Goal: Contribute content: Contribute content

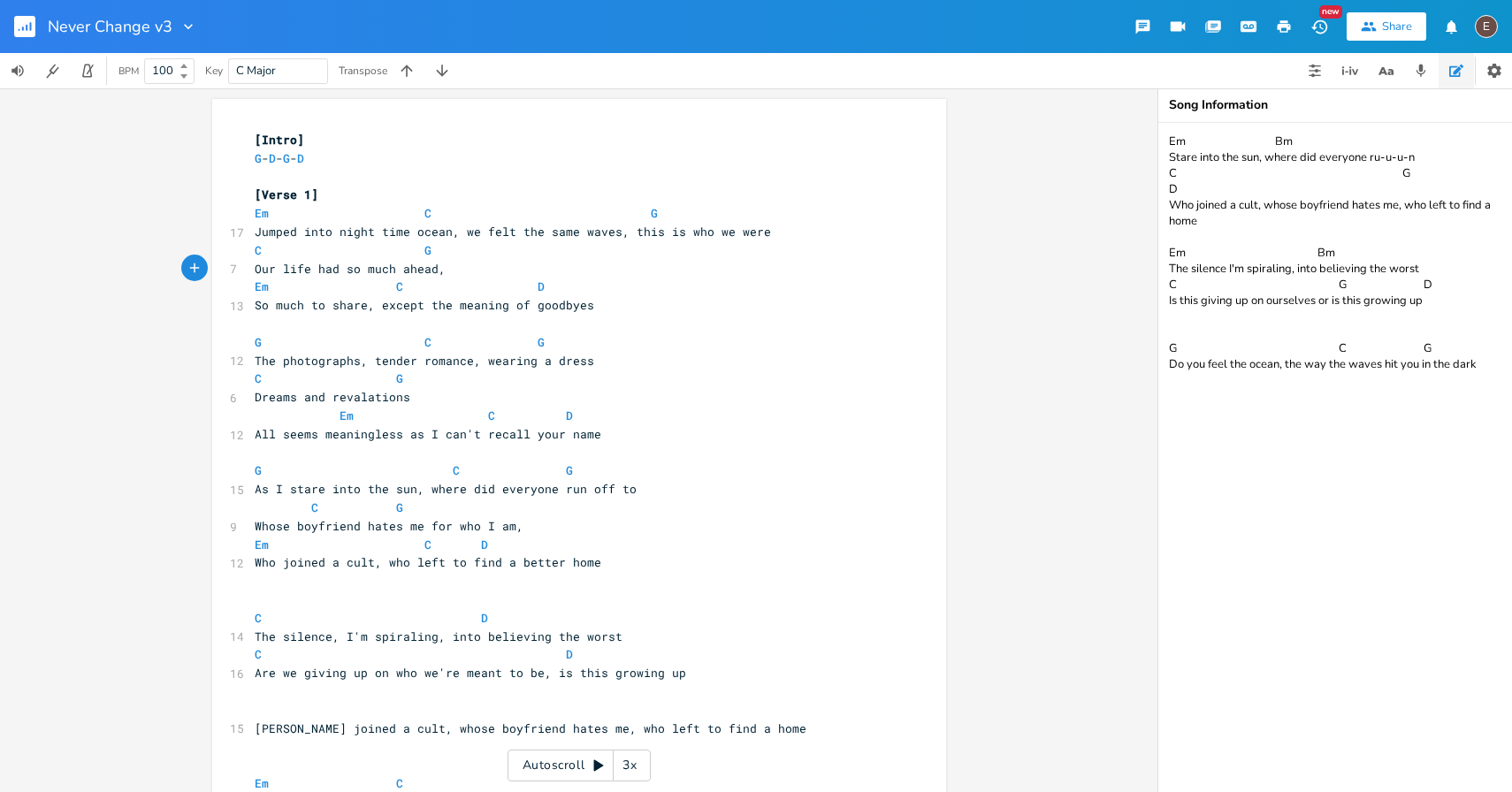
scroll to position [0, 8]
click at [14, 34] on icon "button" at bounding box center [24, 26] width 21 height 21
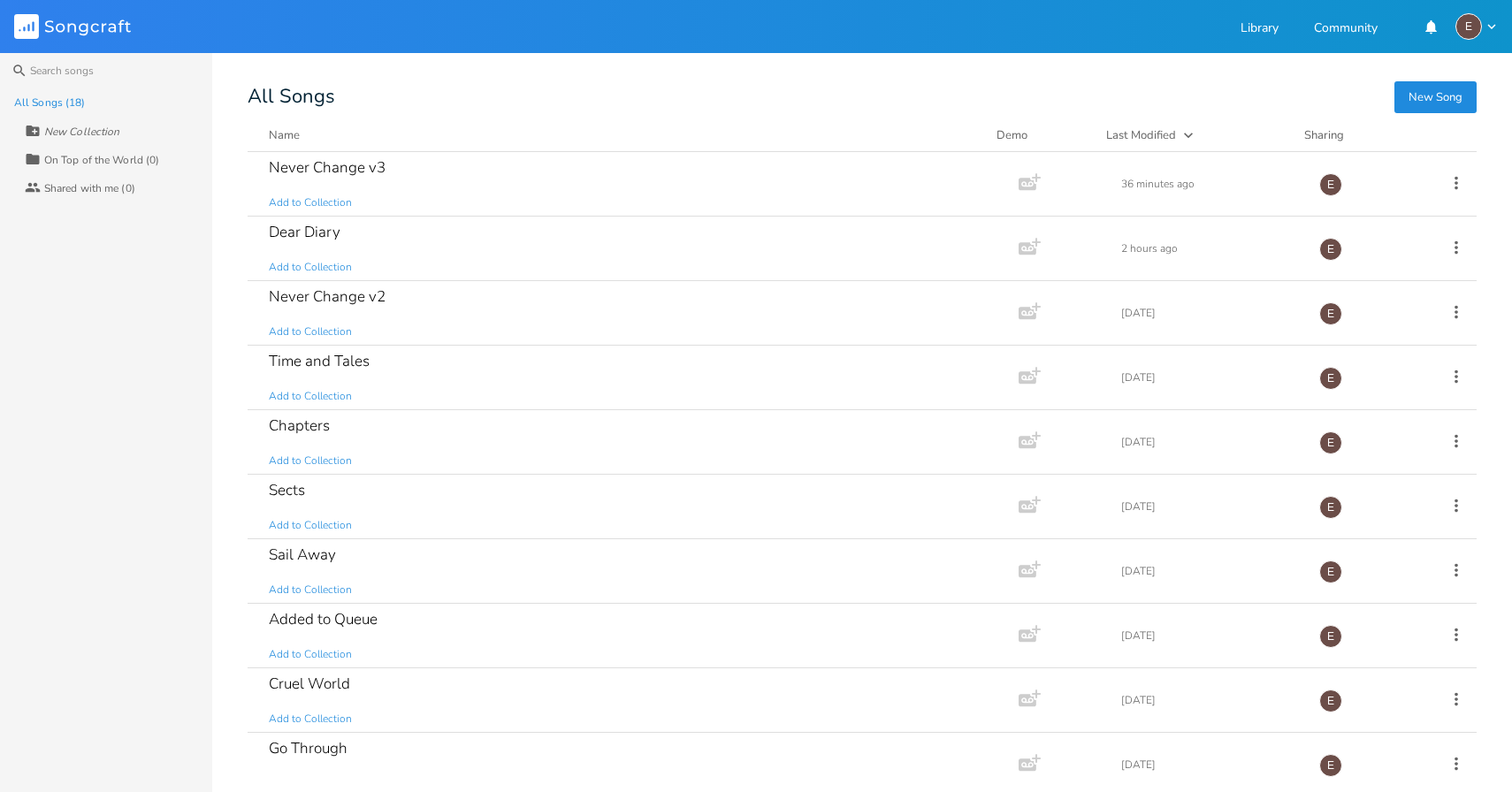
click at [22, 27] on rect at bounding box center [26, 26] width 24 height 24
click at [497, 256] on div "Dear Diary Add to Collection" at bounding box center [630, 248] width 721 height 63
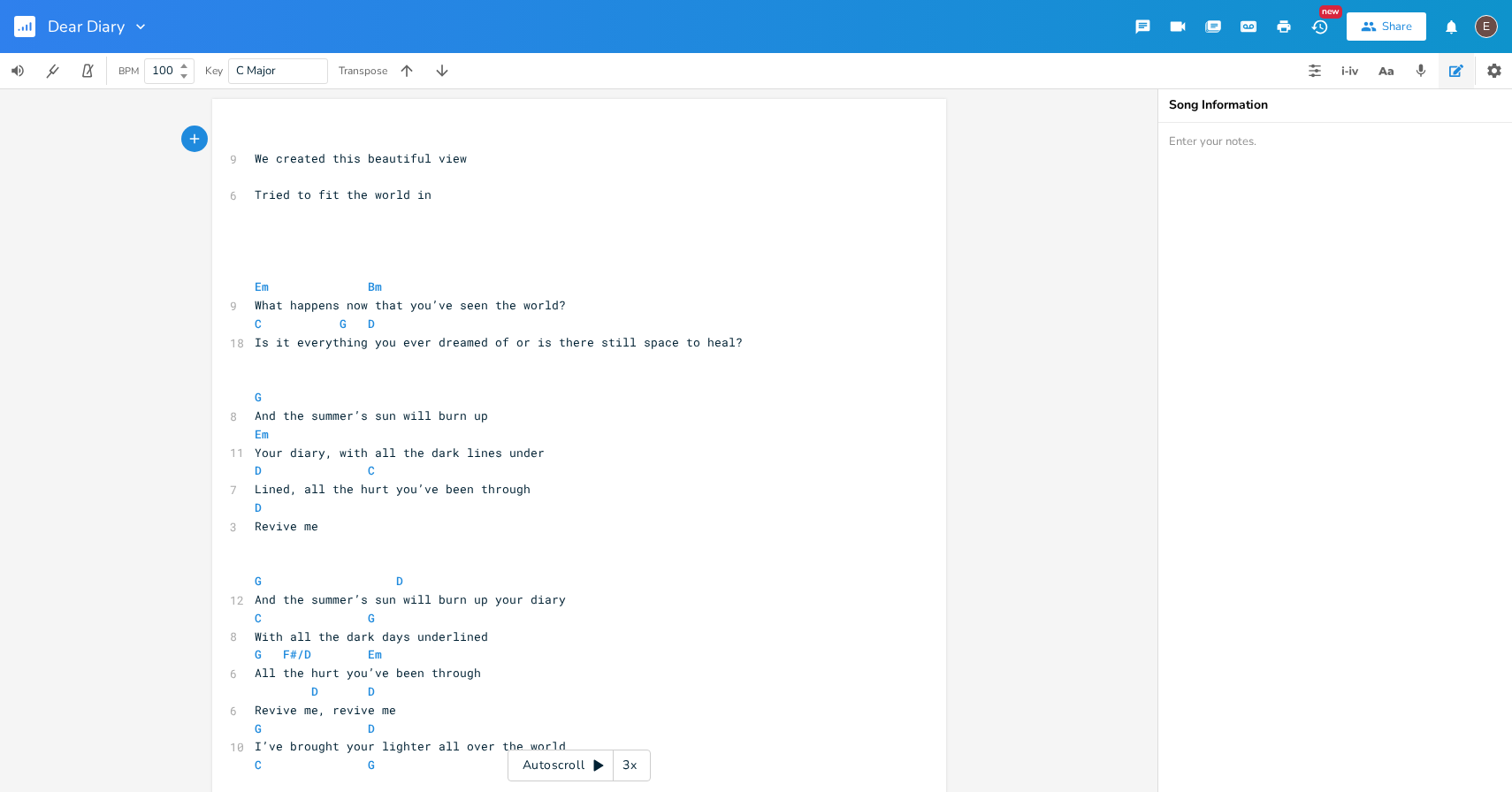
click at [503, 232] on pre "​" at bounding box center [570, 232] width 638 height 18
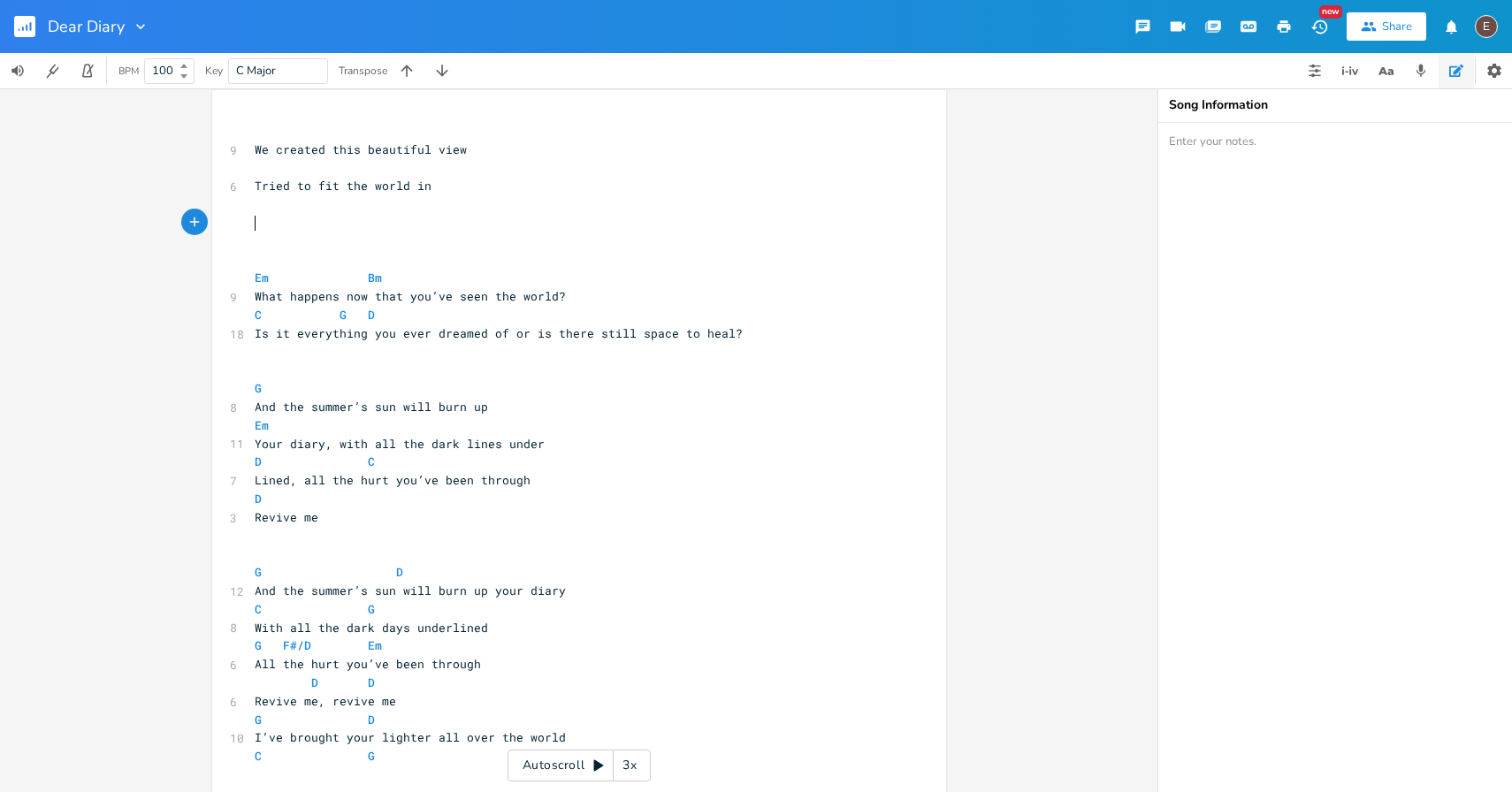
scroll to position [1, 0]
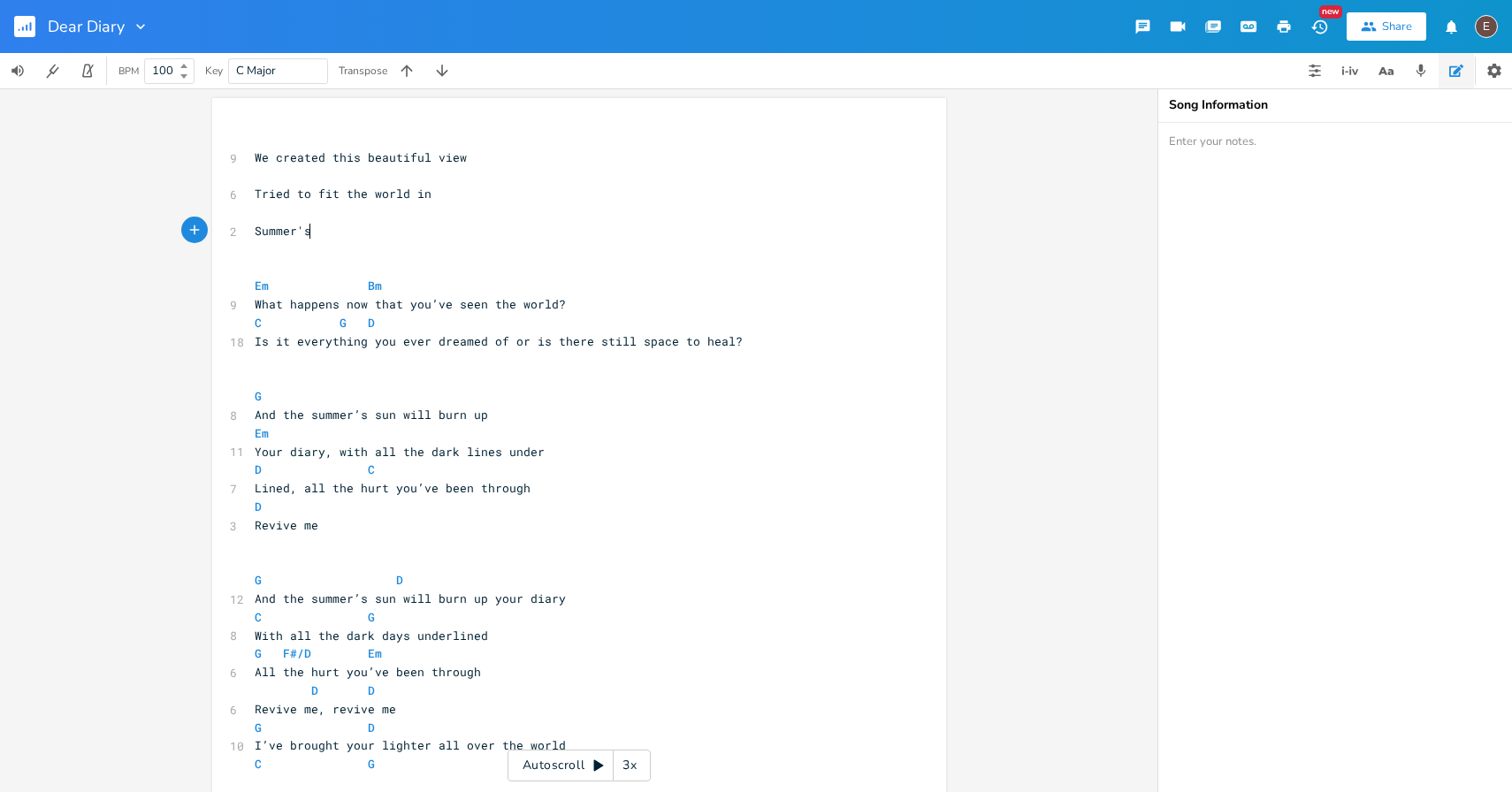
type textarea "Summer's"
type textarea "s sun"
click at [255, 230] on span "[PERSON_NAME] sun" at bounding box center [314, 231] width 120 height 16
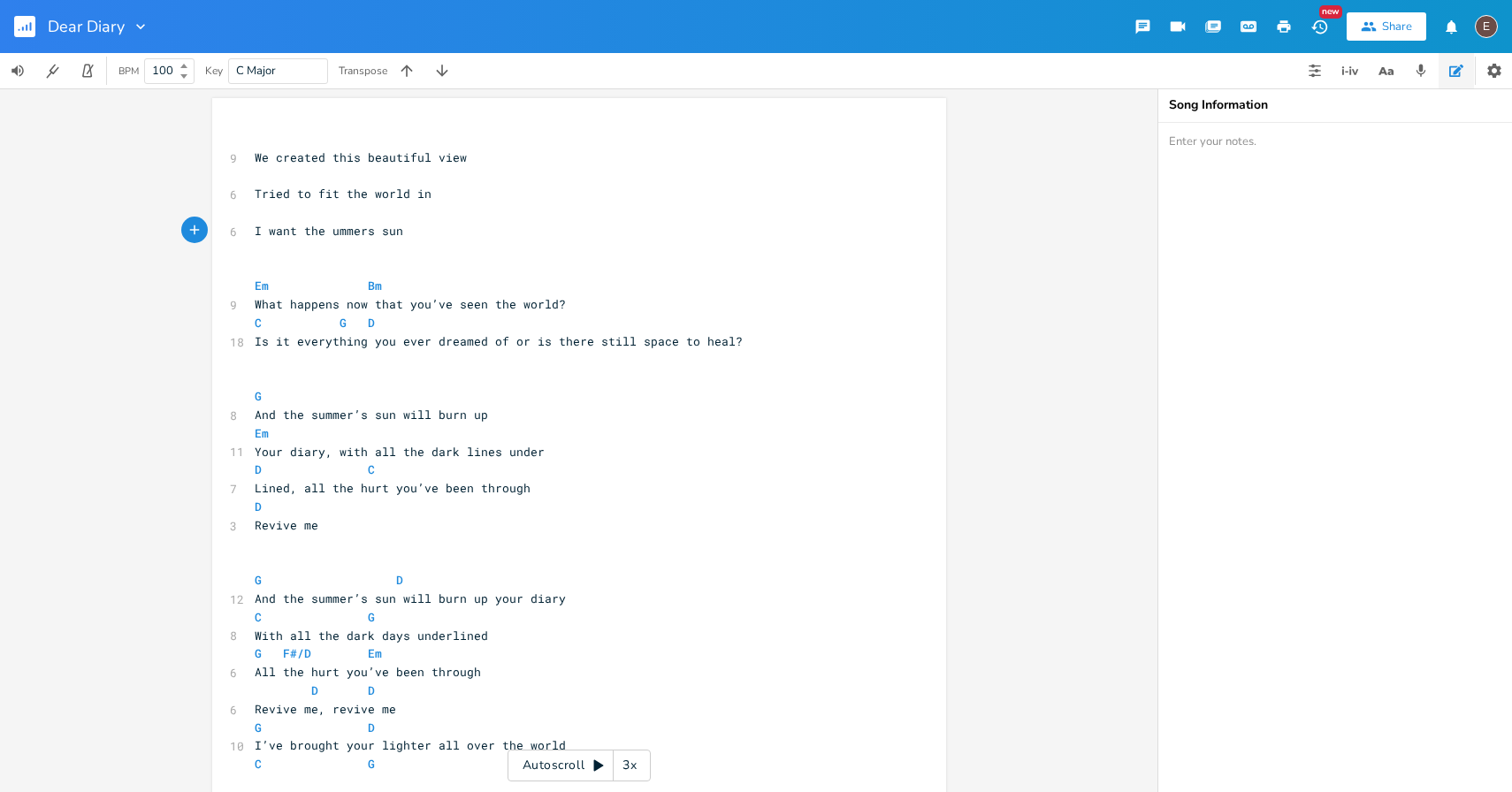
type textarea "I want the s"
click at [414, 239] on pre "I want the [PERSON_NAME] sun" at bounding box center [570, 231] width 638 height 18
type textarea "to born"
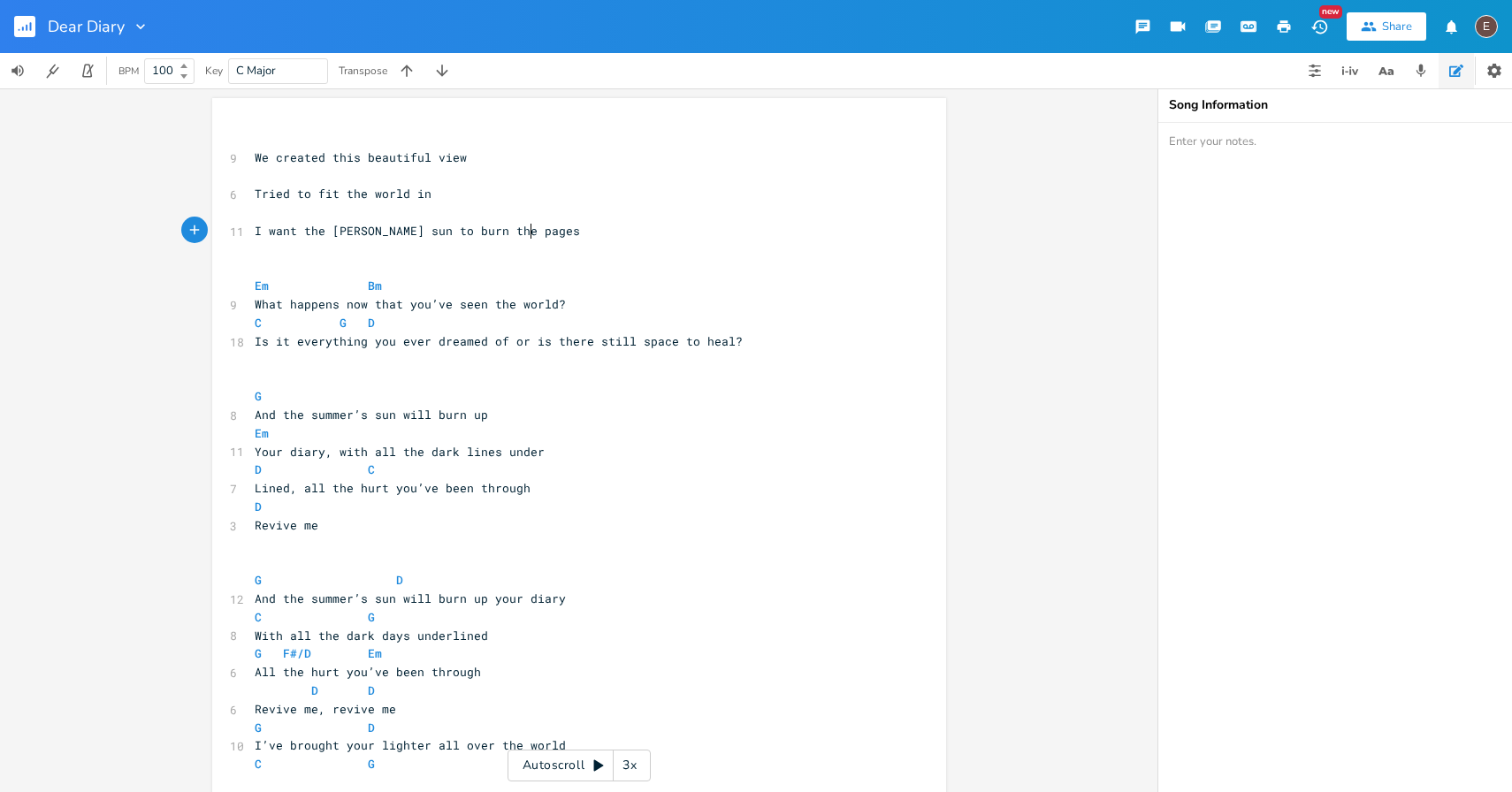
type textarea "urn the pages"
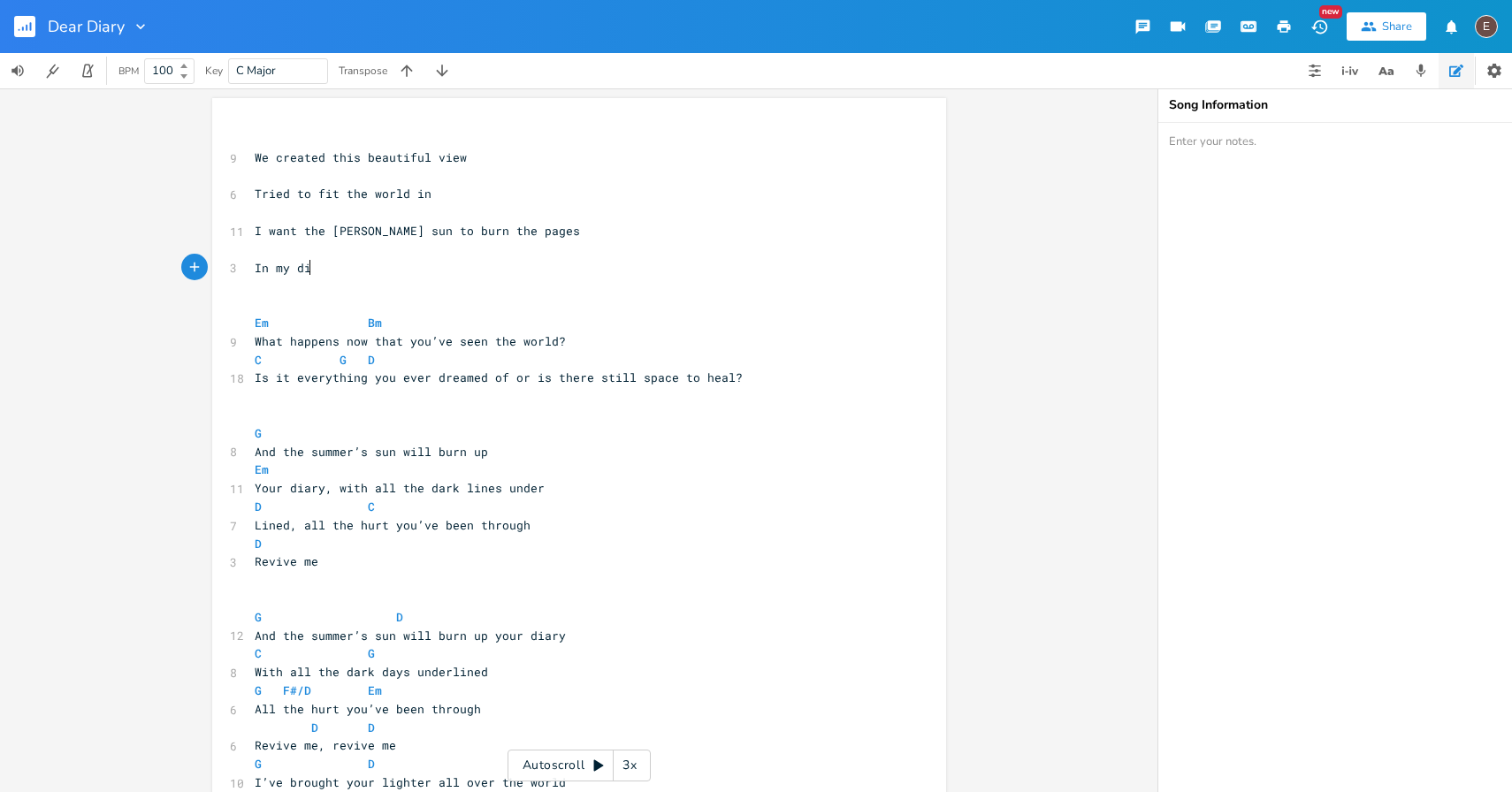
scroll to position [0, 52]
type textarea "In my diary with"
click at [344, 272] on span "In my diary with" at bounding box center [311, 268] width 113 height 16
type textarea "with"
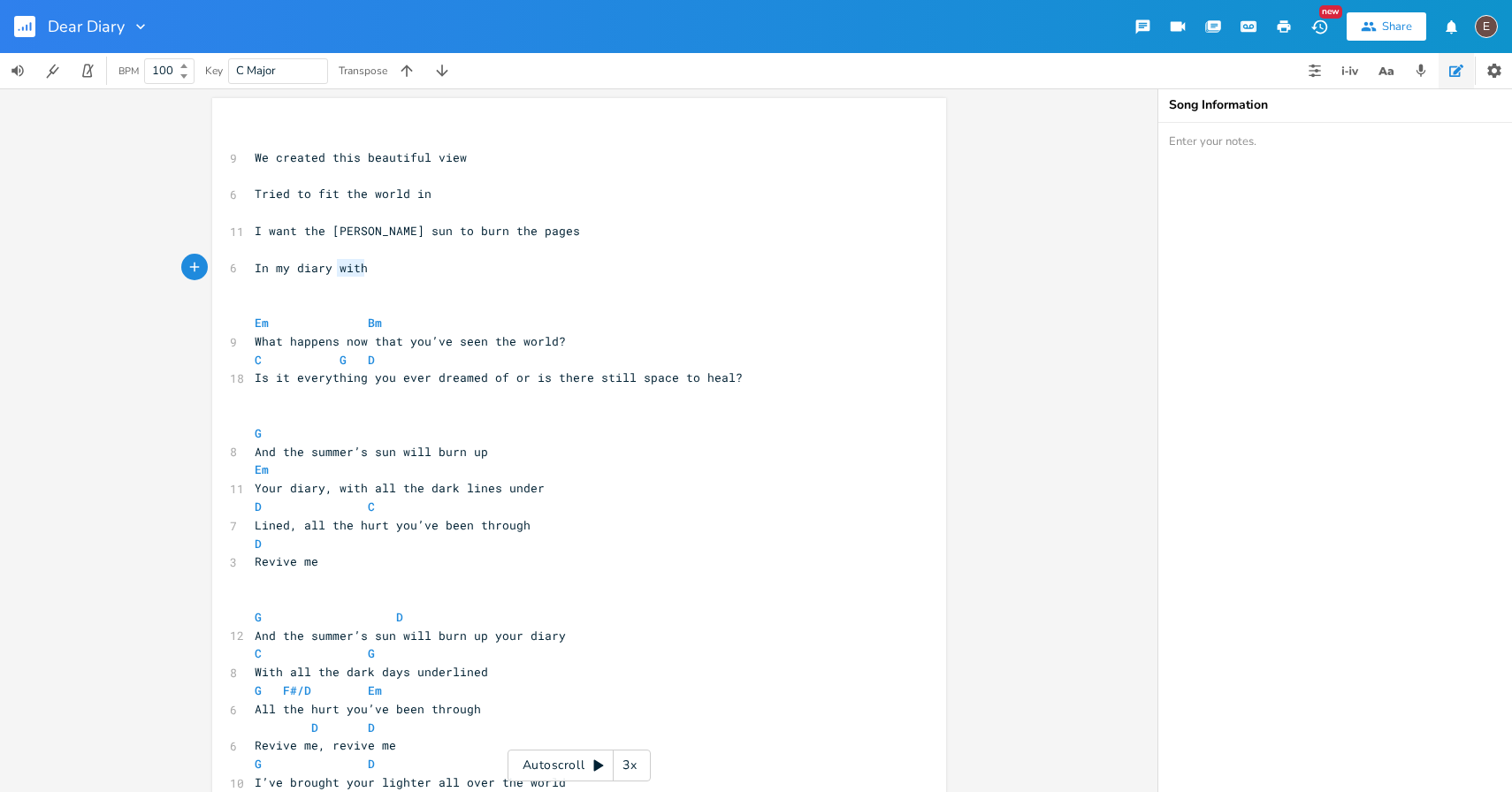
click at [344, 272] on span "In my diary with" at bounding box center [311, 268] width 113 height 16
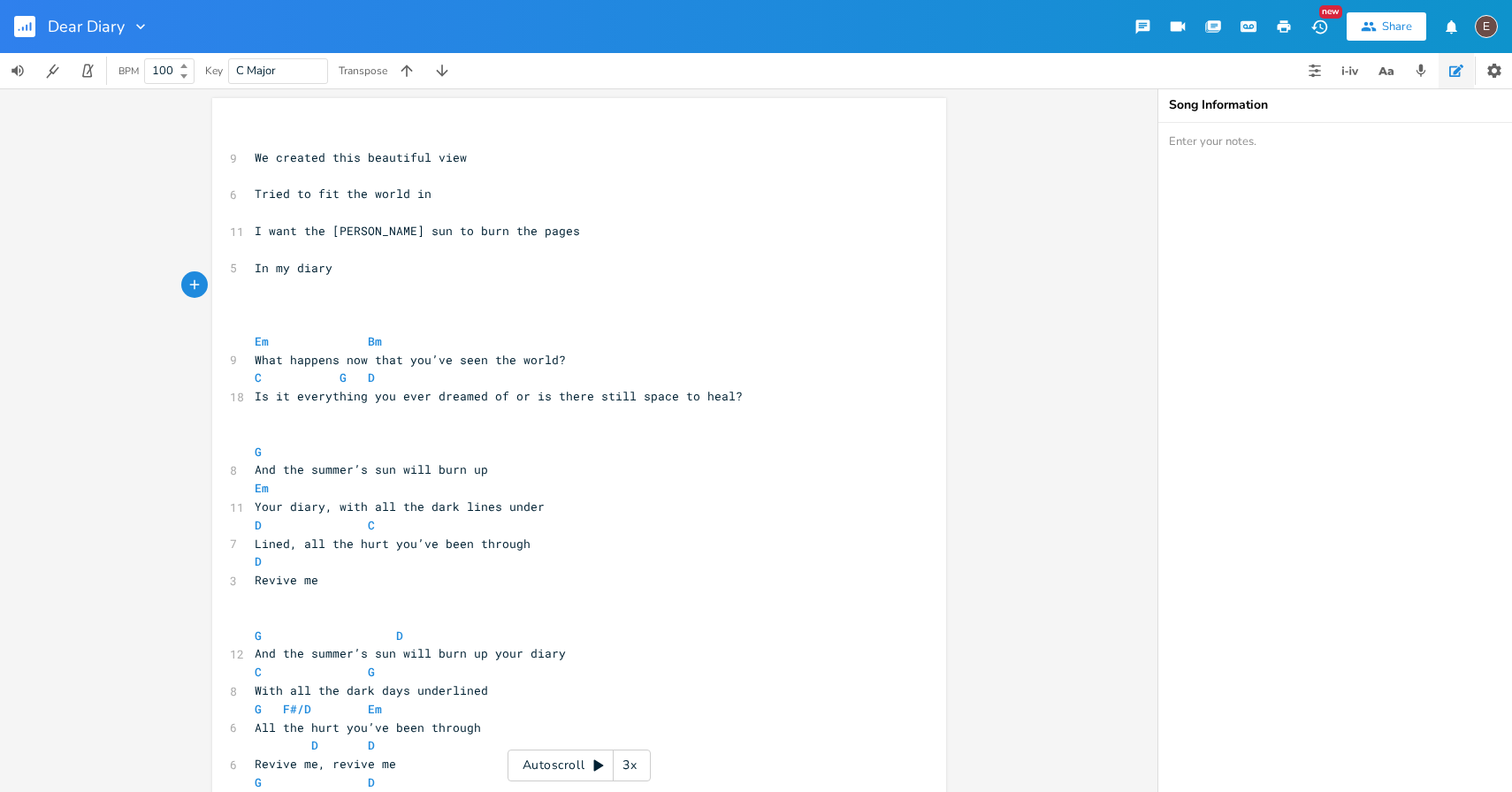
click at [255, 268] on span "In my diary" at bounding box center [294, 268] width 78 height 16
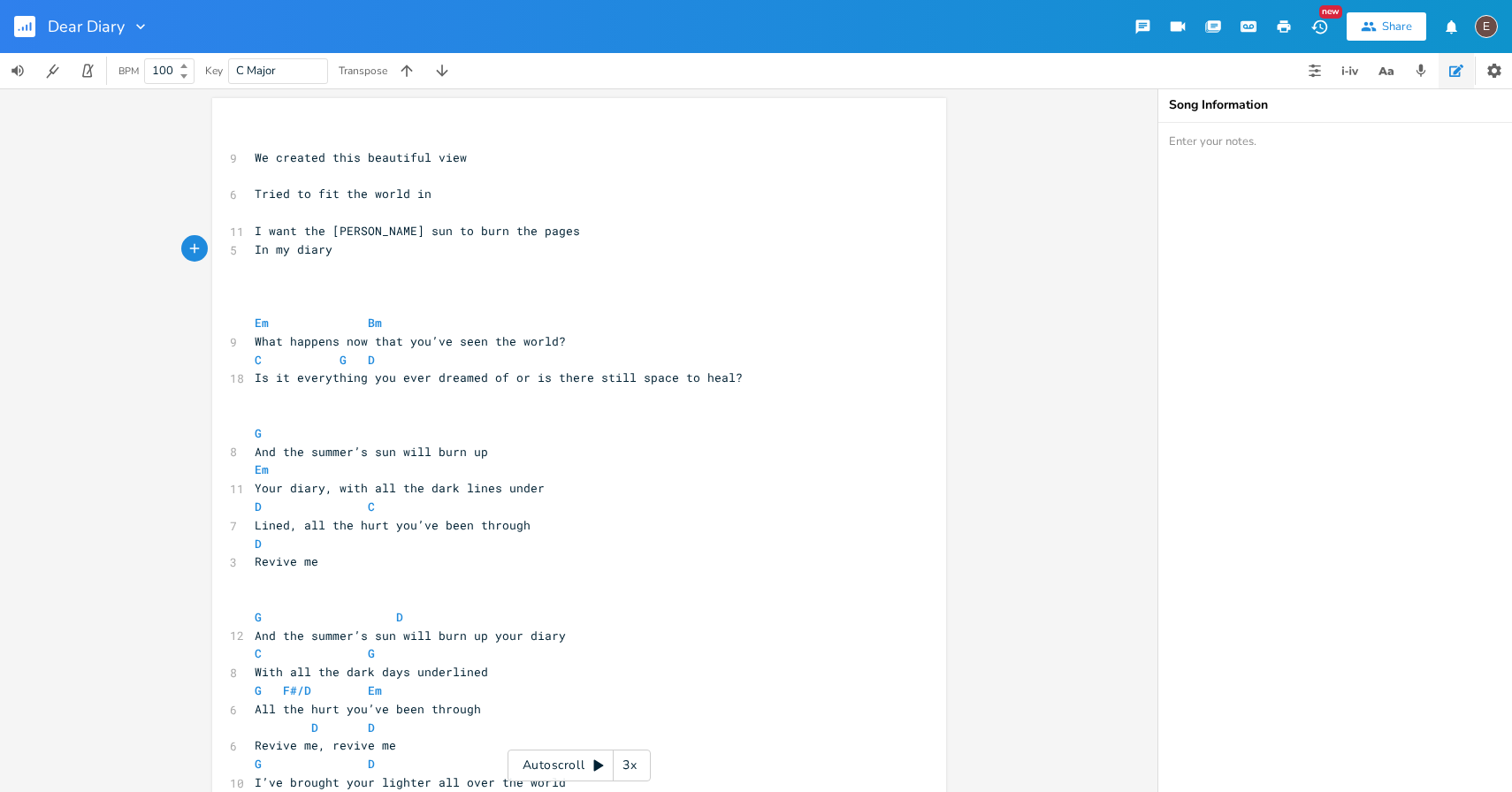
click at [447, 275] on pre "​" at bounding box center [570, 268] width 638 height 18
type textarea "The dark days, that we wish were long gone"
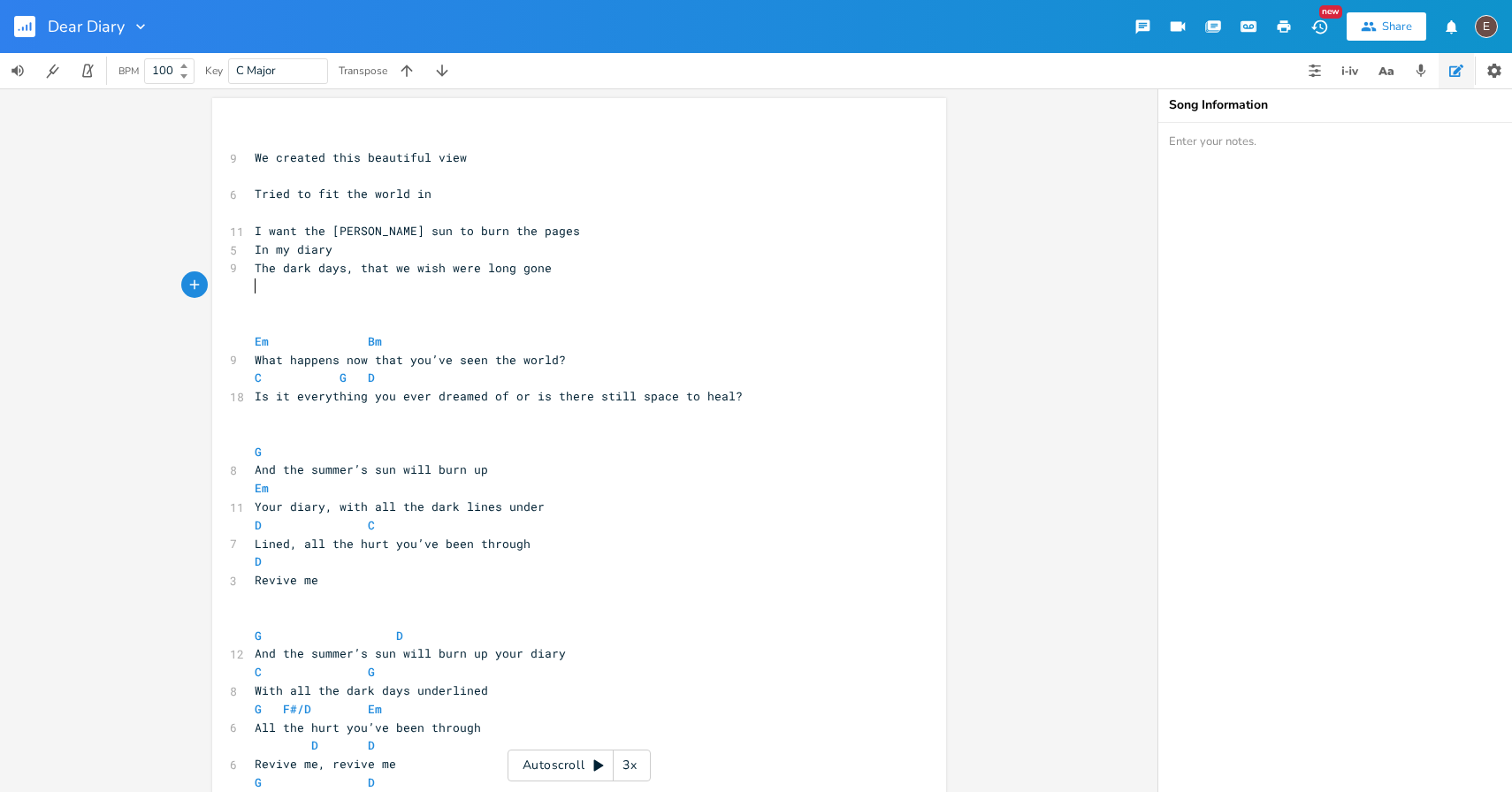
type textarea "W"
type textarea "As we set into the"
click at [1382, 72] on icon "button" at bounding box center [1382, 71] width 9 height 8
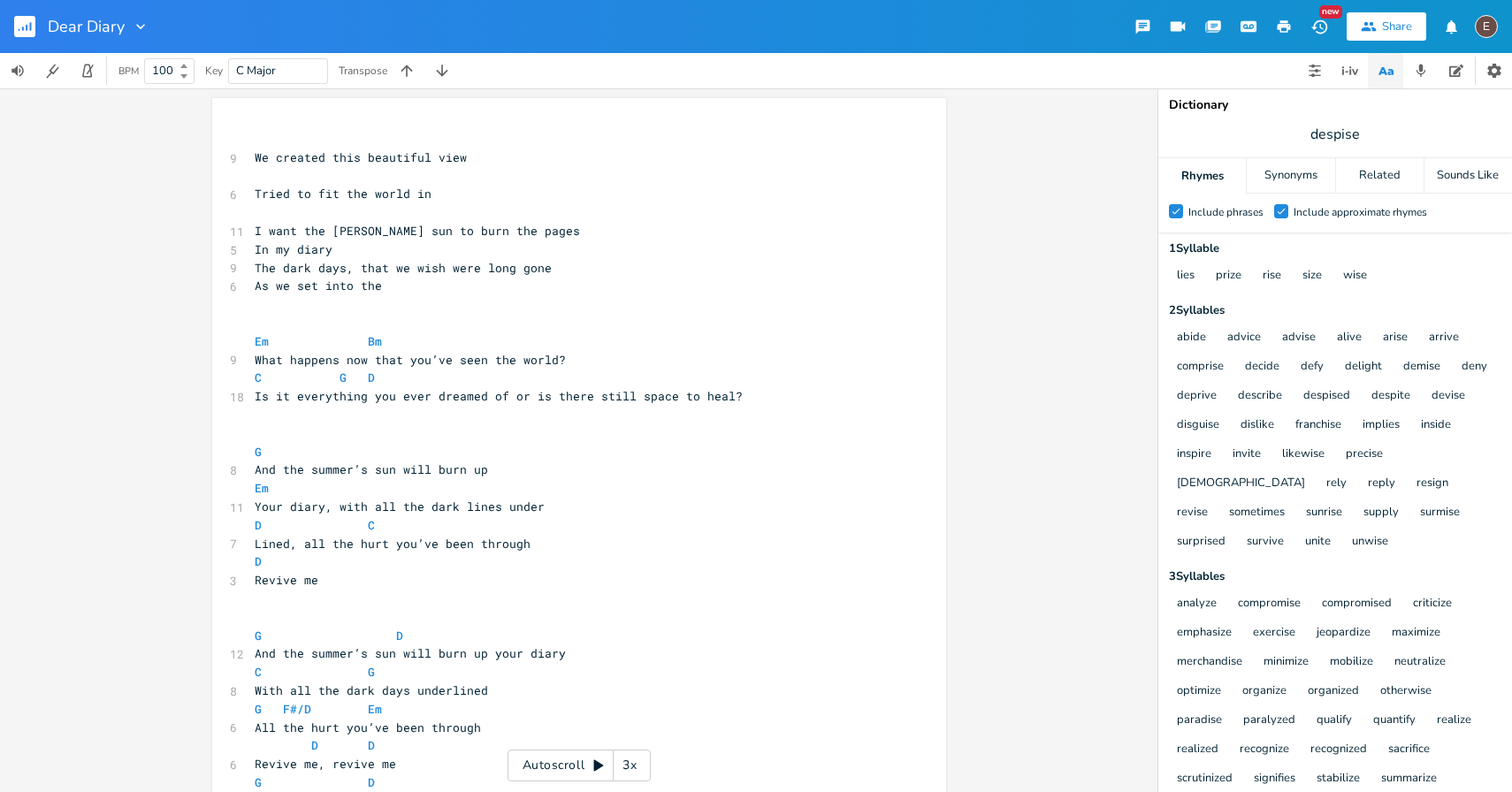
click at [1306, 135] on span "despise" at bounding box center [1334, 134] width 353 height 32
type input "sunset"
click at [1362, 166] on div "Related" at bounding box center [1379, 176] width 88 height 35
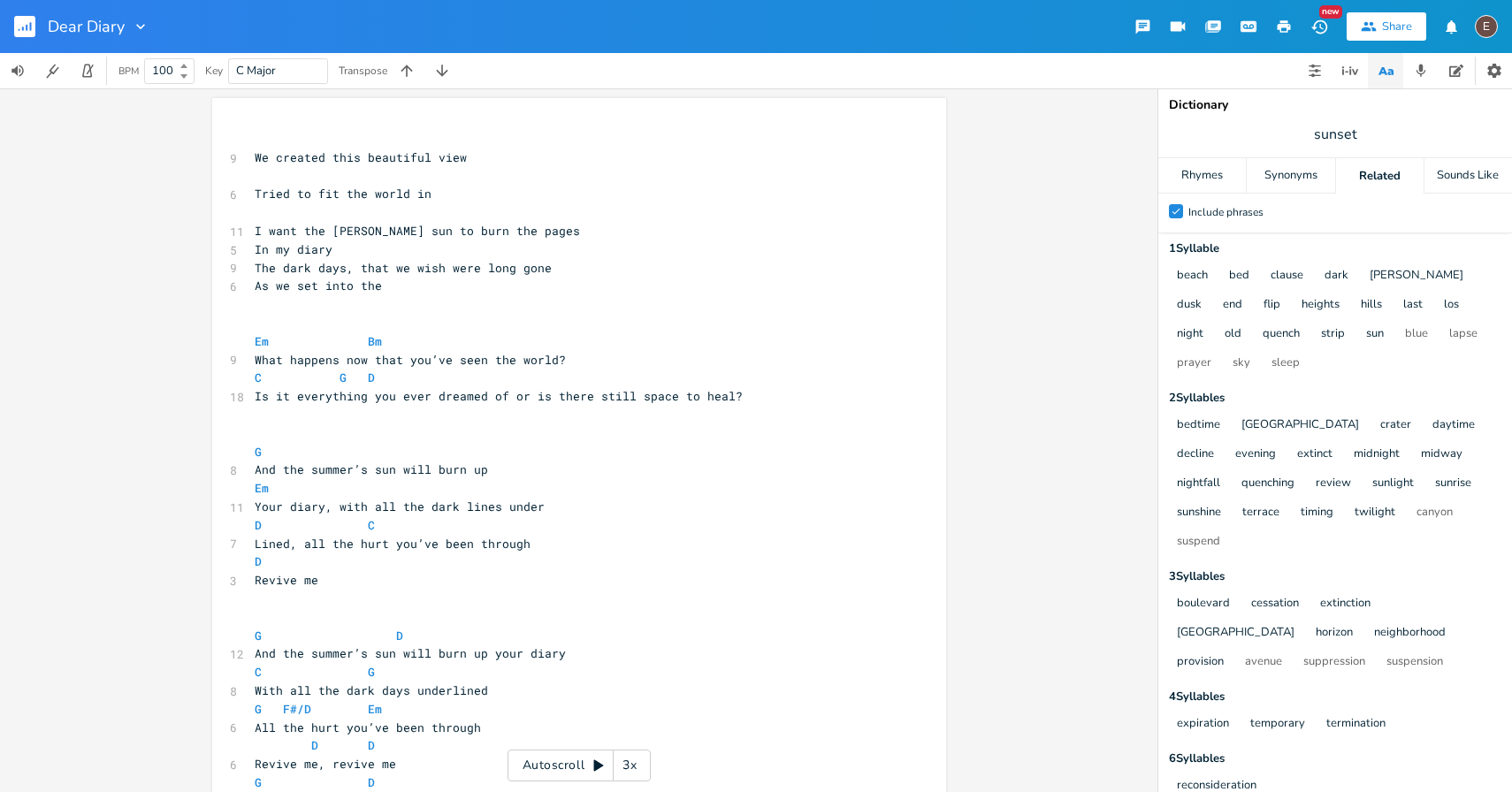
click at [1364, 137] on span "sunset" at bounding box center [1334, 134] width 353 height 32
click at [403, 231] on span "I want the [PERSON_NAME] sun to burn the pages" at bounding box center [417, 231] width 325 height 16
type textarea "light"
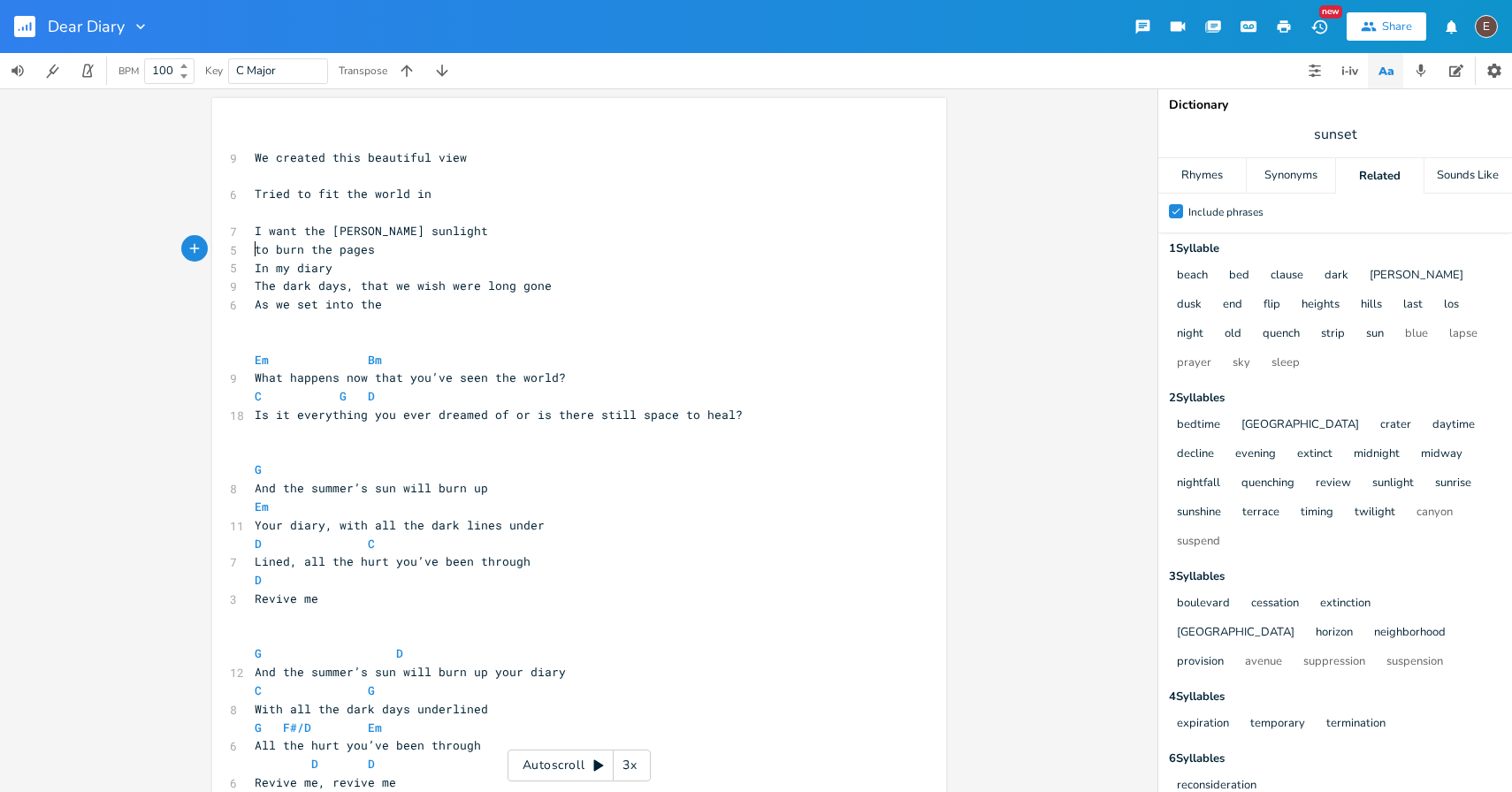
click at [256, 246] on span "to burn the pages" at bounding box center [314, 249] width 120 height 16
type textarea "T"
click at [326, 255] on span "To burn the pages" at bounding box center [314, 249] width 120 height 16
type textarea "diary"
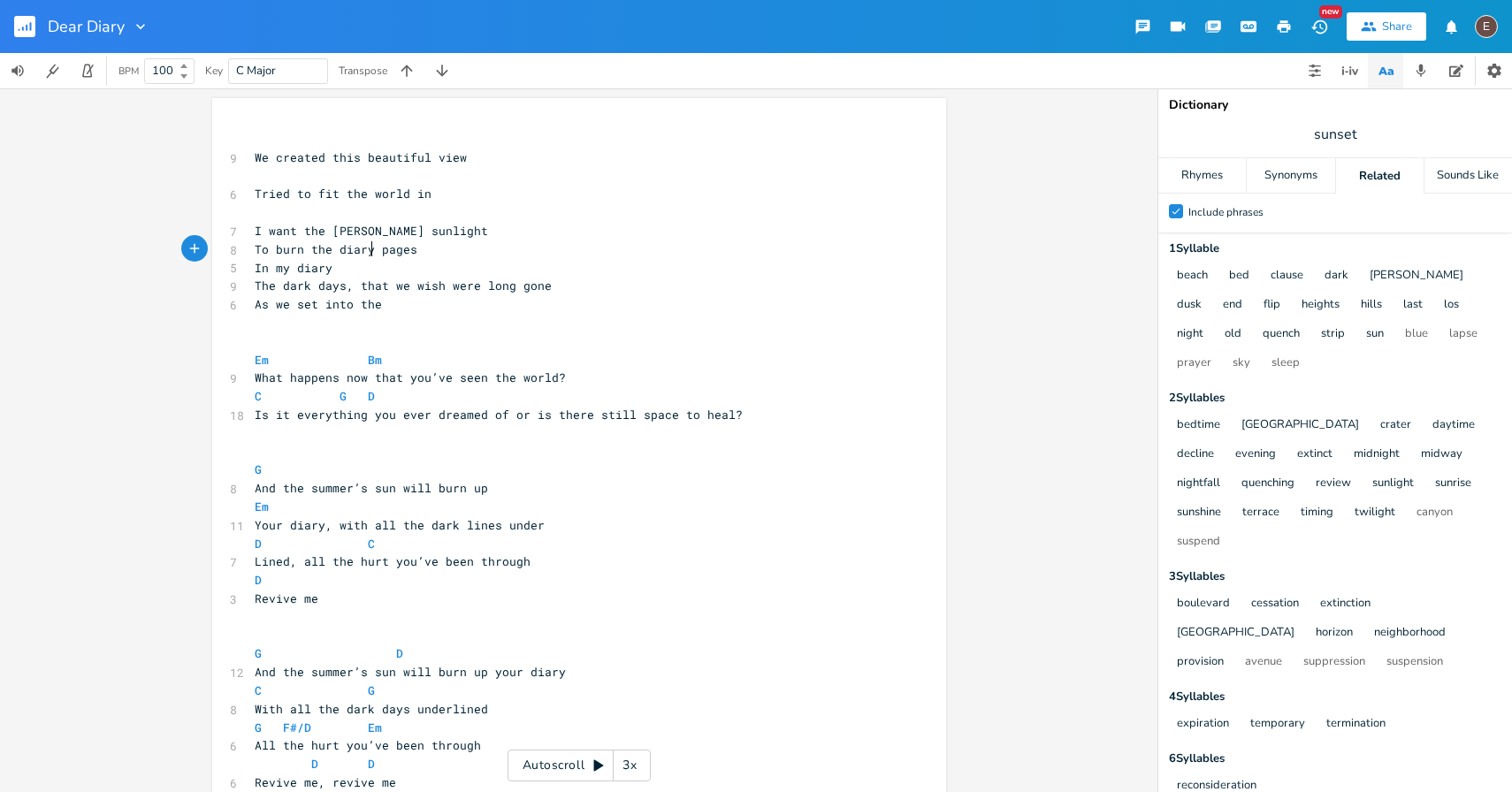
scroll to position [0, 28]
click at [314, 266] on span "In my diary" at bounding box center [294, 268] width 78 height 16
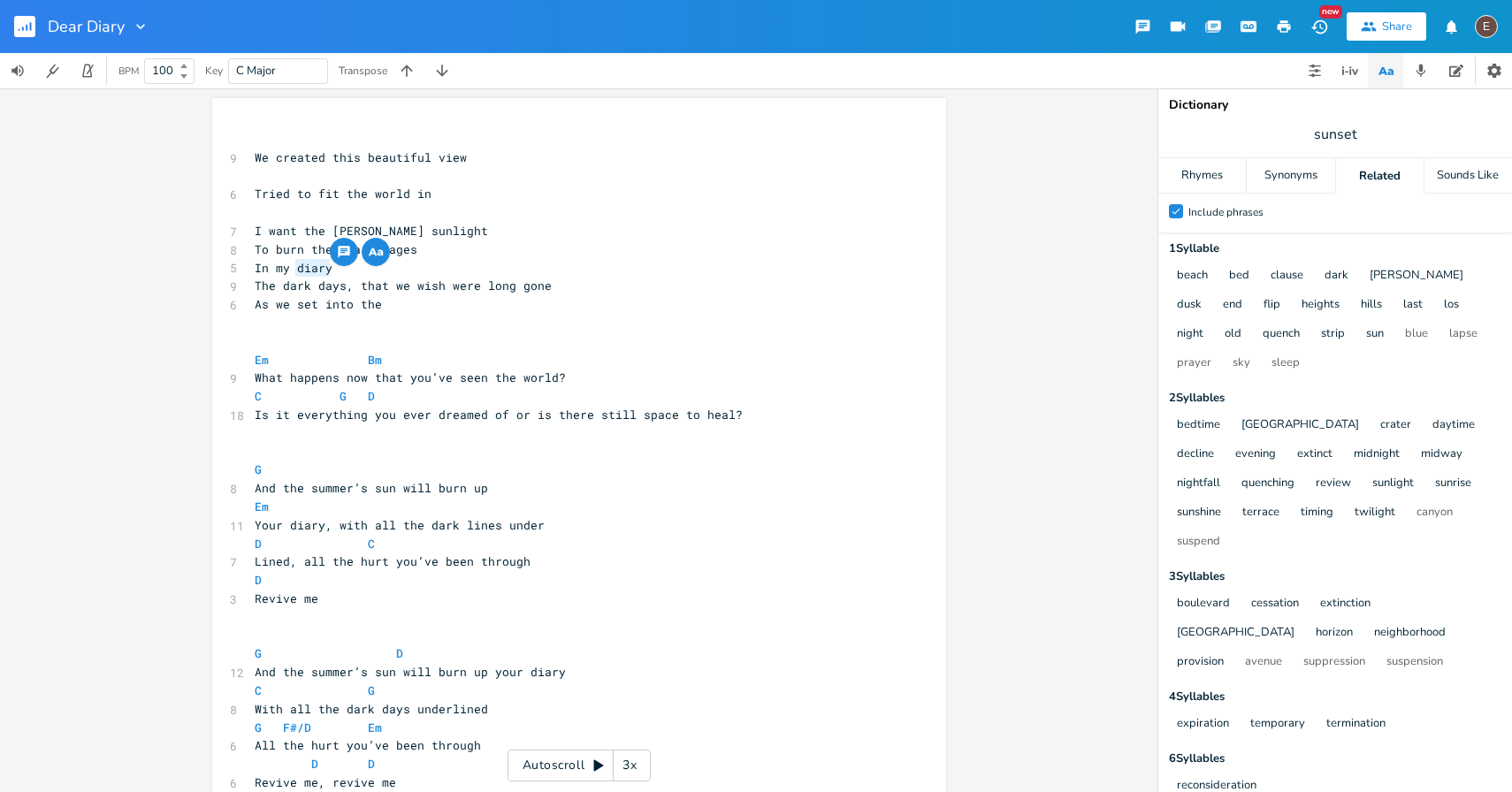
type textarea "In my diary"
click at [314, 266] on span "In my diary" at bounding box center [294, 268] width 78 height 16
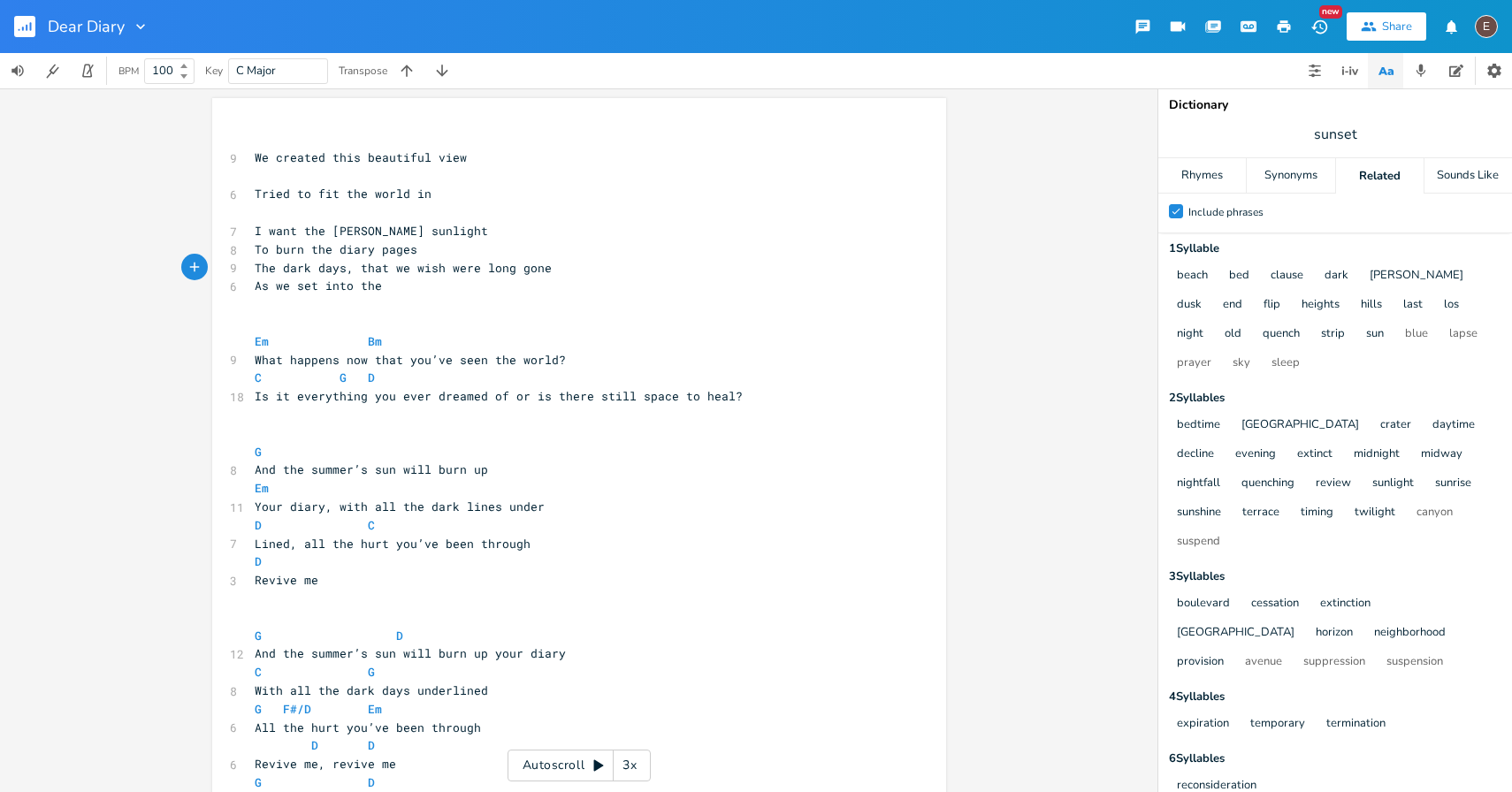
click at [420, 289] on pre "As we set into the" at bounding box center [570, 285] width 638 height 18
type textarea "sun"
click at [562, 283] on pre "As we set into the sun" at bounding box center [570, 285] width 638 height 18
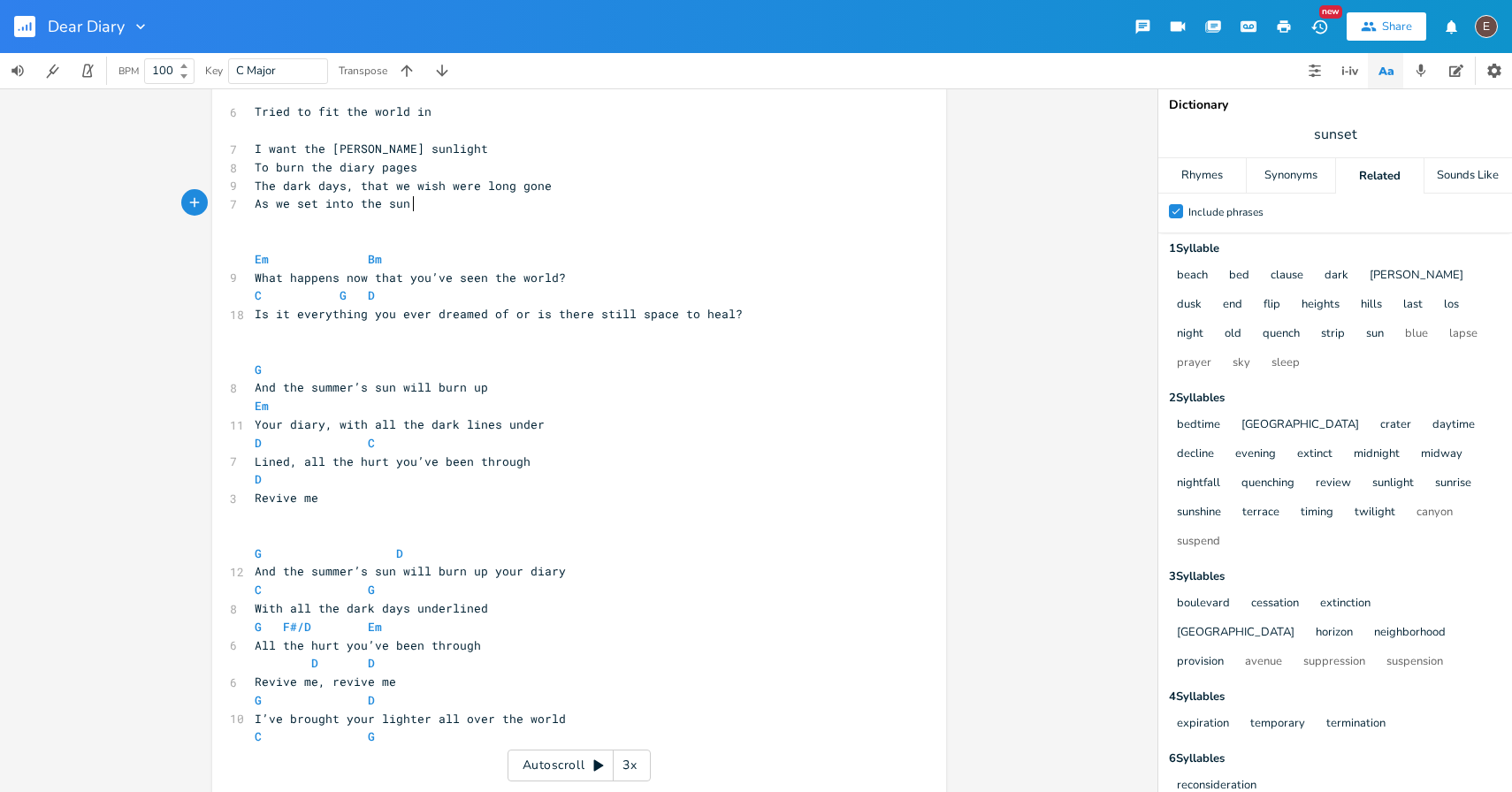
scroll to position [82, 0]
click at [550, 192] on pre "The dark days, that we wish were long gone" at bounding box center [570, 188] width 638 height 18
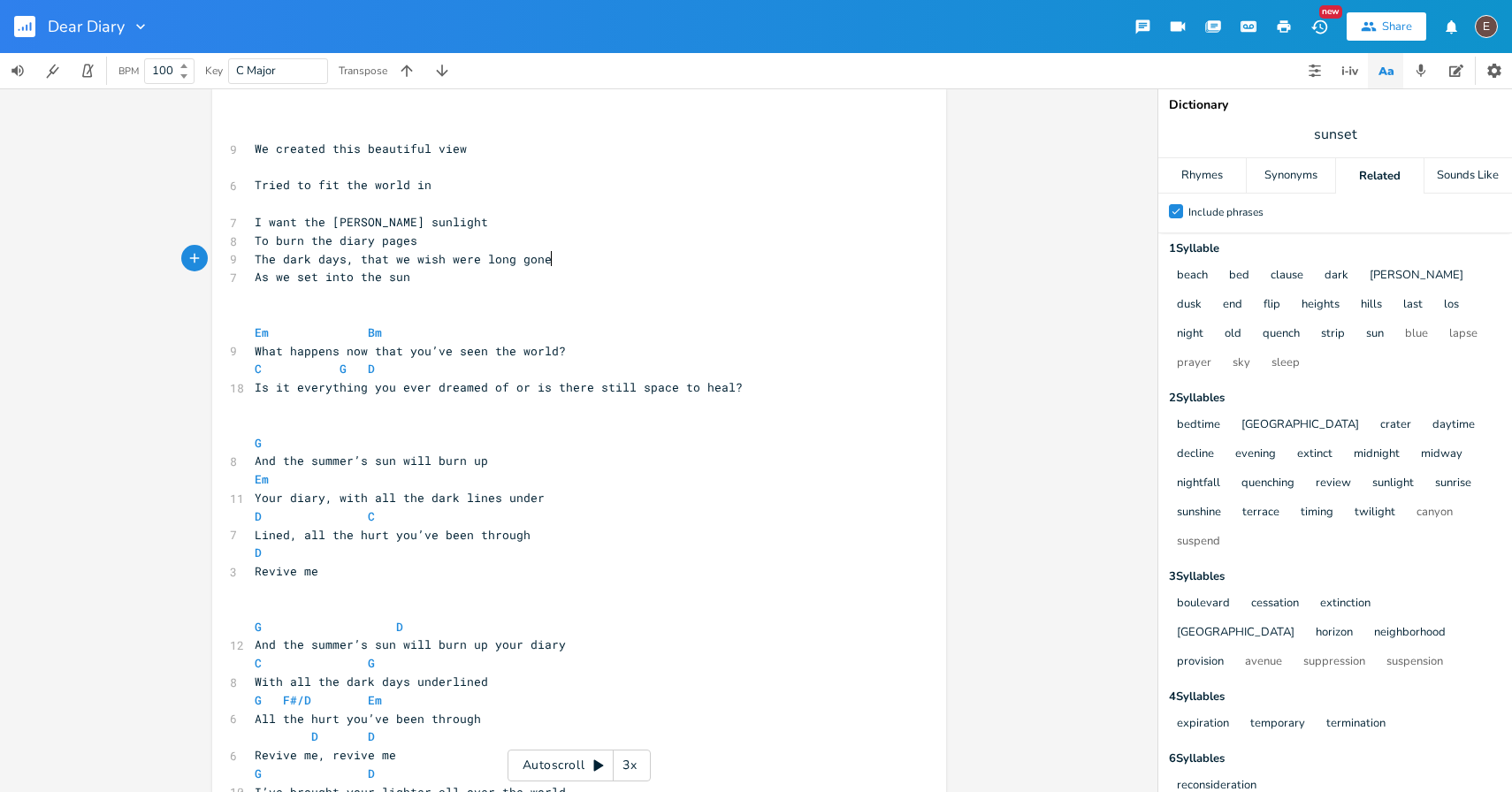
scroll to position [0, 0]
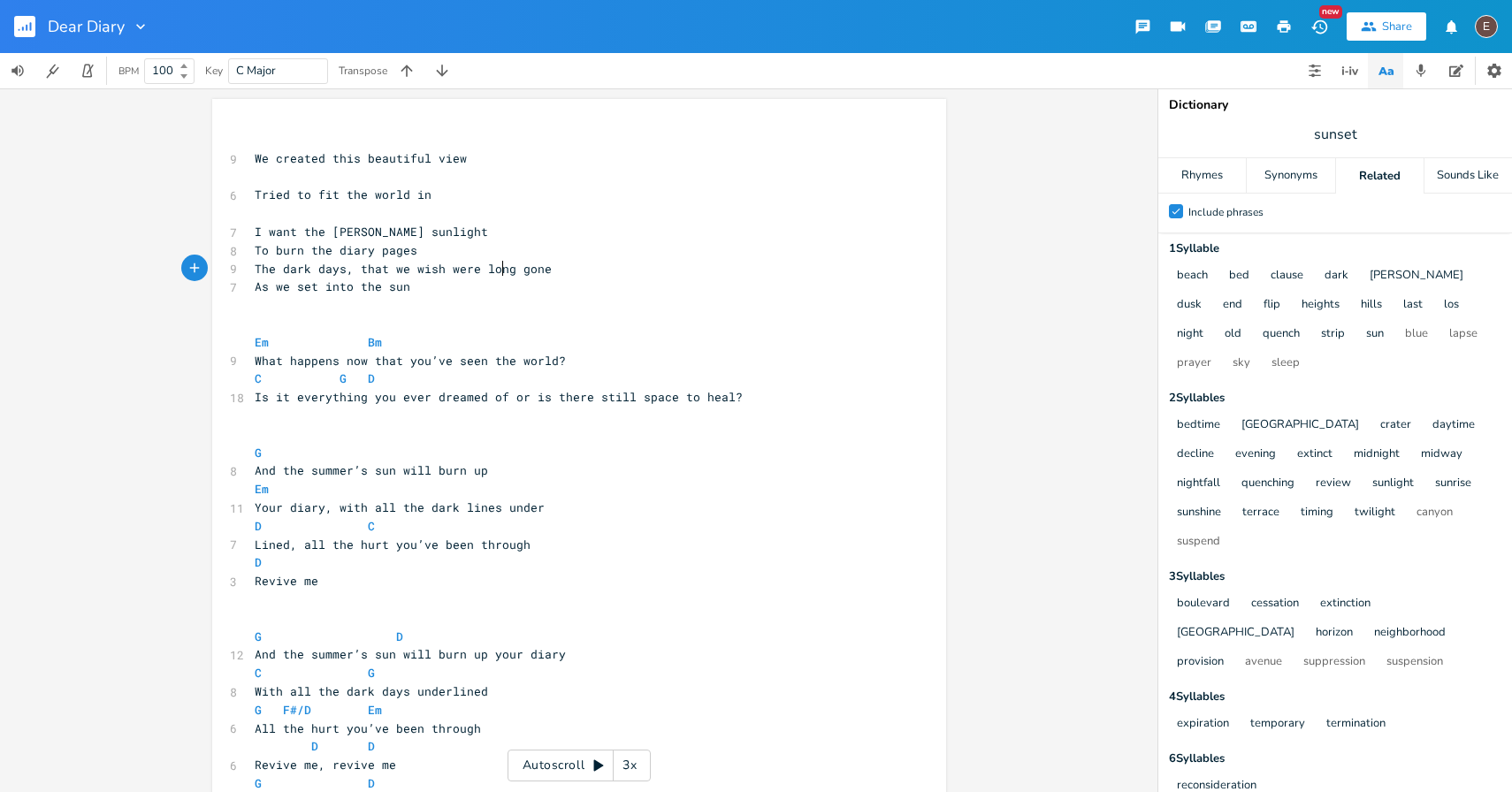
click at [495, 275] on pre "The dark days, that we wish were long gone" at bounding box center [570, 269] width 638 height 18
click at [495, 284] on pre "As we set into the sun" at bounding box center [570, 286] width 638 height 18
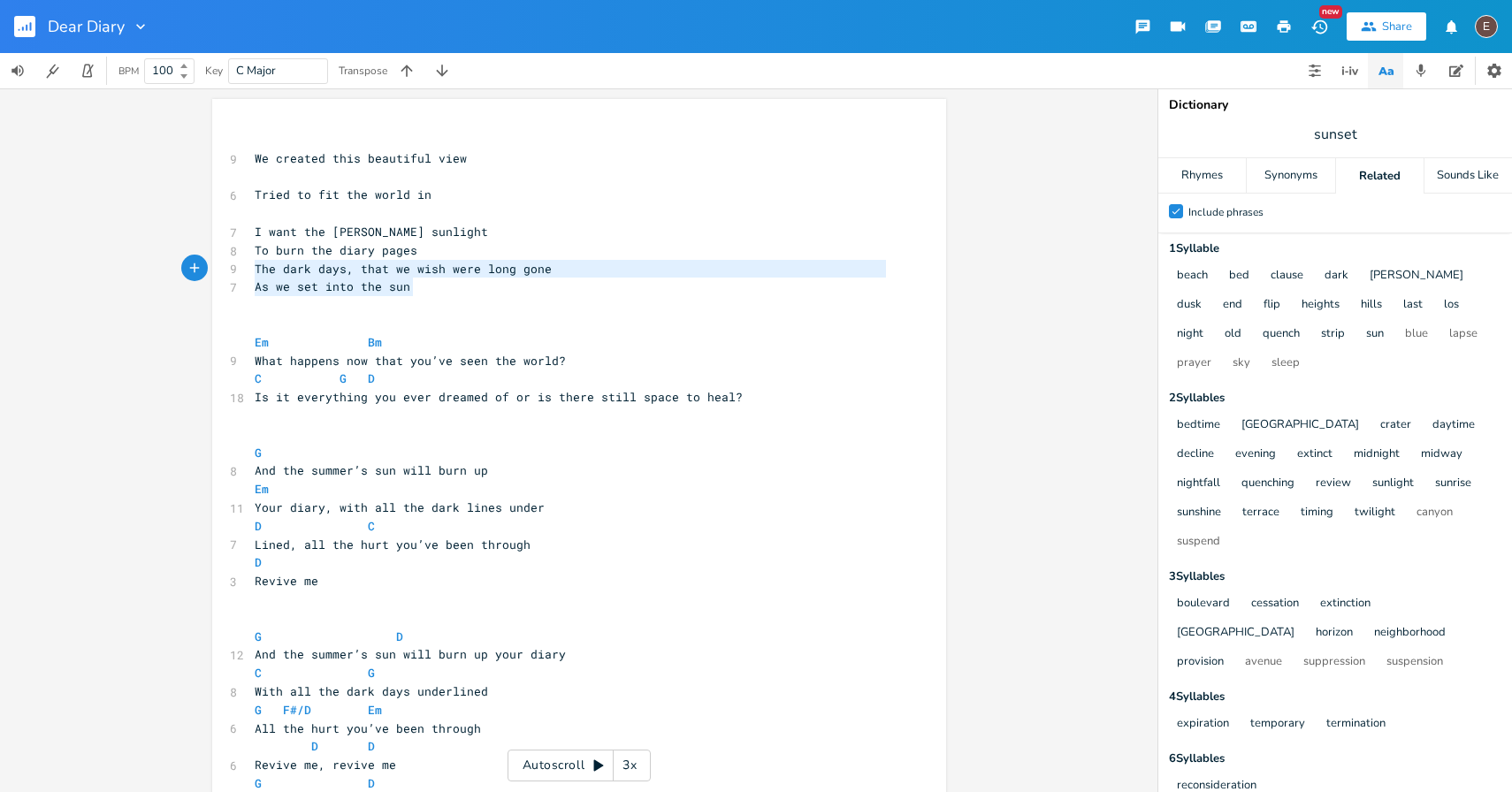
type textarea "As we set into the sun"
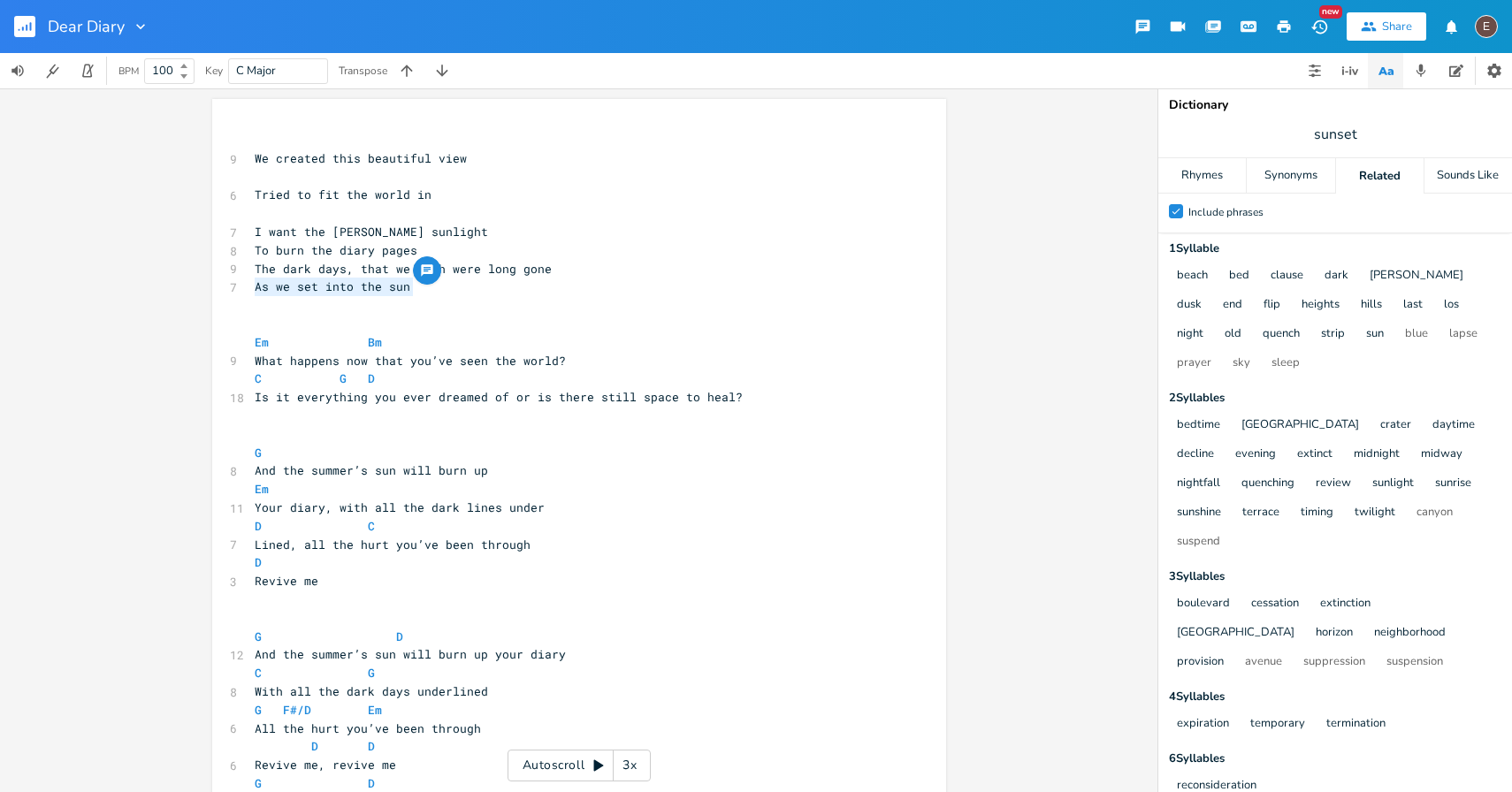
drag, startPoint x: 457, startPoint y: 290, endPoint x: 237, endPoint y: 283, distance: 220.1
click at [237, 283] on div "As we set into the sun x ​ 9 We created this beautiful view ​ 6 Tried to fit th…" at bounding box center [579, 577] width 734 height 958
click at [351, 266] on span "The dark days, that we wish were long gone" at bounding box center [403, 269] width 297 height 16
type textarea "as we set into the sun"
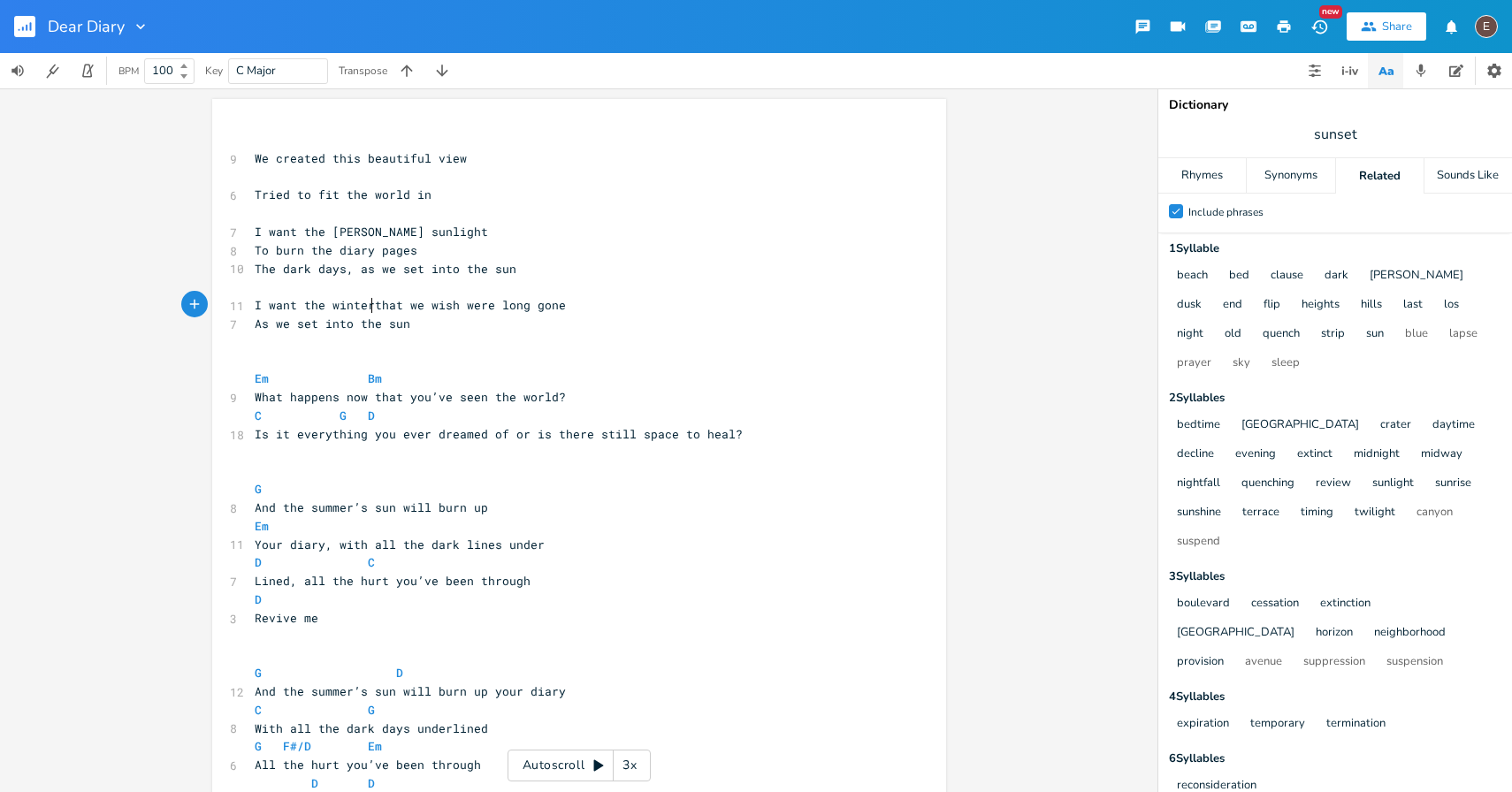
scroll to position [0, 97]
type textarea "I want the [PERSON_NAME] storms,"
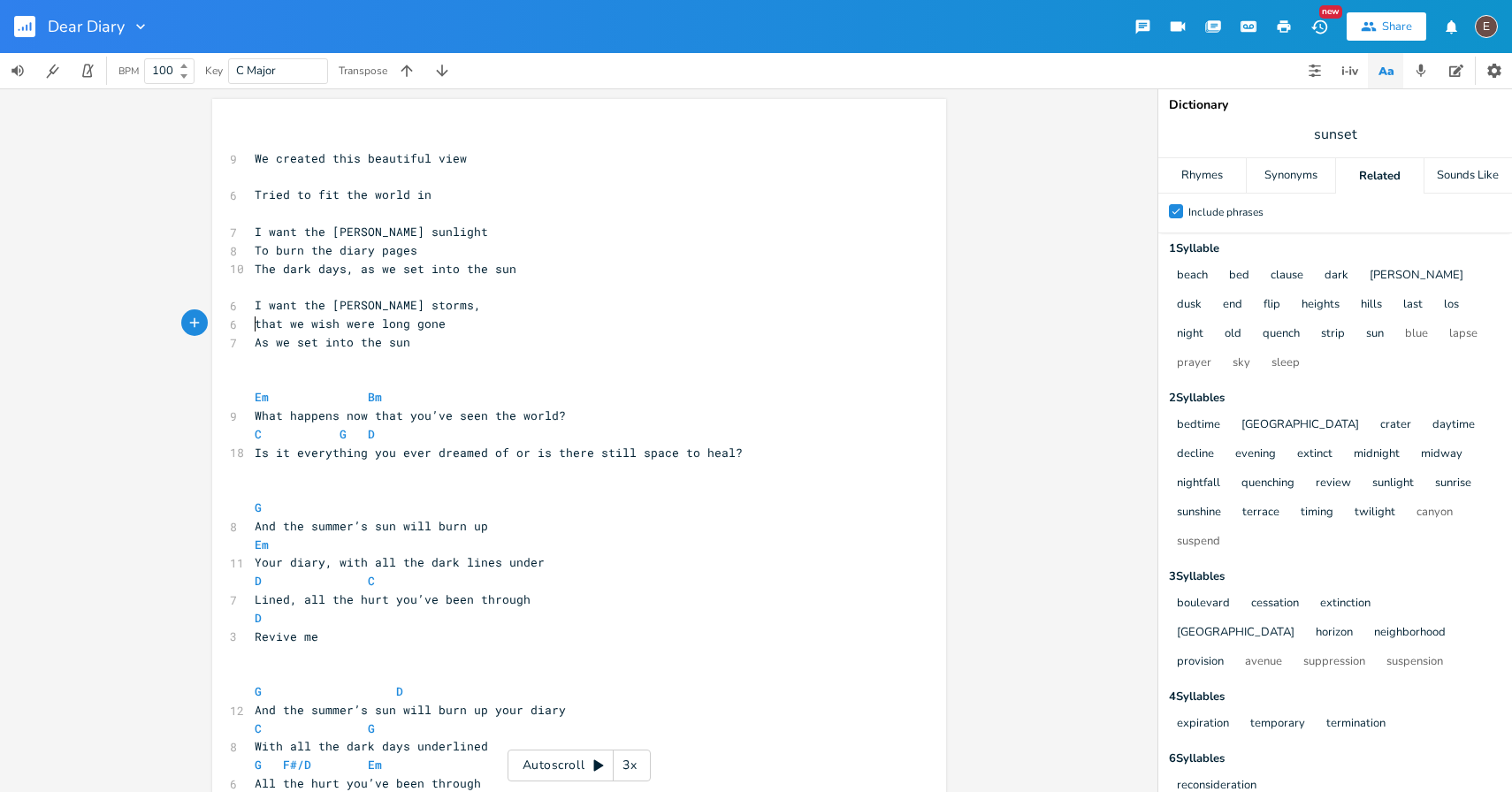
click at [339, 312] on span "I want the [PERSON_NAME] storms," at bounding box center [368, 305] width 226 height 16
type textarea "[PERSON_NAME]"
click at [339, 312] on span "I want the [PERSON_NAME] storms," at bounding box center [368, 305] width 226 height 16
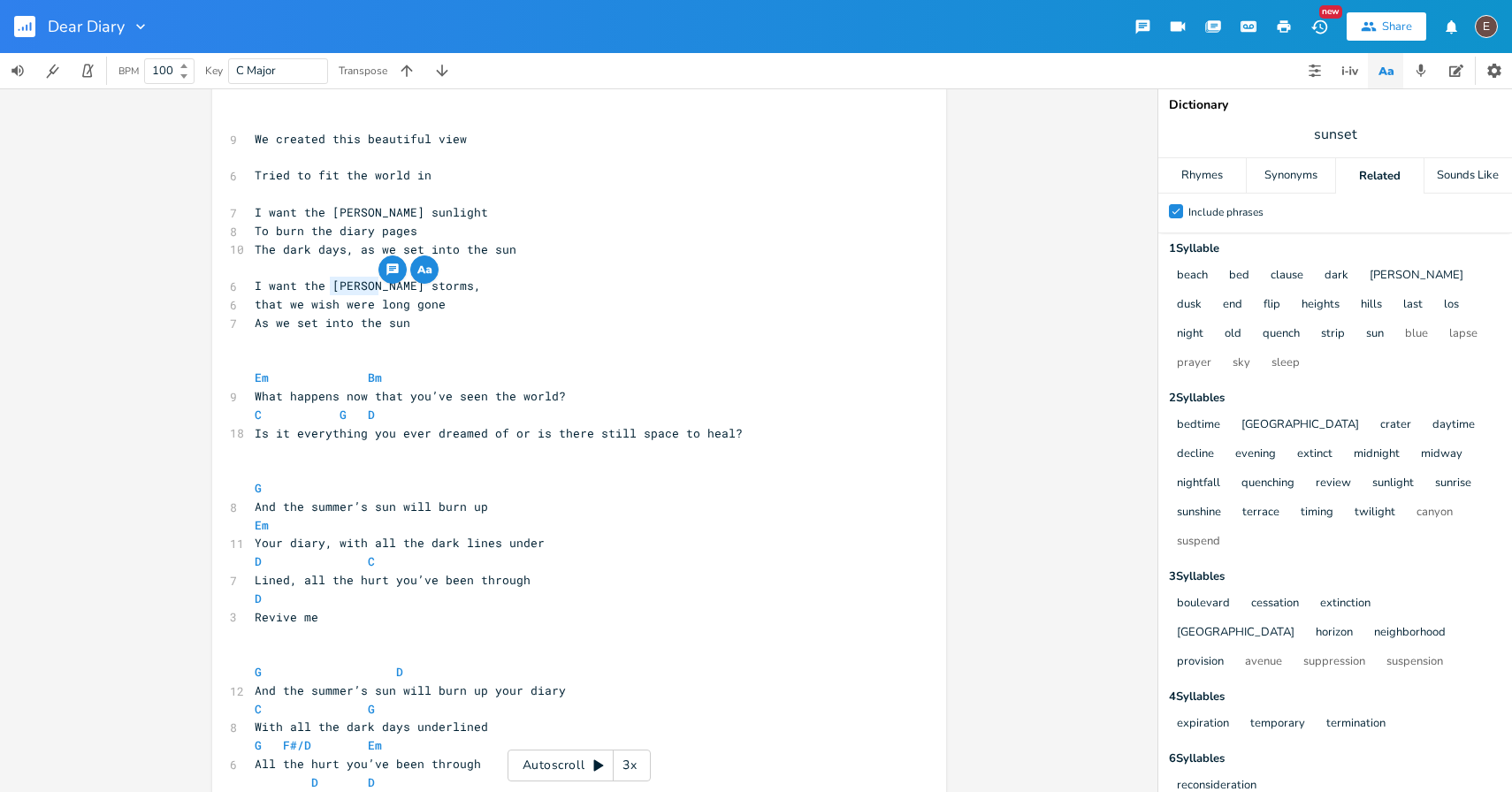
scroll to position [20, 0]
click at [448, 286] on pre "I want the [PERSON_NAME] storms," at bounding box center [570, 285] width 638 height 18
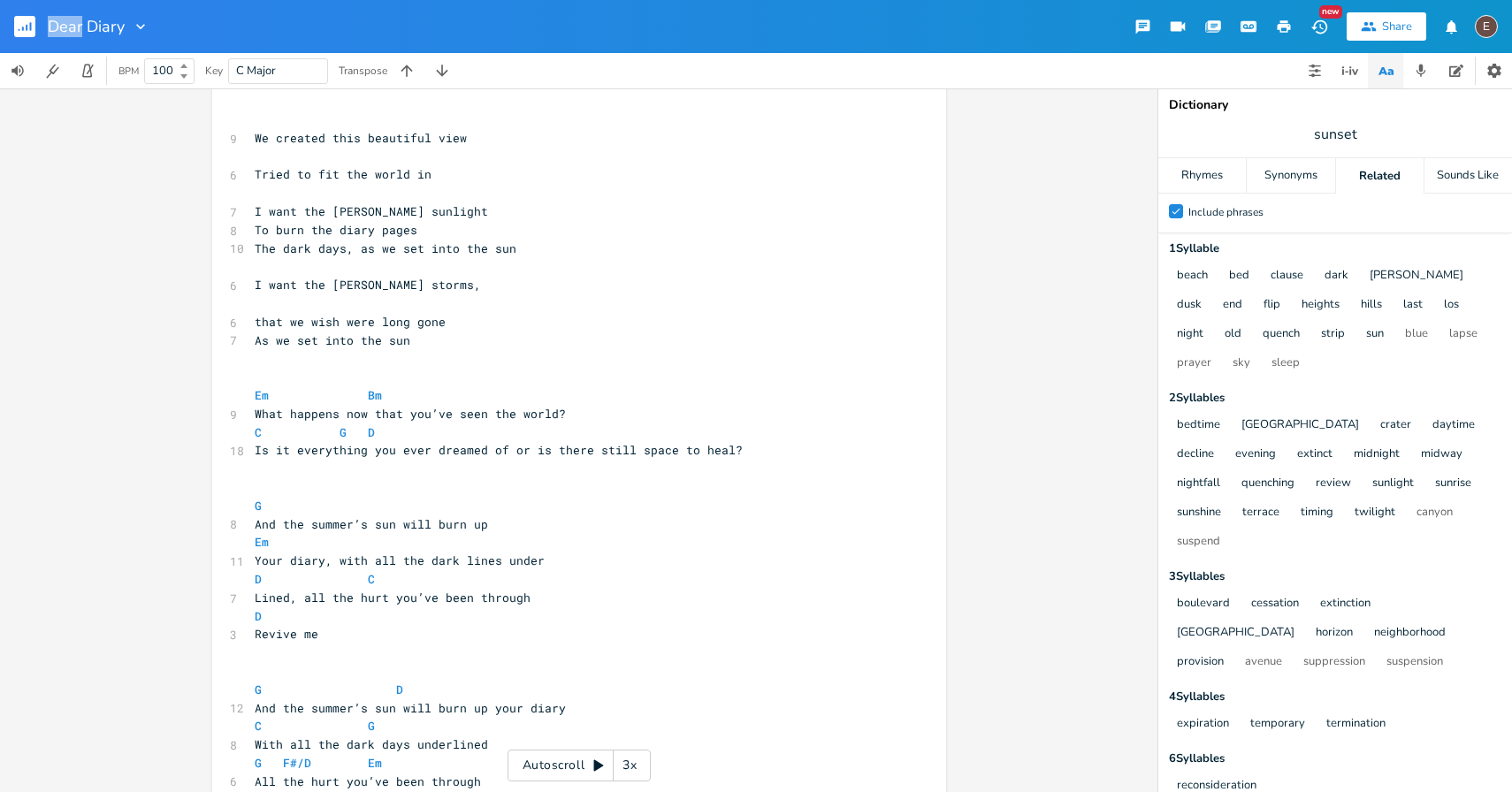
drag, startPoint x: 19, startPoint y: 27, endPoint x: 320, endPoint y: 43, distance: 301.4
click at [0, 0] on div "Dear Diary" at bounding box center [74, 26] width 149 height 53
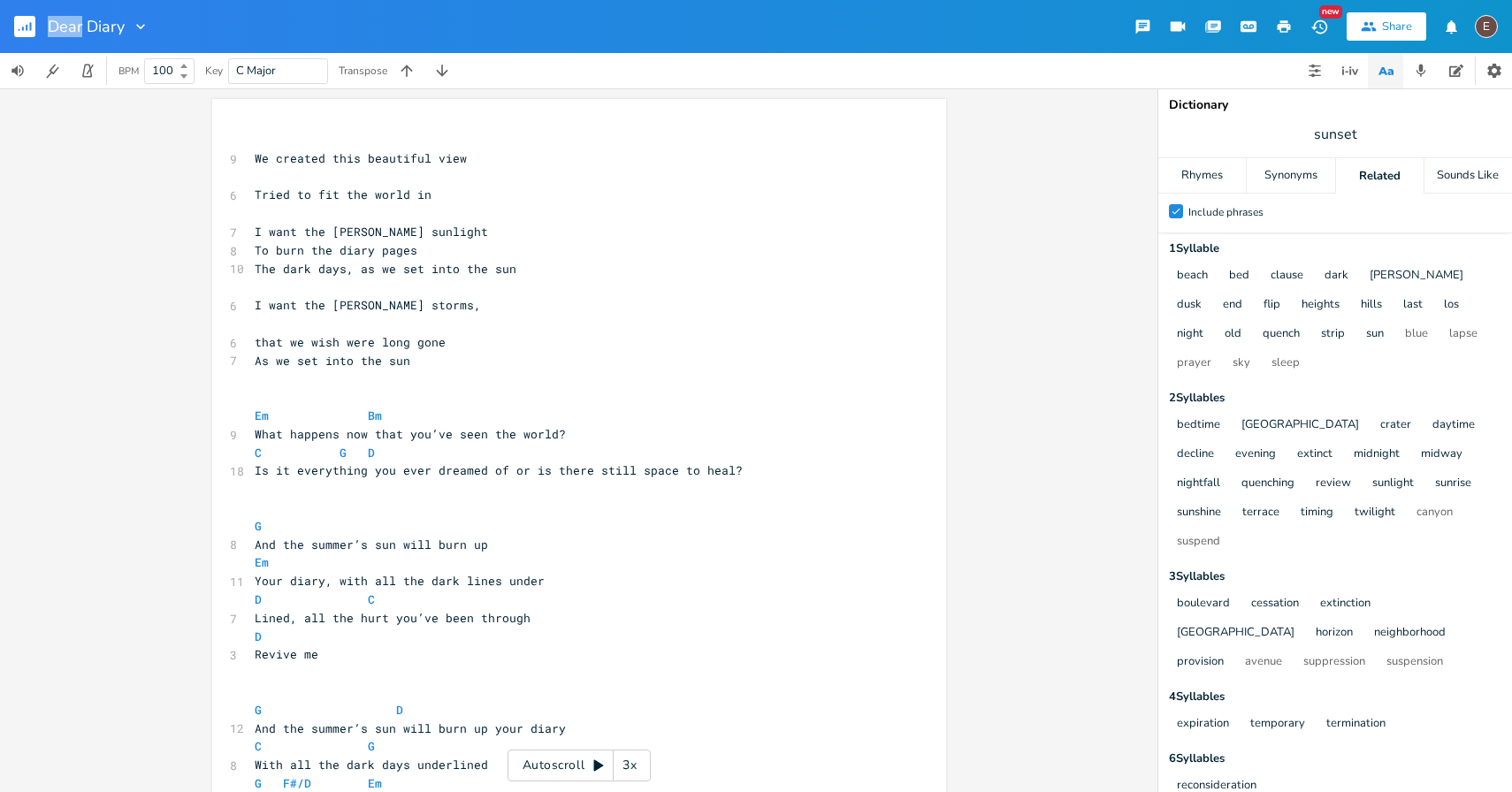
scroll to position [0, 0]
click at [352, 306] on span "I want the [PERSON_NAME] storms," at bounding box center [368, 305] width 226 height 16
click at [355, 310] on span "I want the [PERSON_NAME] storms," at bounding box center [368, 305] width 226 height 16
type textarea "autmns"
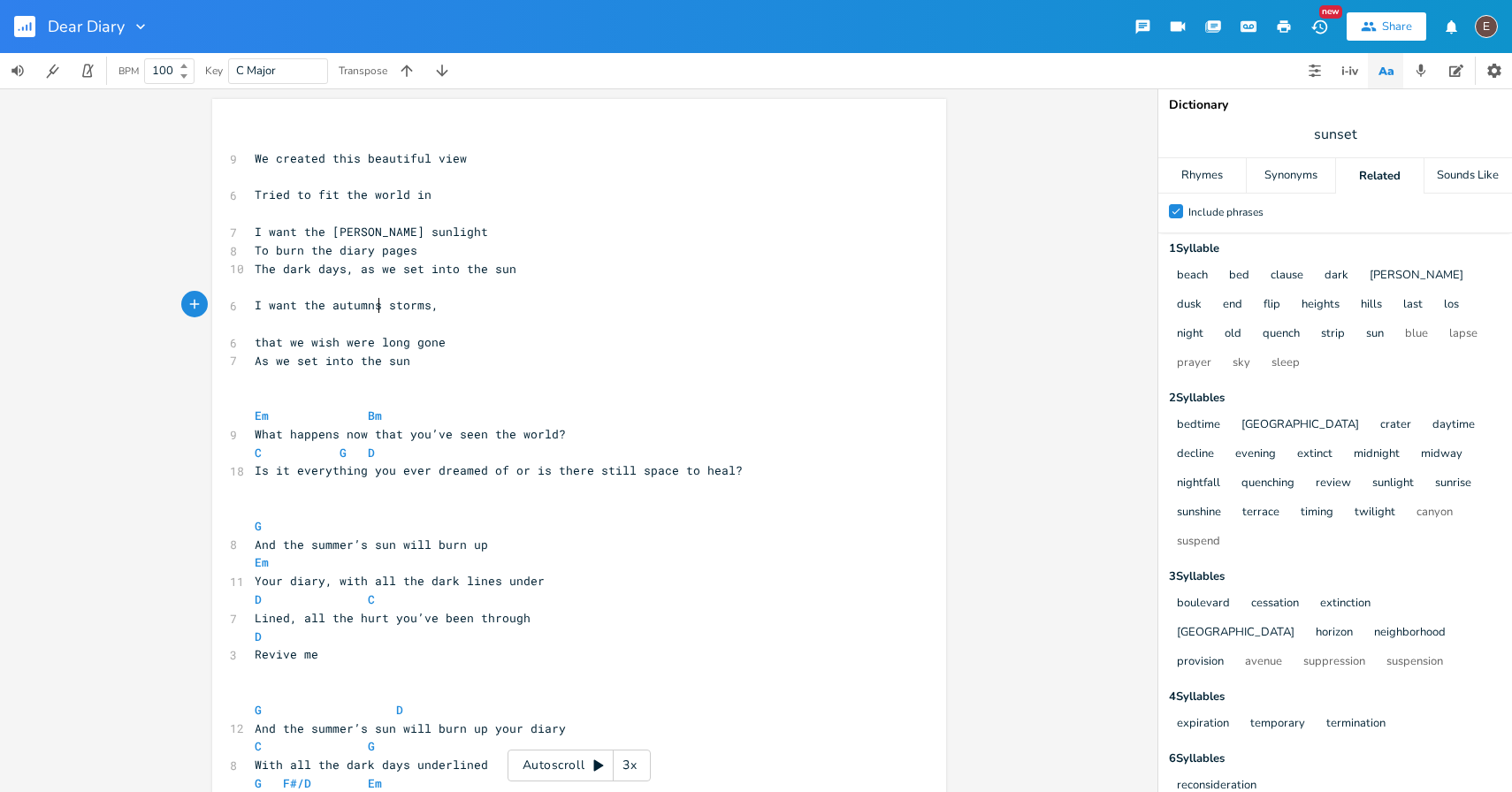
type textarea "umns'"
click at [444, 309] on pre "I want the autumns' storms," at bounding box center [570, 305] width 638 height 18
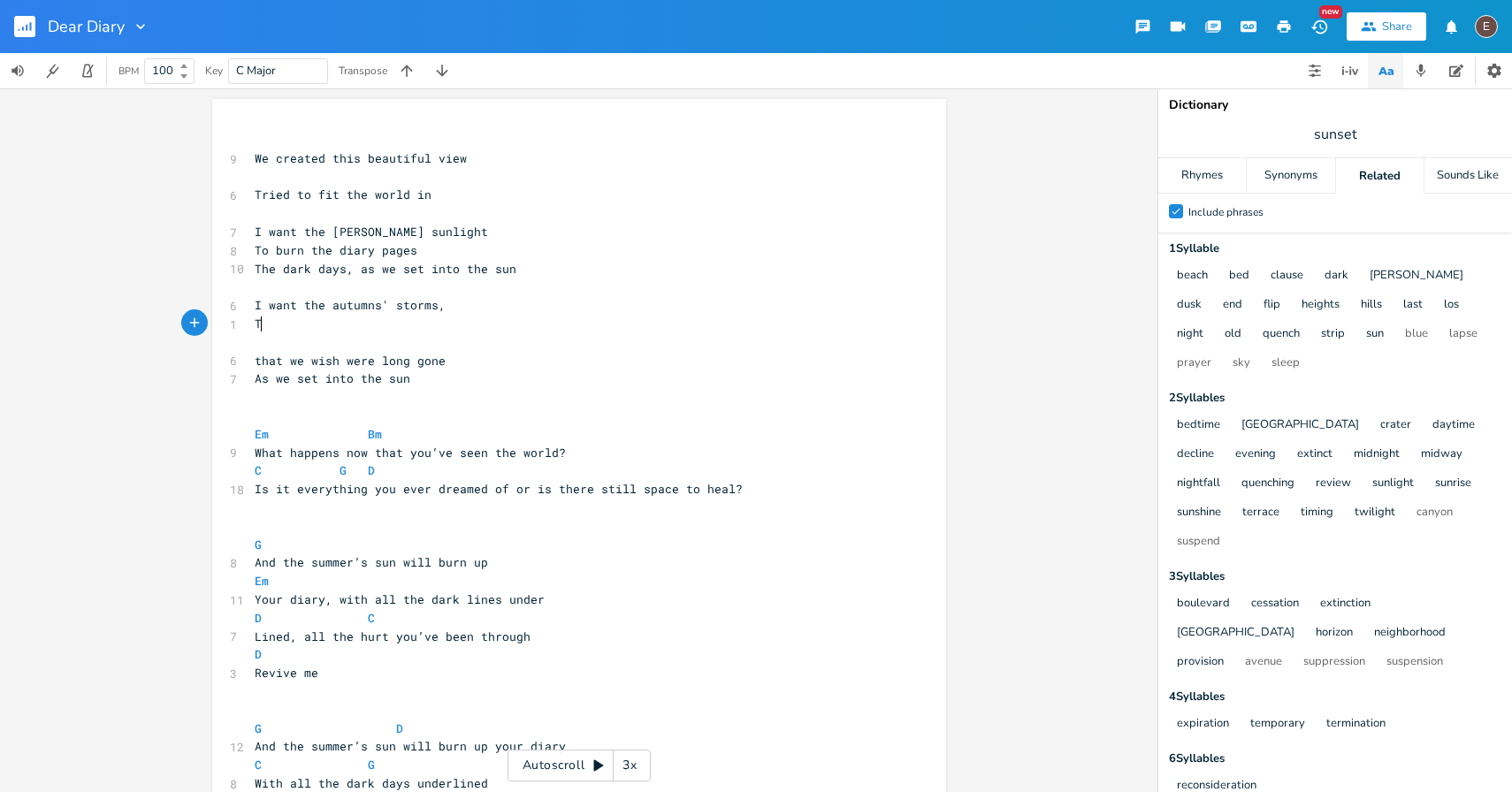
scroll to position [0, 14]
type textarea "To"
type textarea "autumns'"
drag, startPoint x: 382, startPoint y: 307, endPoint x: 325, endPoint y: 310, distance: 57.1
click at [325, 310] on span "I want the autumns' storms," at bounding box center [350, 305] width 191 height 16
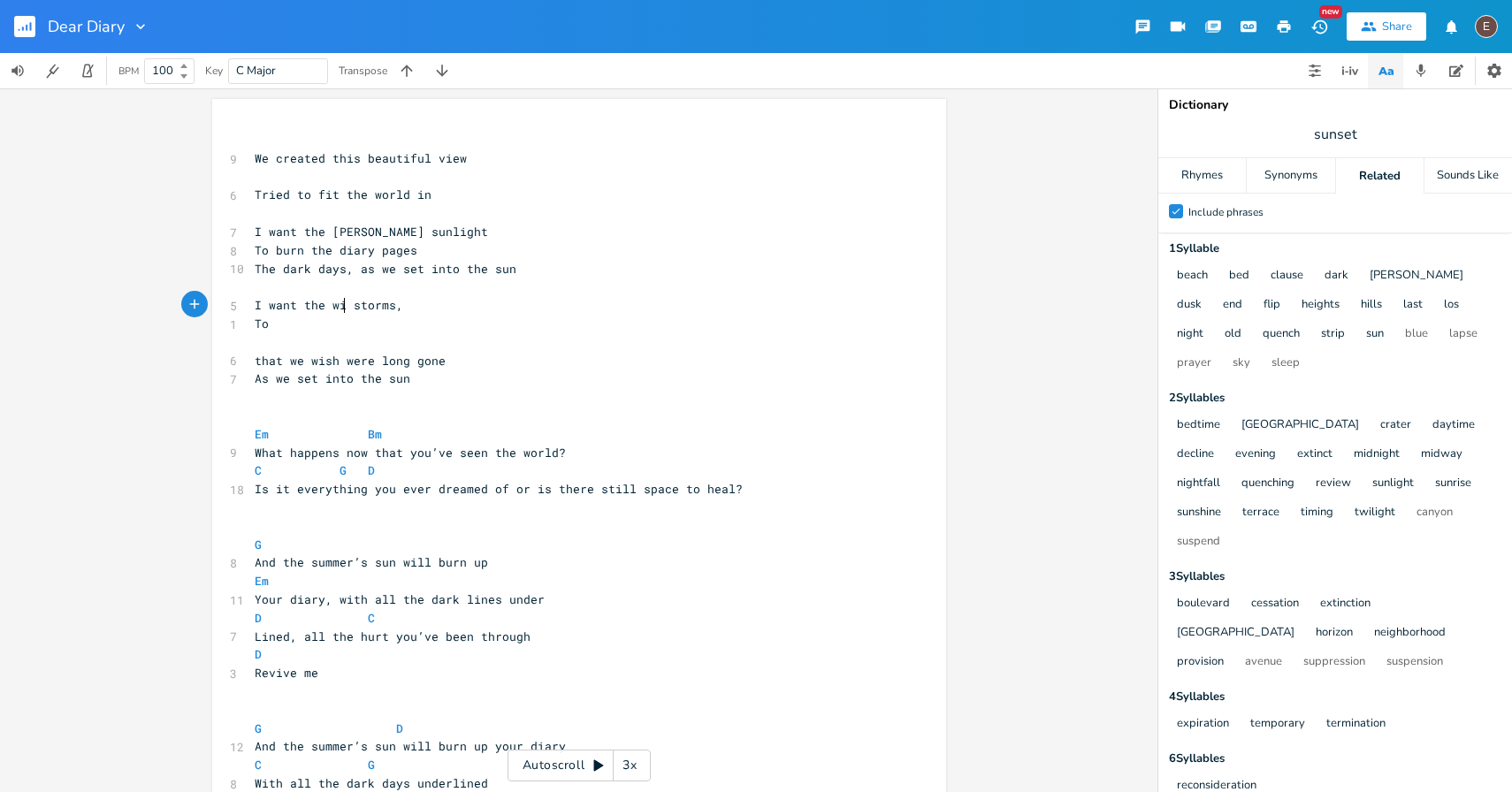
scroll to position [0, 18]
type textarea "wild"
click at [327, 316] on pre "To" at bounding box center [570, 324] width 638 height 18
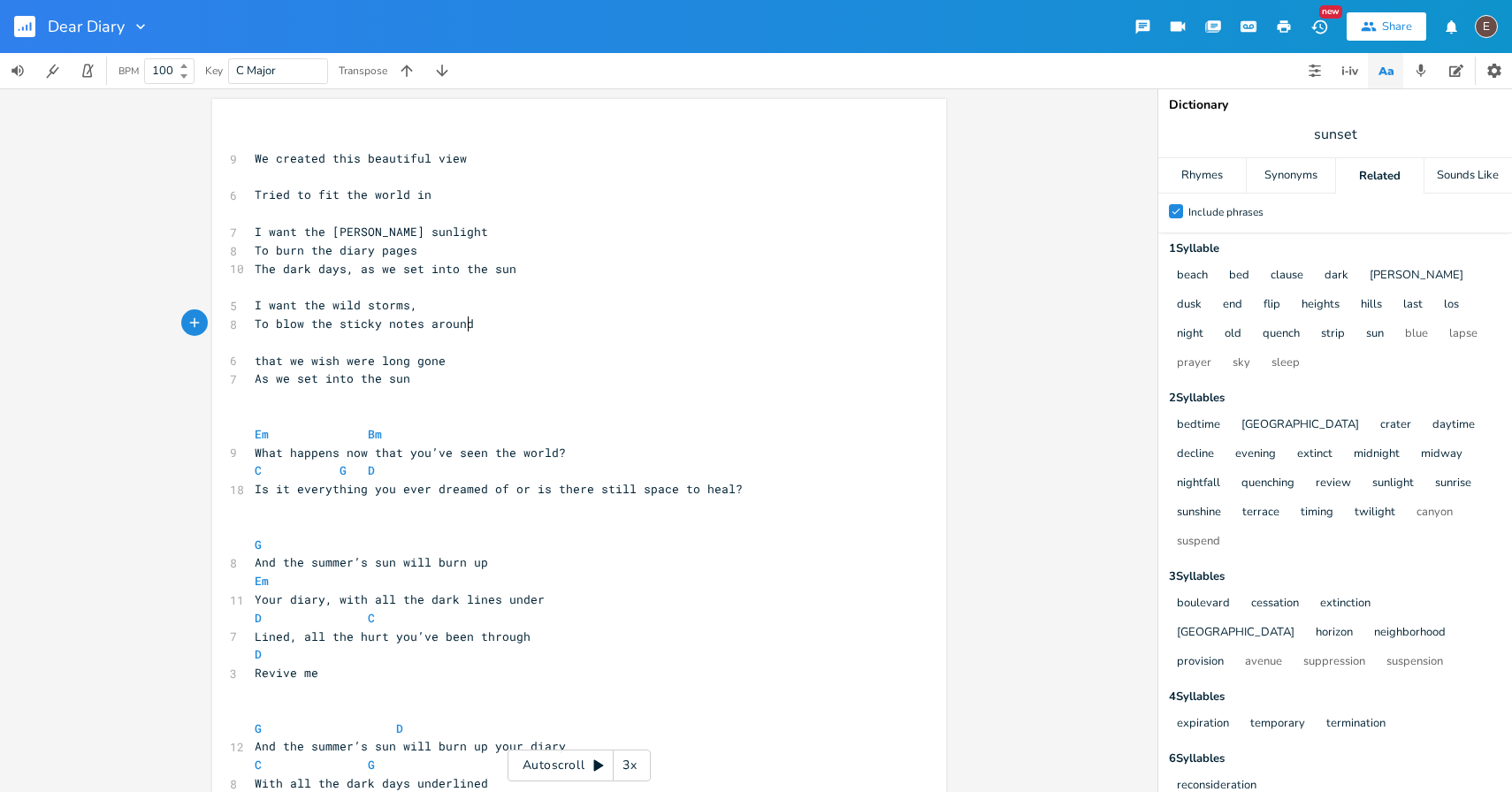
type textarea "blow the sticky notes around"
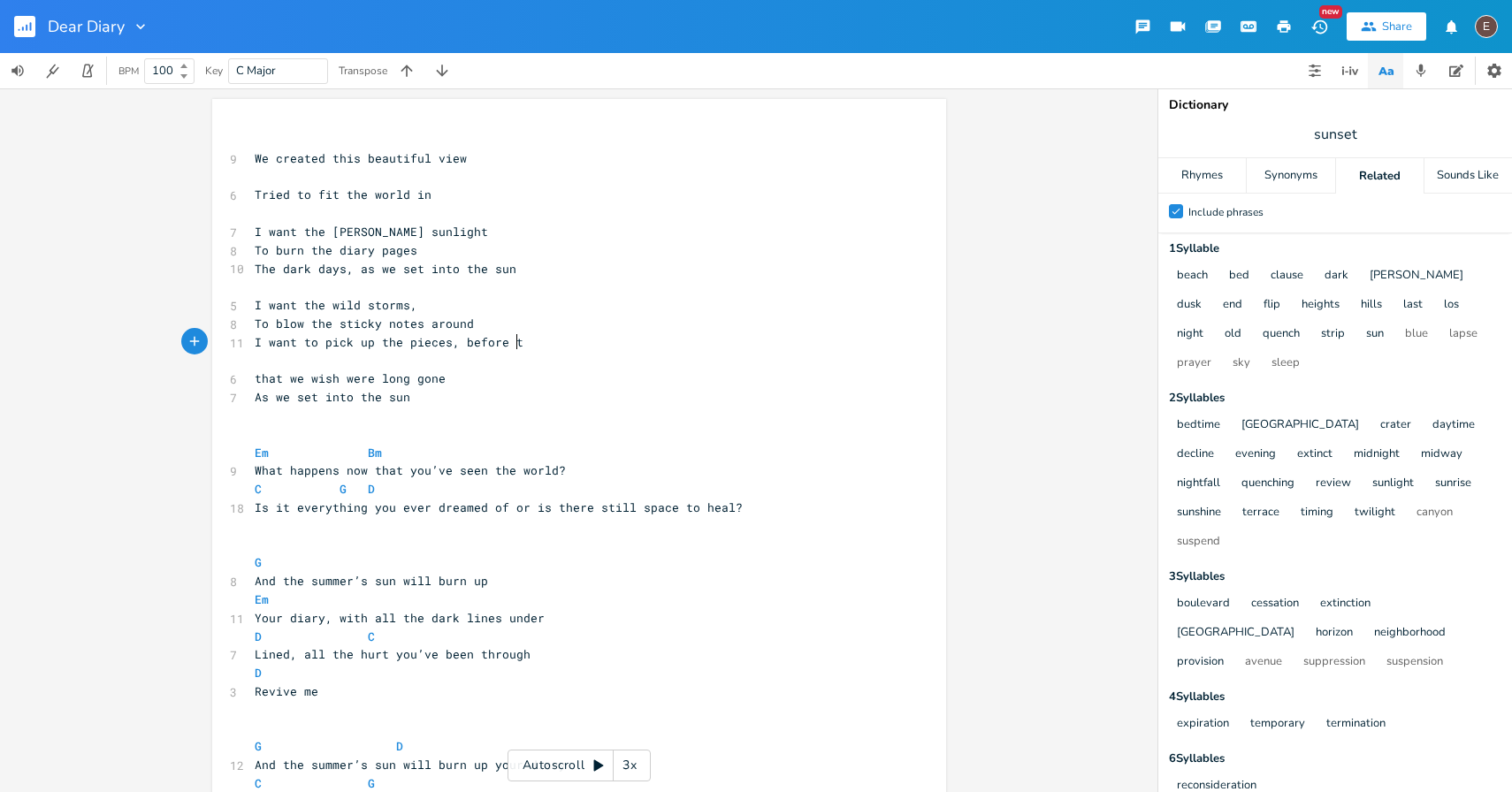
scroll to position [0, 205]
type textarea "I want to pick up the pieces, before the"
click at [1374, 130] on span "sunset" at bounding box center [1334, 134] width 353 height 32
click at [565, 344] on pre "I want to pick up the pieces, before the" at bounding box center [570, 343] width 638 height 18
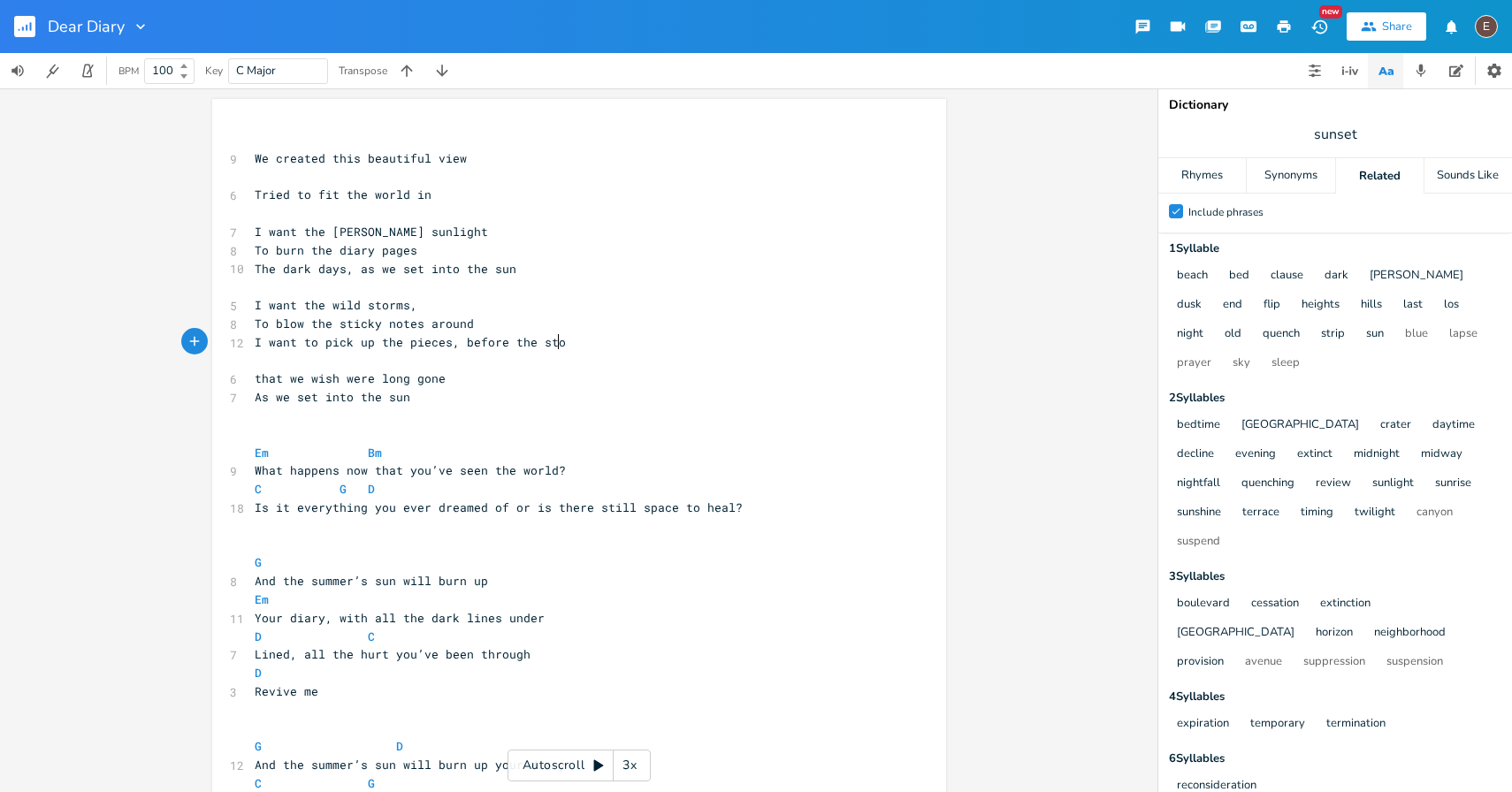
type textarea "storm"
click at [392, 303] on span "I want the wild storms," at bounding box center [336, 305] width 163 height 16
type textarea "storms"
click at [392, 303] on span "I want the wild storms," at bounding box center [336, 305] width 163 height 16
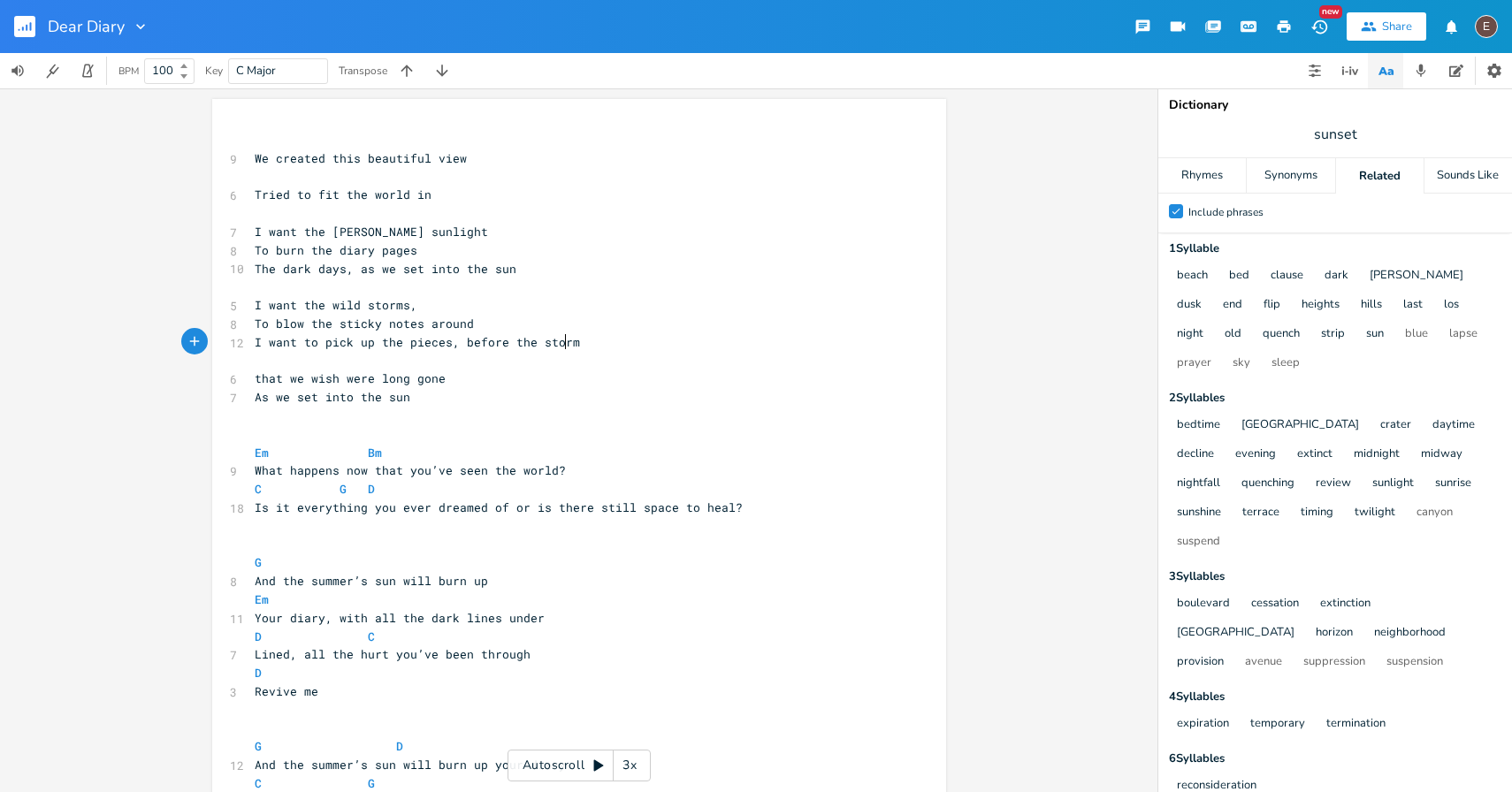
click at [556, 335] on span "I want to pick up the pieces, before the storm" at bounding box center [417, 343] width 325 height 16
type textarea "storm"
click at [554, 349] on pre "I want to pick up the pieces, before the storm" at bounding box center [570, 343] width 638 height 18
type textarea "storm"
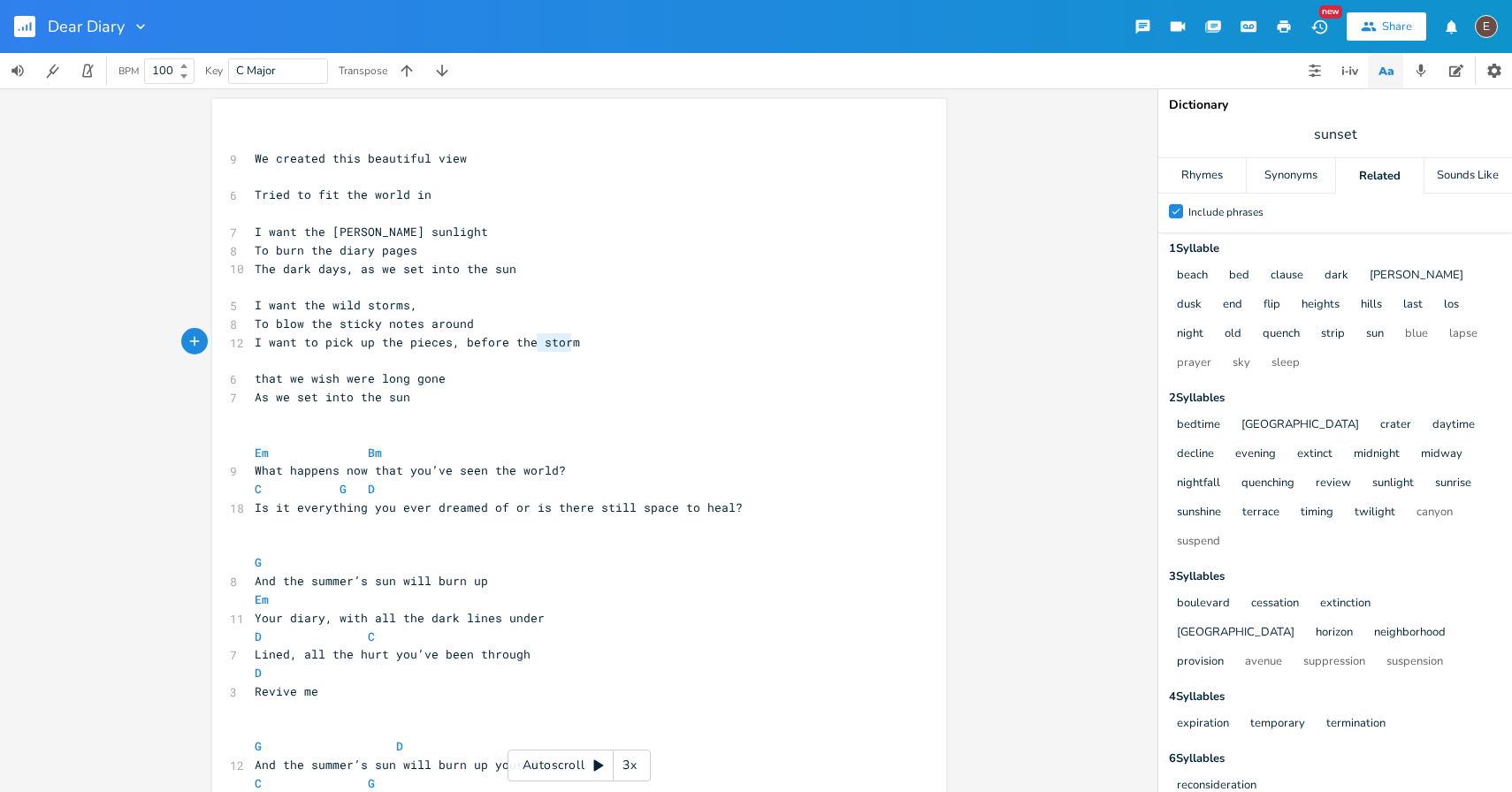
click at [554, 349] on pre "I want to pick up the pieces, before the storm" at bounding box center [570, 343] width 638 height 18
click at [551, 353] on pre "​" at bounding box center [570, 361] width 638 height 18
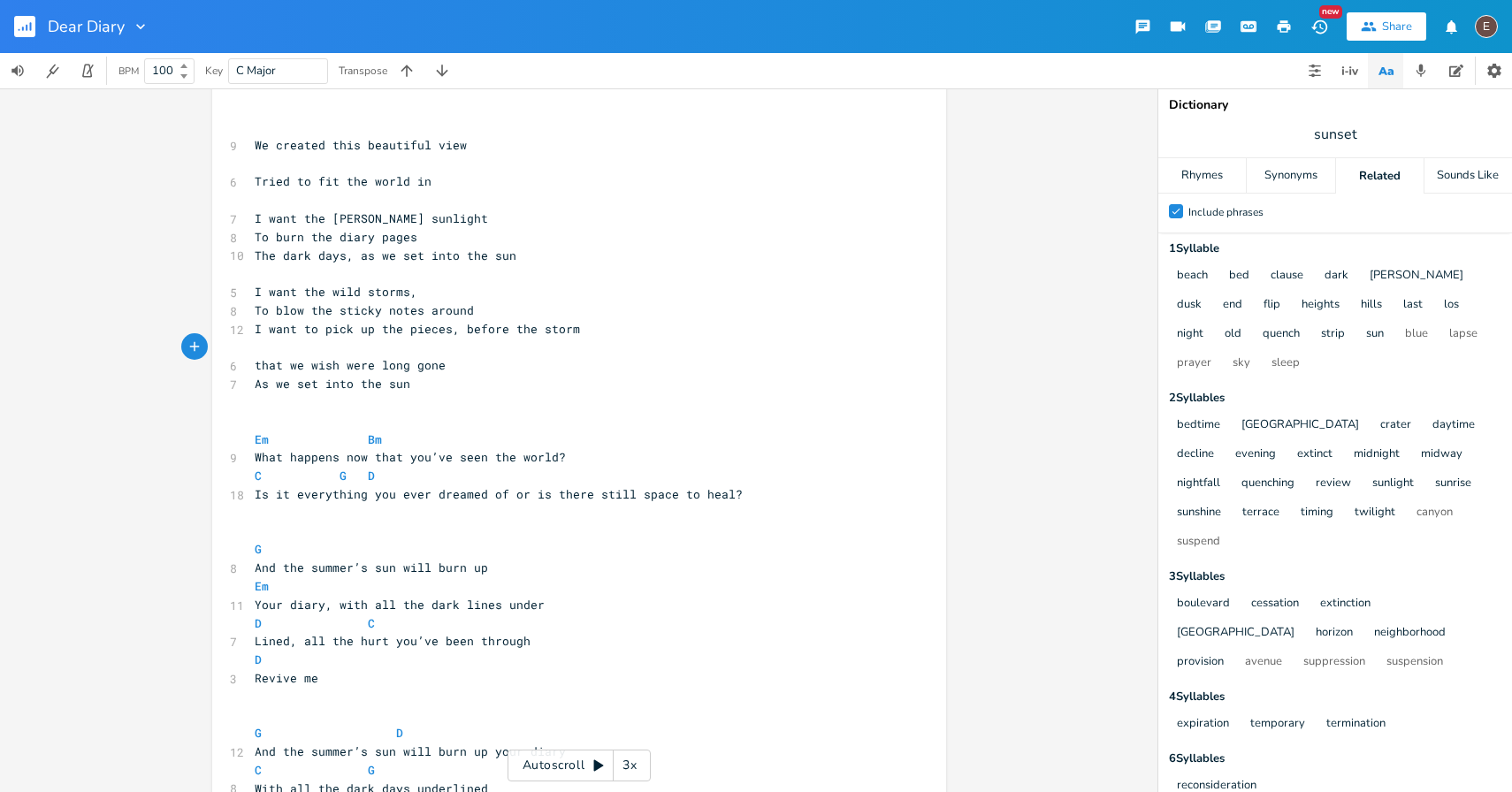
scroll to position [13, 0]
type textarea "To blow the sticky notes around"
drag, startPoint x: 496, startPoint y: 310, endPoint x: 252, endPoint y: 312, distance: 244.0
click at [251, 312] on pre "To blow the sticky notes around" at bounding box center [570, 312] width 638 height 18
click at [274, 305] on span "To blow the sticky notes around" at bounding box center [364, 312] width 219 height 16
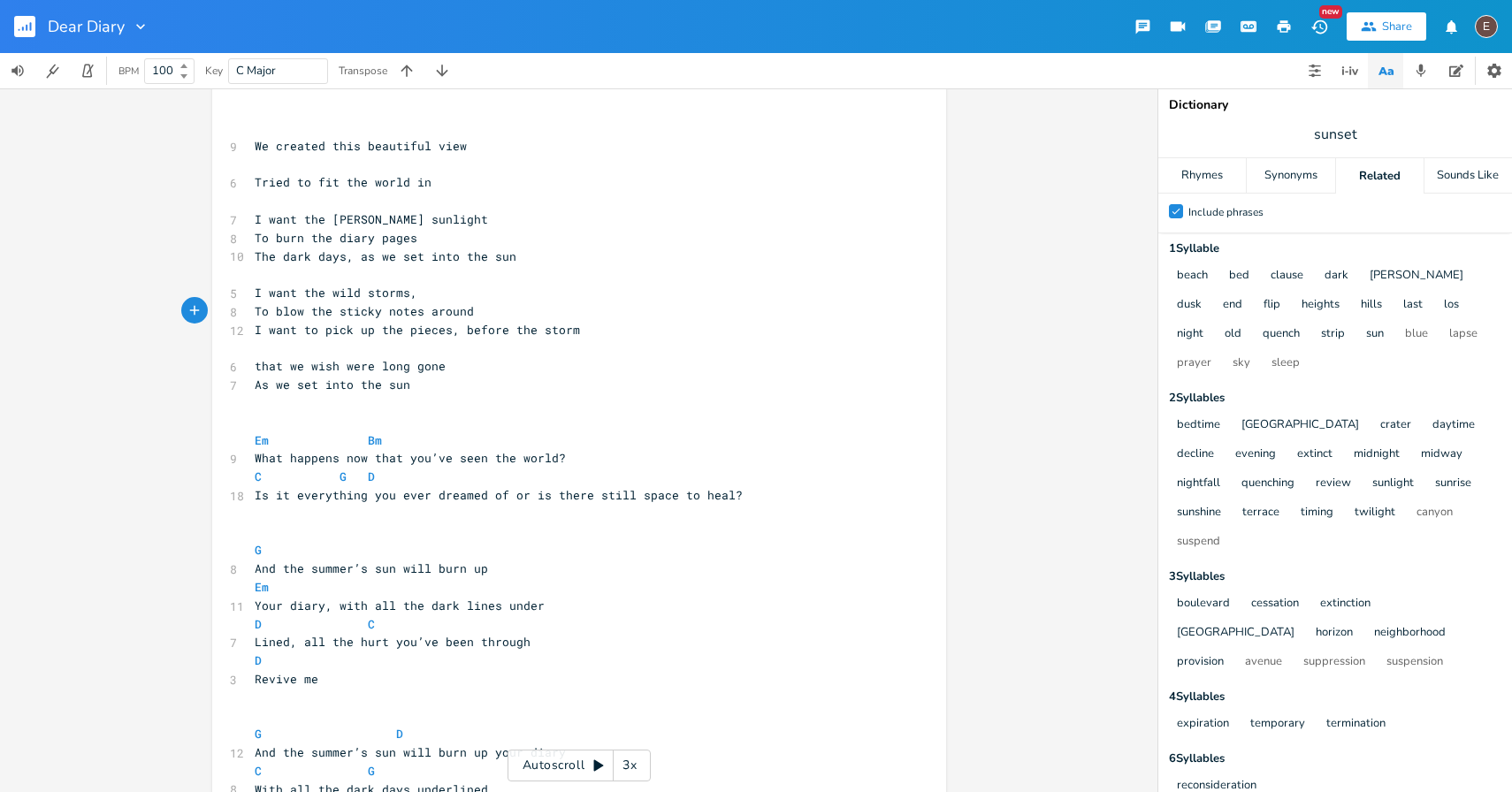
click at [274, 295] on span "I want the wild storms," at bounding box center [336, 293] width 163 height 16
type textarea "want"
click at [274, 295] on span "I want the wild storms," at bounding box center [336, 293] width 163 height 16
type textarea "n"
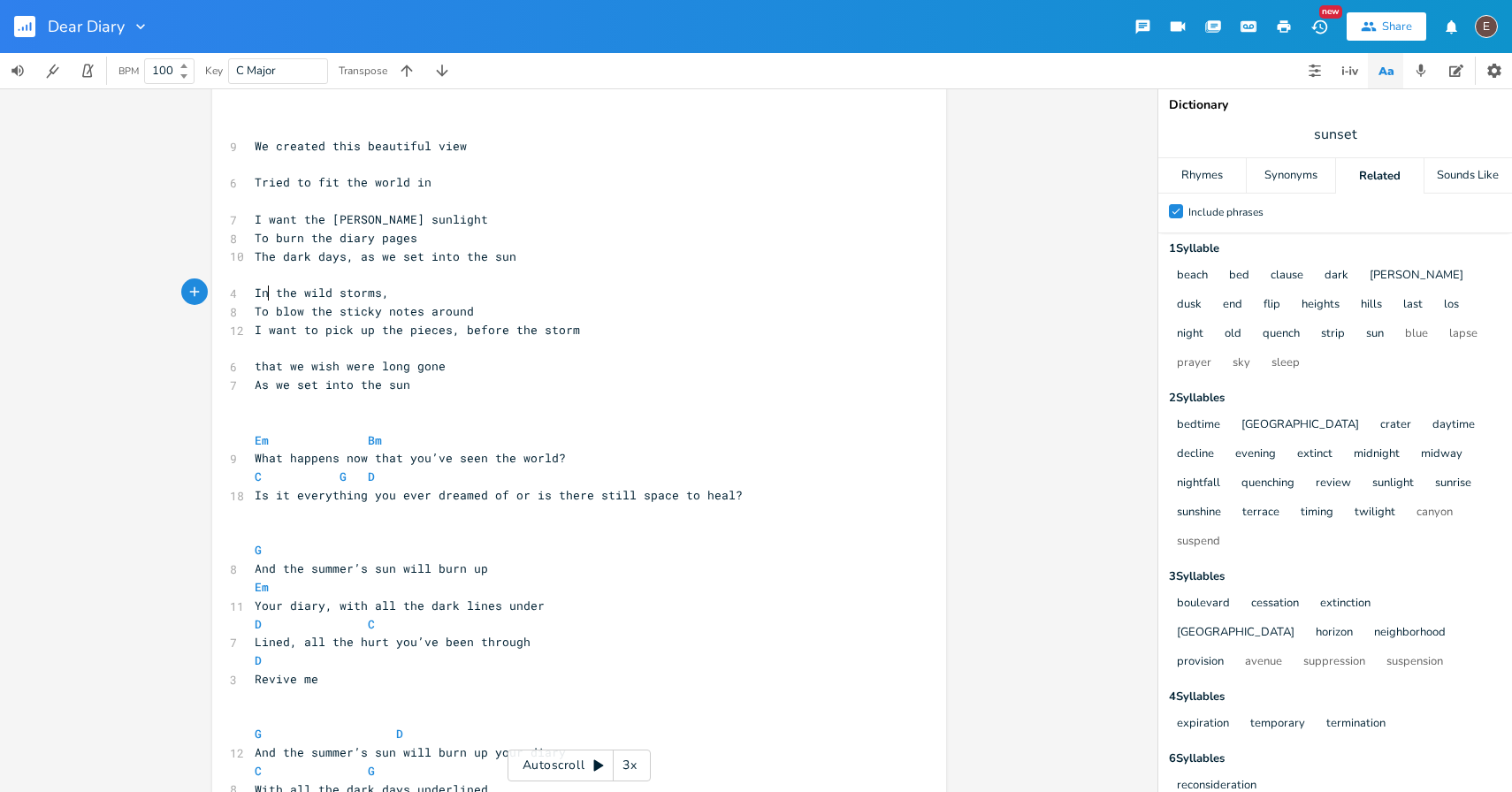
click at [325, 292] on span "In the wild storms," at bounding box center [322, 293] width 134 height 16
type textarea "est"
click at [462, 310] on span "To blow the sticky notes around" at bounding box center [364, 312] width 219 height 16
click at [255, 295] on span "In the wildest storms," at bounding box center [332, 293] width 156 height 16
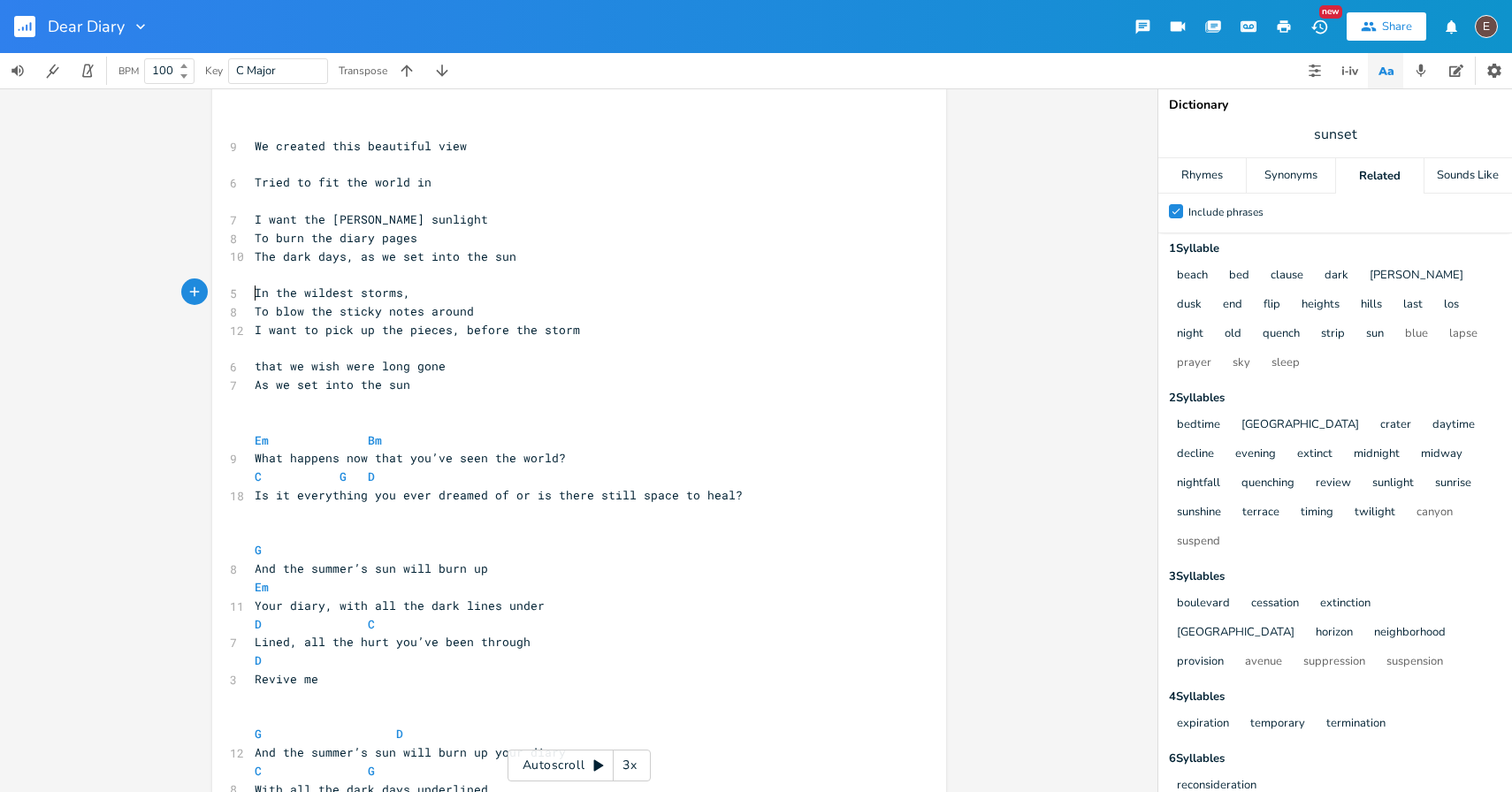
click at [364, 295] on span "In the wildest storms," at bounding box center [332, 293] width 156 height 16
click at [255, 311] on span "To blow the sticky notes around" at bounding box center [364, 312] width 219 height 16
type textarea "I wish for better, for you to be safe"
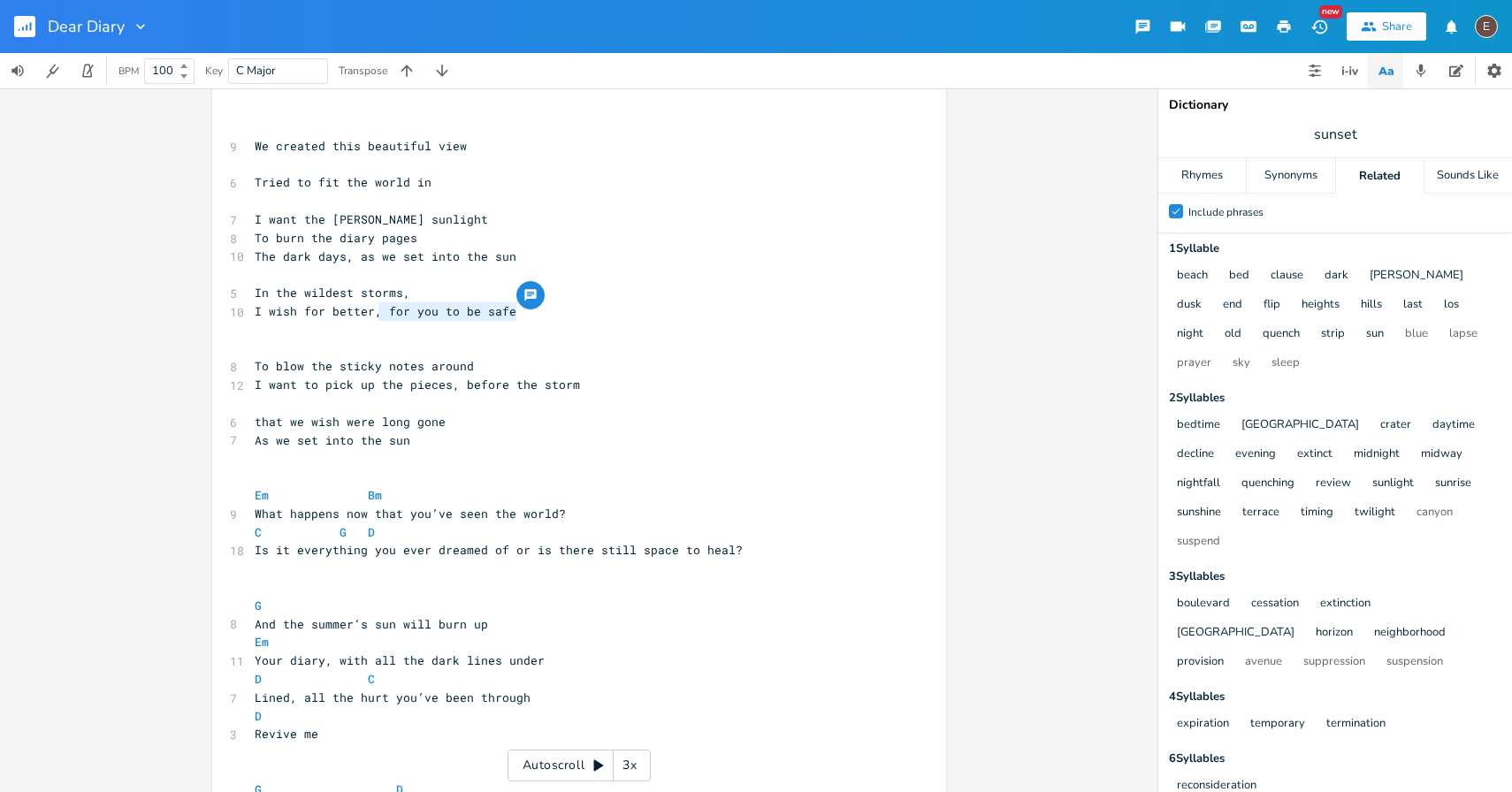
type textarea ", for you to be safe"
drag, startPoint x: 514, startPoint y: 311, endPoint x: 370, endPoint y: 314, distance: 144.0
click at [370, 314] on pre "I wish for better, for you to be safe" at bounding box center [570, 312] width 638 height 18
click at [371, 324] on pre "​" at bounding box center [570, 330] width 638 height 18
type textarea "For the dsy"
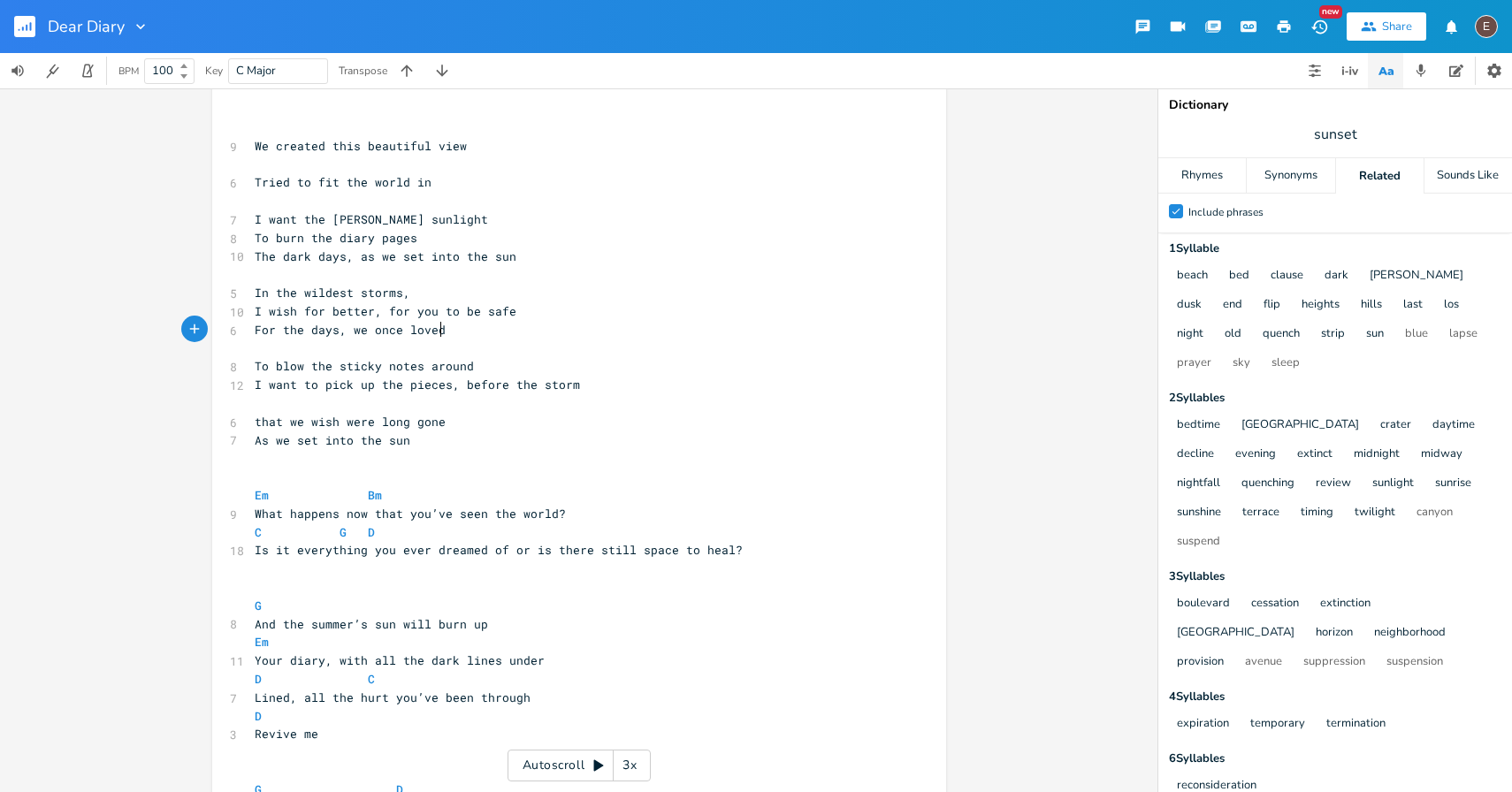
scroll to position [0, 101]
type textarea "ays, we once loved you and I"
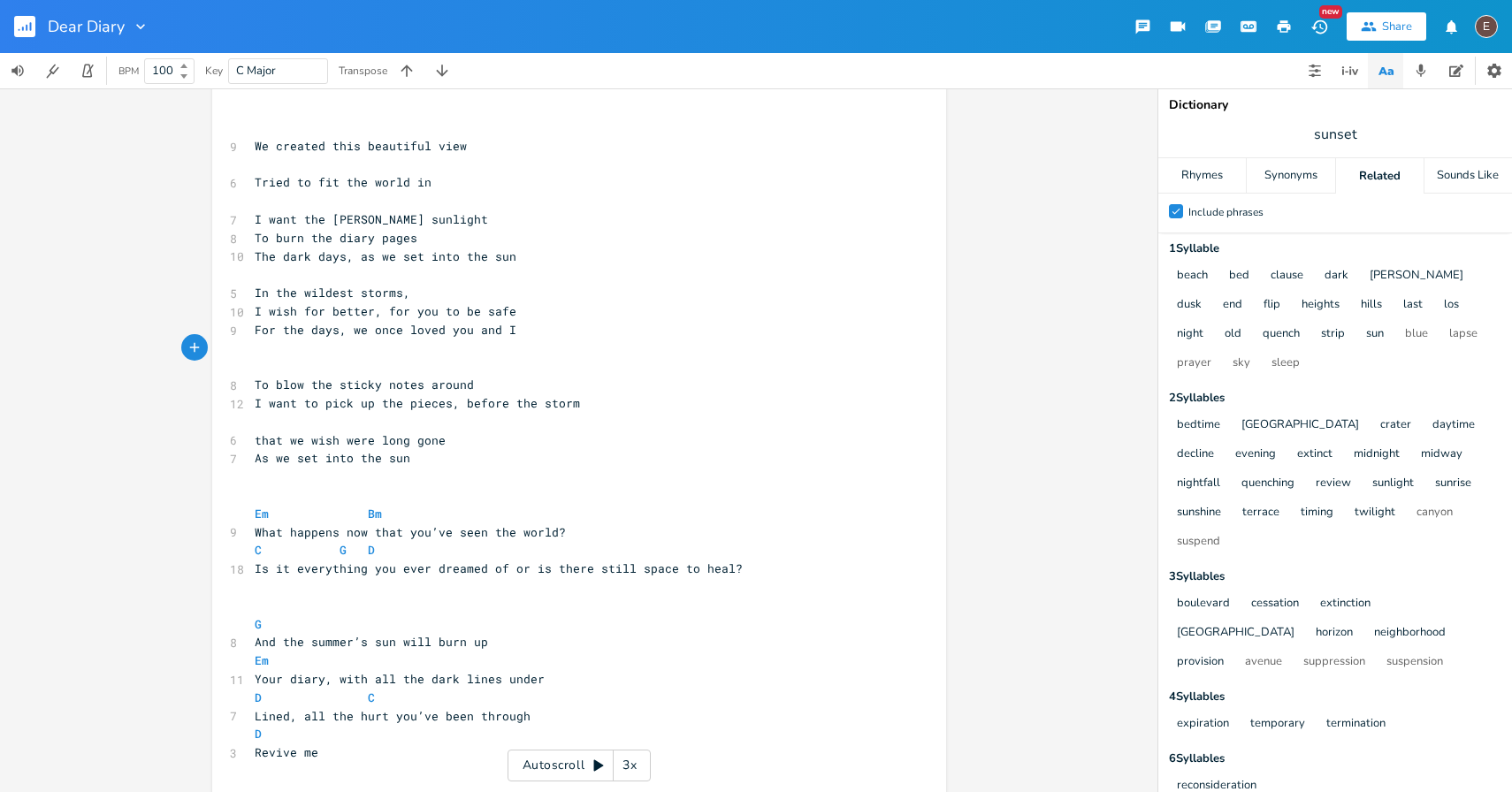
click at [444, 333] on span "For the days, we once loved you and I" at bounding box center [385, 330] width 262 height 16
type textarea "the world"
click at [453, 338] on pre "For the days, we once loved the world you and I" at bounding box center [570, 330] width 638 height 18
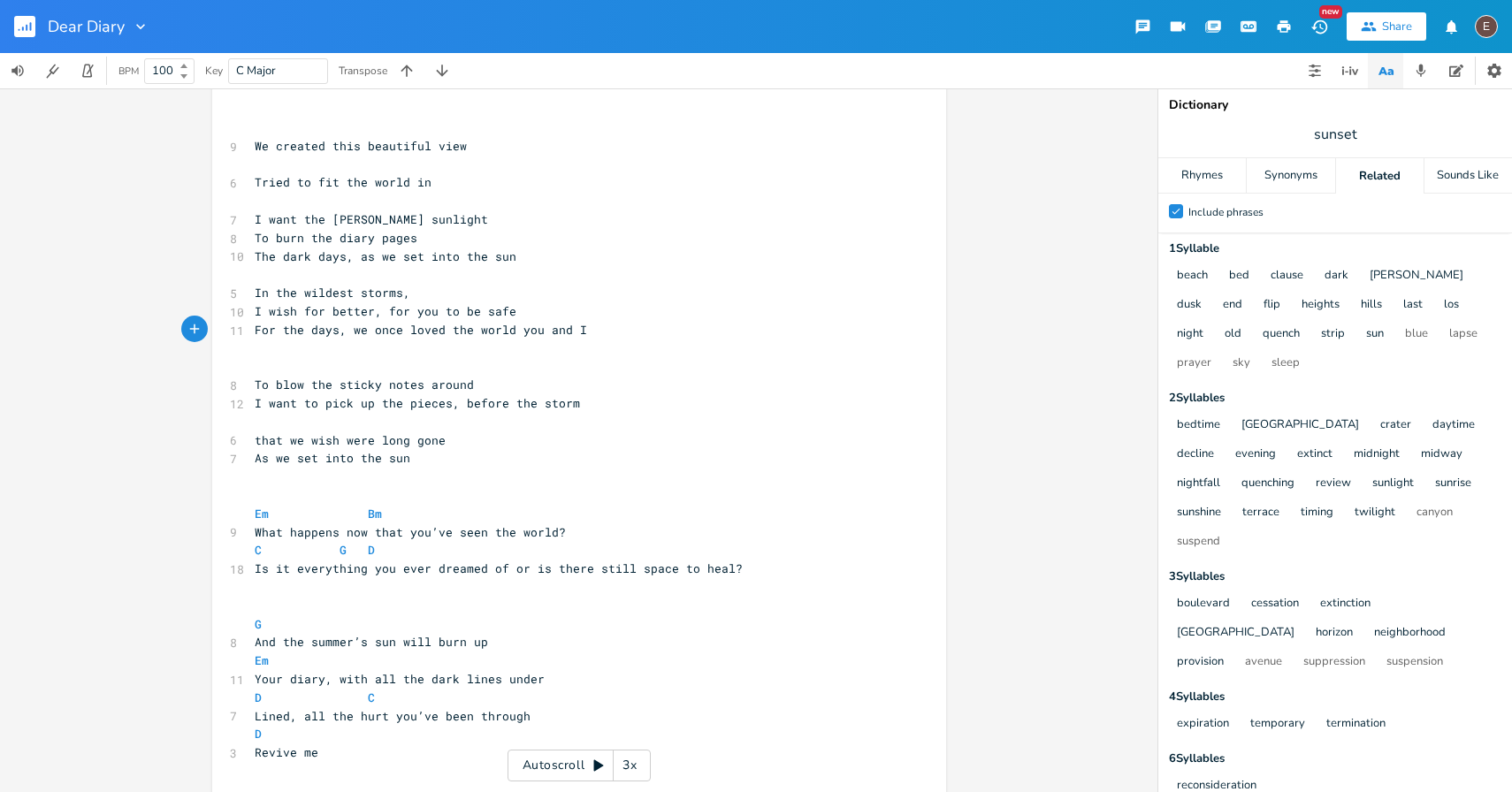
click at [451, 335] on span "For the days, we once loved the world you and I" at bounding box center [420, 330] width 332 height 16
type textarea "youm"
type textarea ", the"
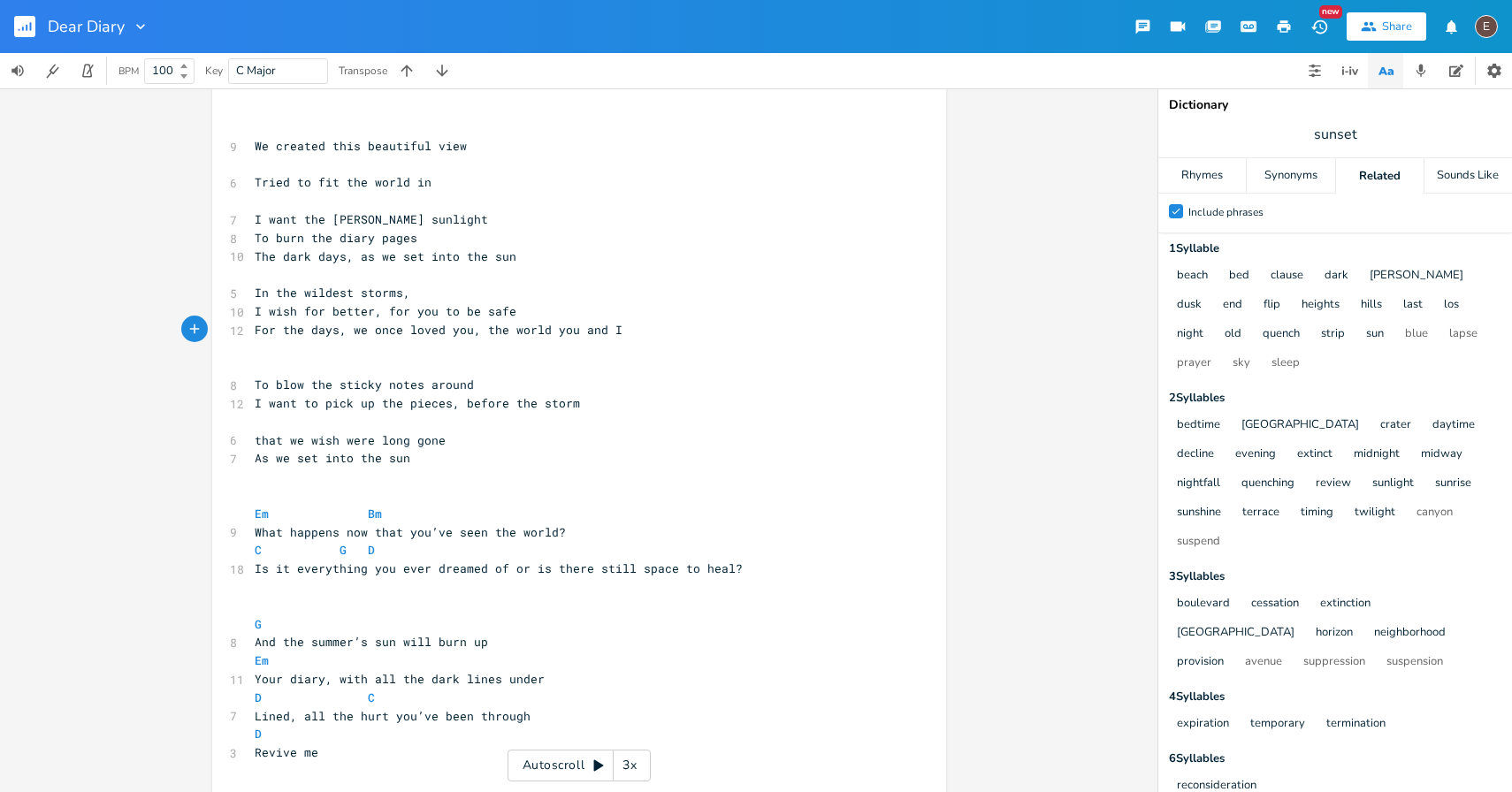
click at [592, 357] on pre "​" at bounding box center [570, 366] width 638 height 18
click at [608, 333] on span "For the days, we once loved you, the world you and I" at bounding box center [438, 330] width 368 height 16
drag, startPoint x: 612, startPoint y: 328, endPoint x: 477, endPoint y: 333, distance: 135.1
click at [477, 333] on span "For the days, we once loved you, the world you and I" at bounding box center [438, 330] width 368 height 16
type textarea "the sky you and I"
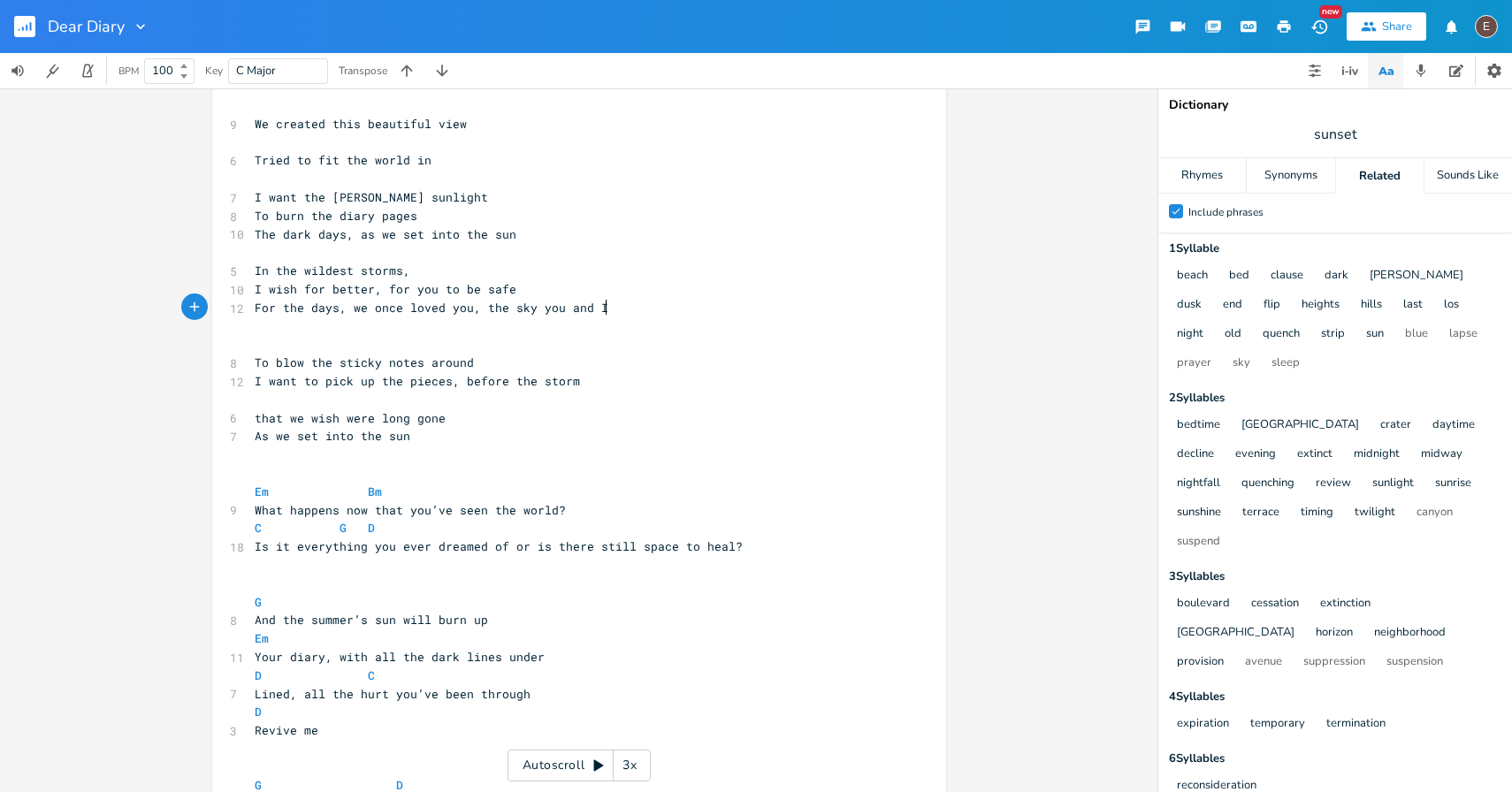
scroll to position [15, 0]
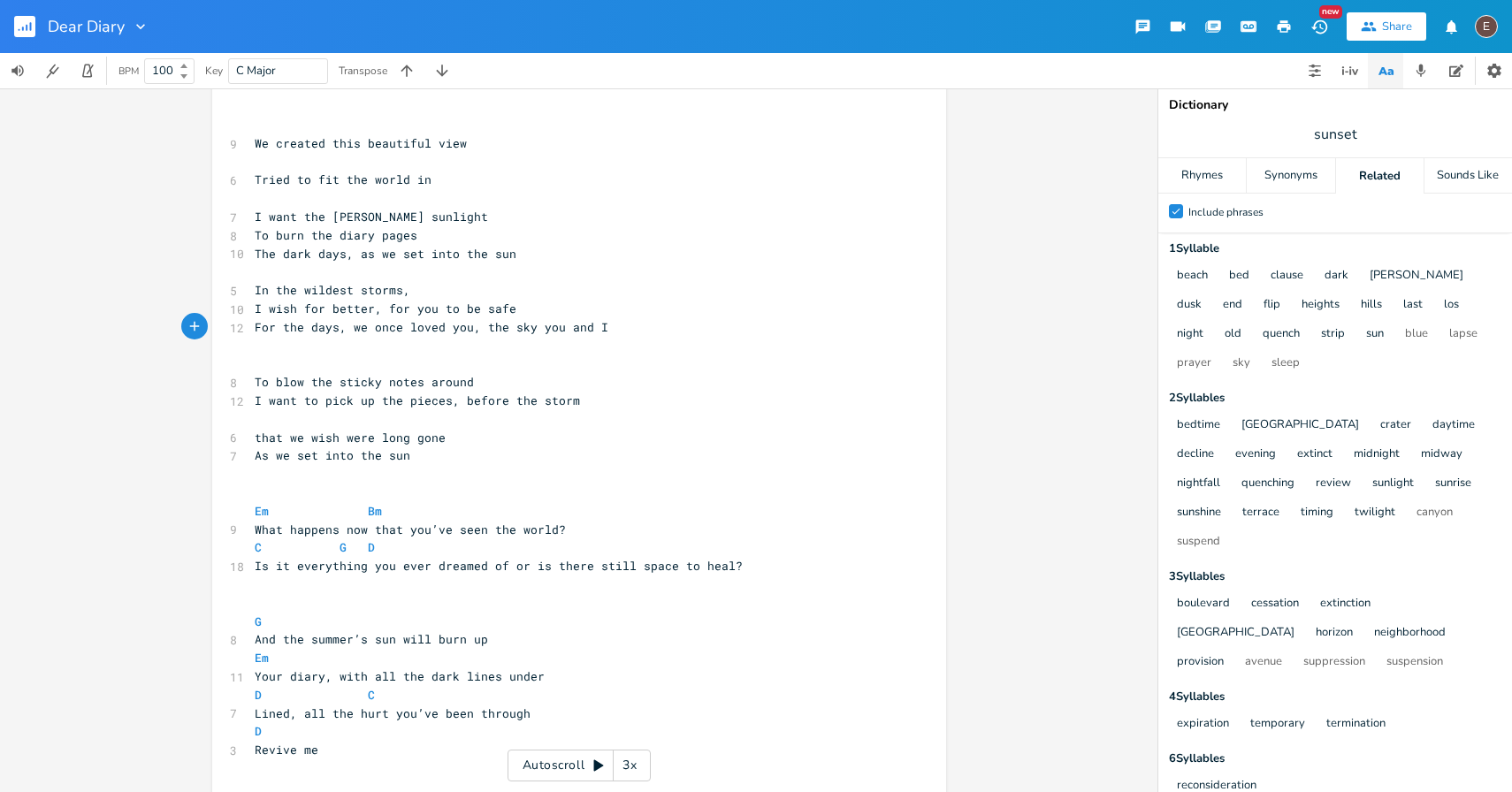
click at [534, 322] on span "For the days, we once loved you, the sky you and I" at bounding box center [431, 327] width 353 height 16
type textarea "and"
click at [513, 362] on pre "​" at bounding box center [570, 363] width 638 height 18
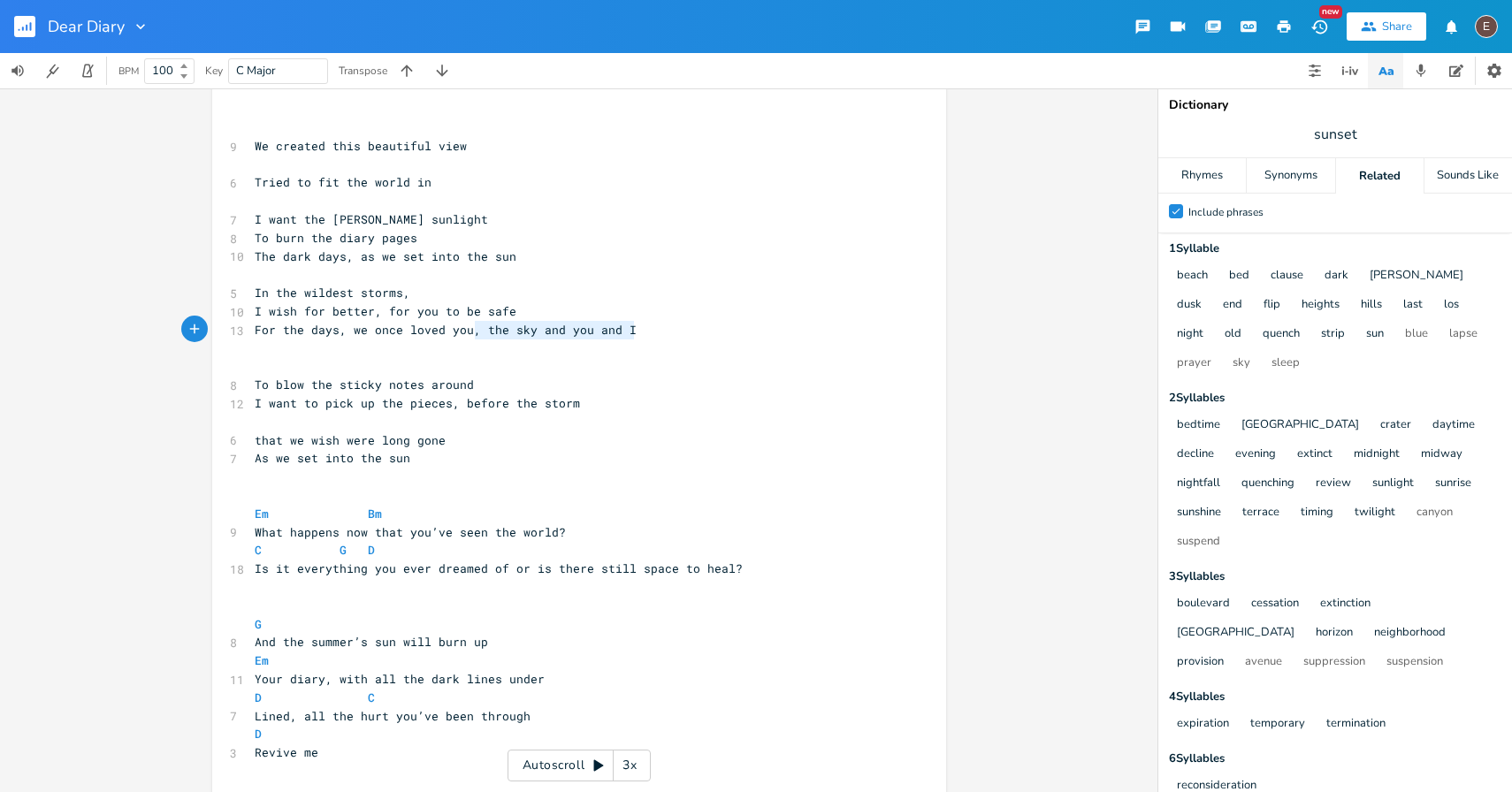
type textarea "the sky and you and I"
drag, startPoint x: 633, startPoint y: 330, endPoint x: 477, endPoint y: 334, distance: 156.1
click at [477, 334] on pre "For the days, we once loved you, the sky and you and I" at bounding box center [570, 330] width 638 height 18
type textarea "you and I"
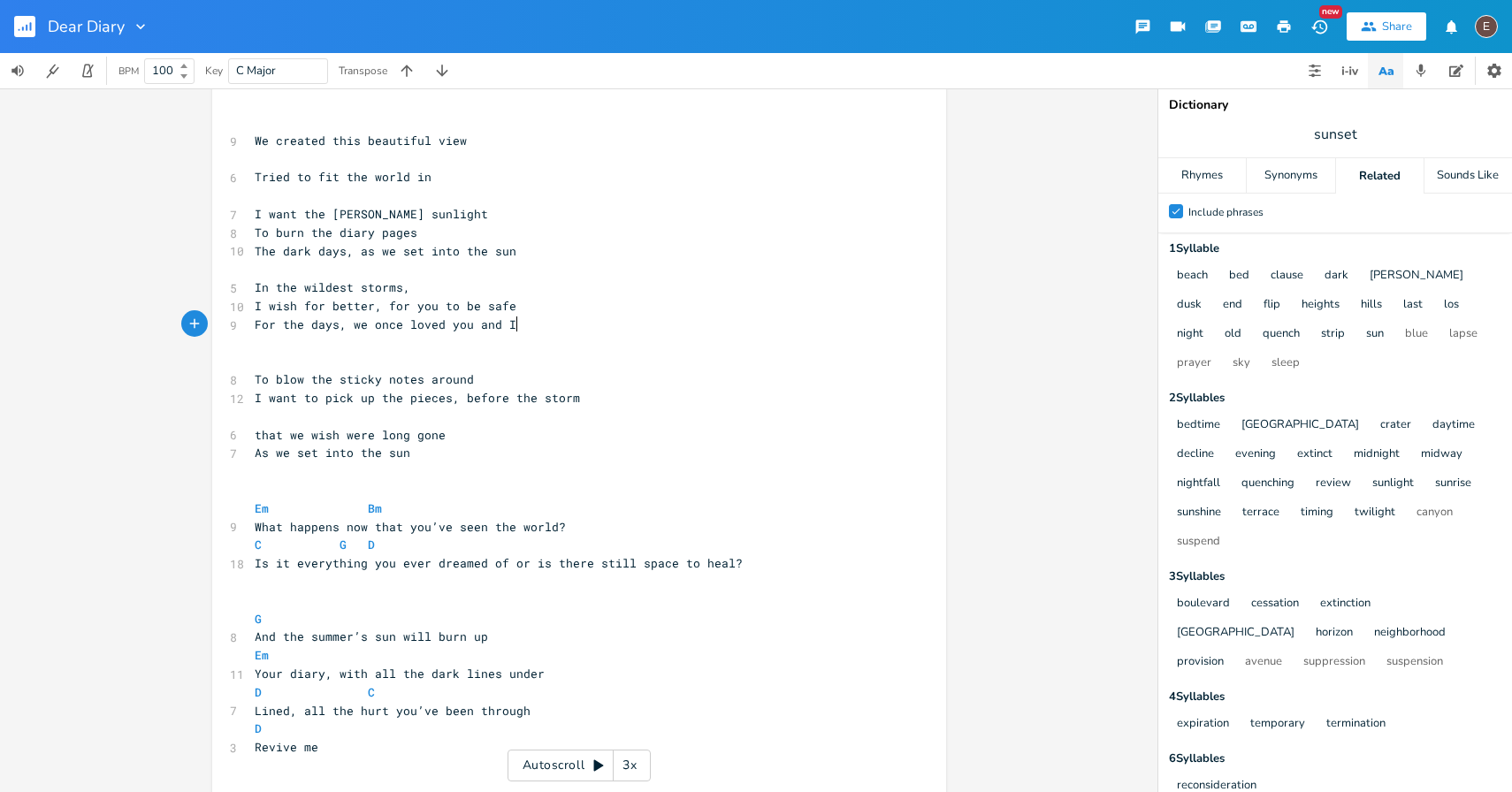
scroll to position [0, 0]
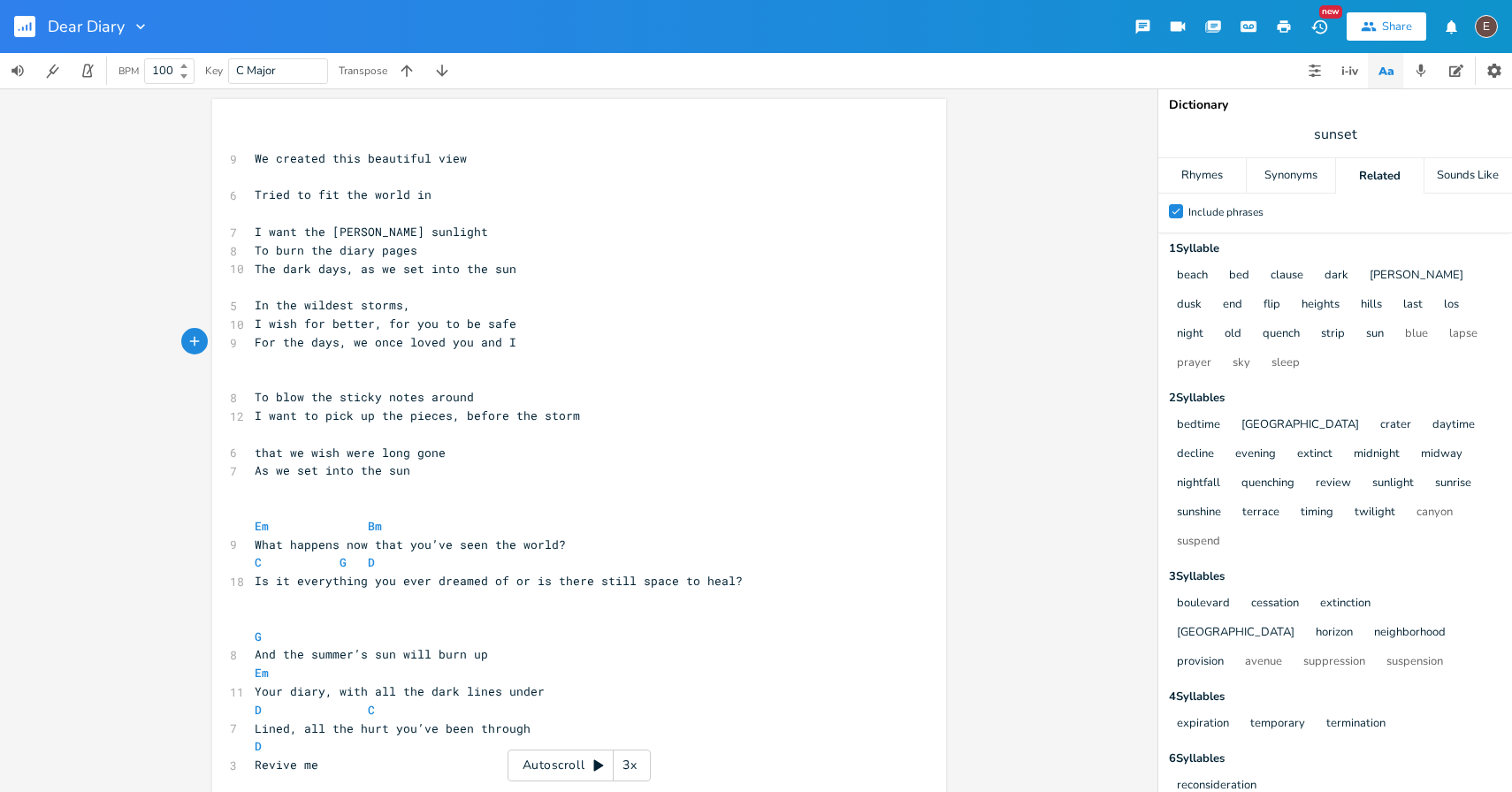
click at [471, 200] on pre "Tried to fit the world in" at bounding box center [570, 195] width 638 height 18
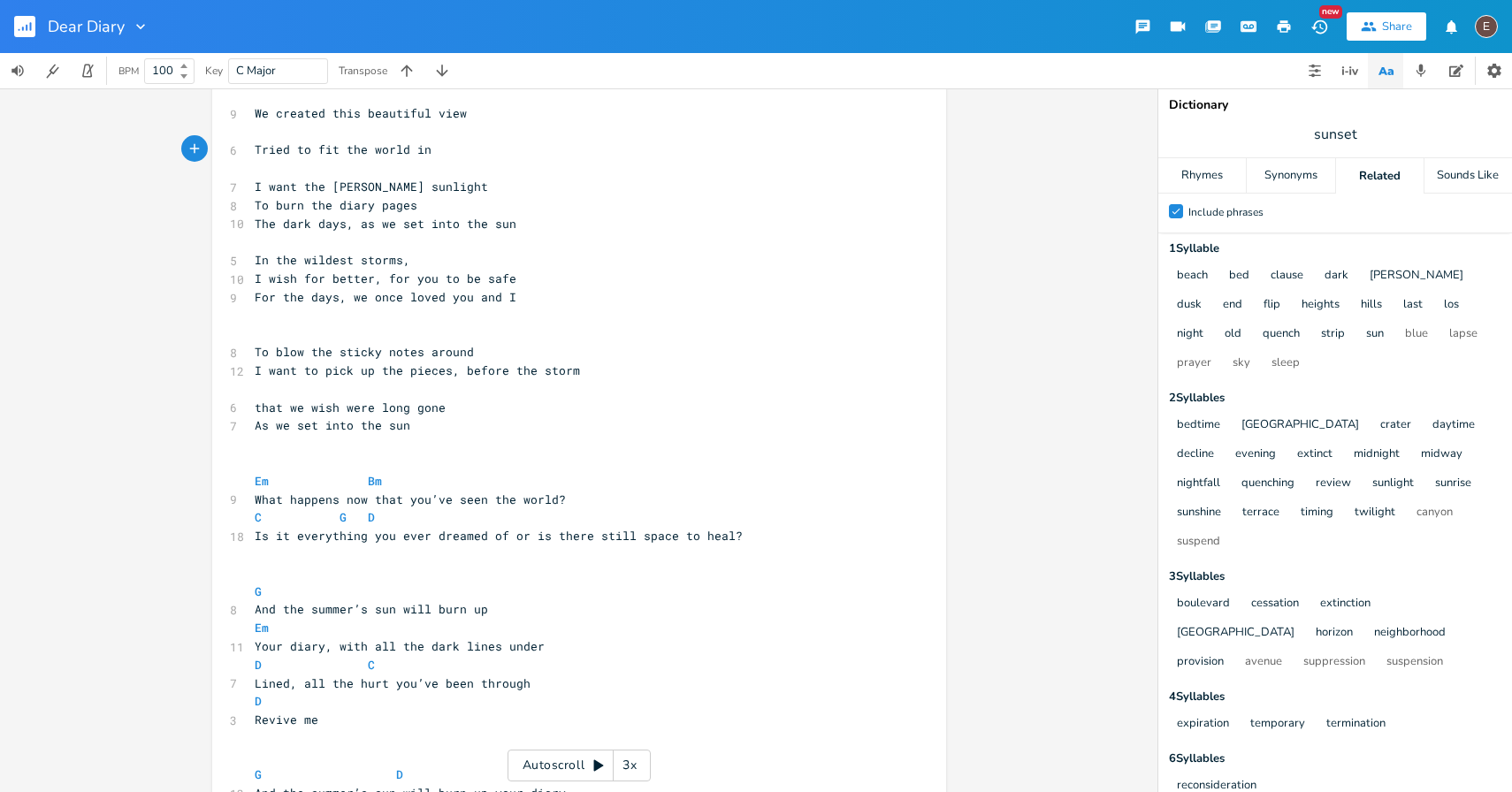
scroll to position [48, 0]
type textarea "be safe"
drag, startPoint x: 510, startPoint y: 275, endPoint x: 456, endPoint y: 275, distance: 54.0
click at [456, 275] on span "I wish for better, for you to be safe" at bounding box center [385, 276] width 262 height 16
click at [525, 283] on pre "I wish for better, for you to be safe" at bounding box center [570, 276] width 638 height 18
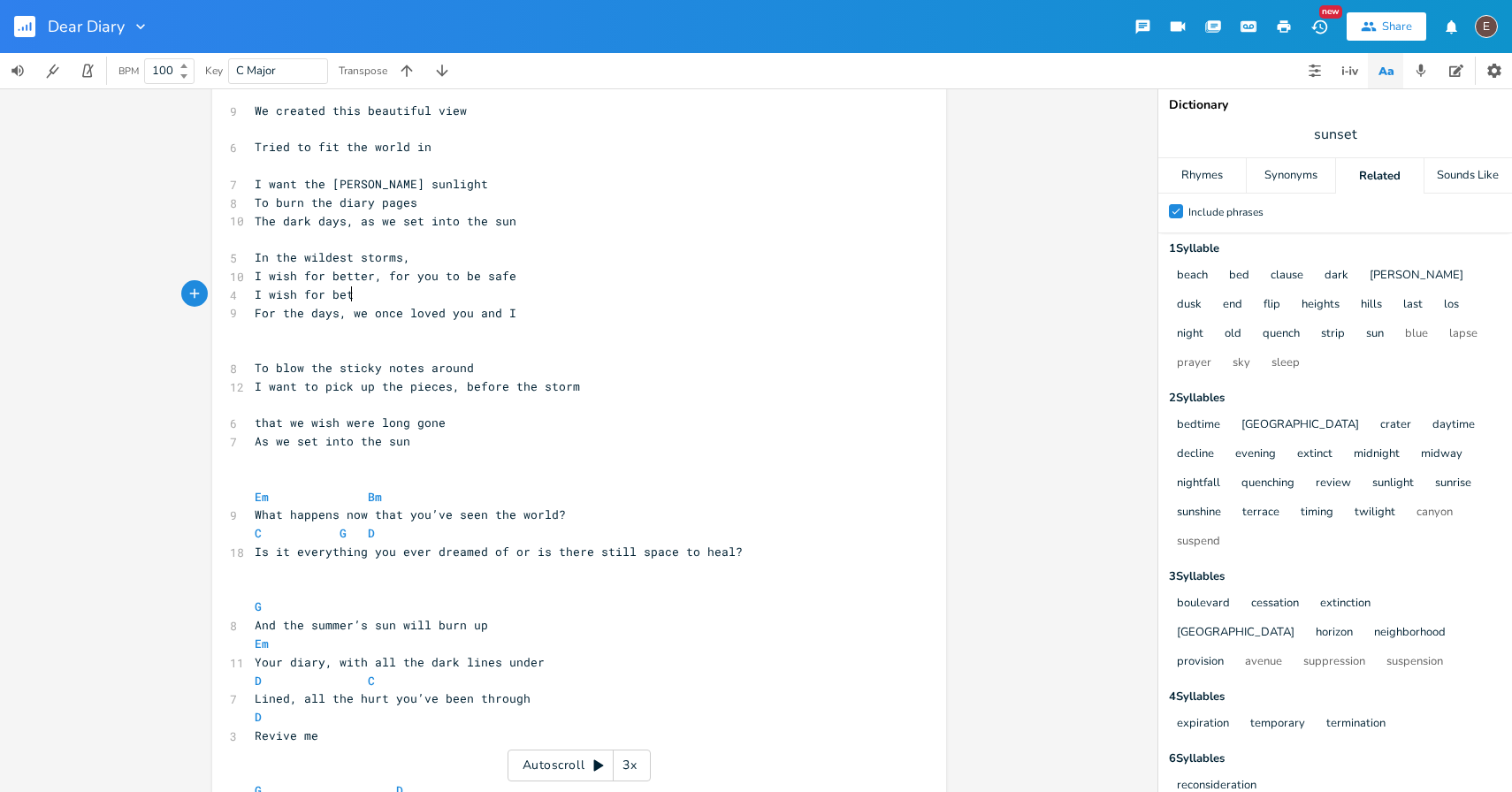
scroll to position [0, 72]
type textarea "I wish for better, for you to hear the S"
type textarea "music"
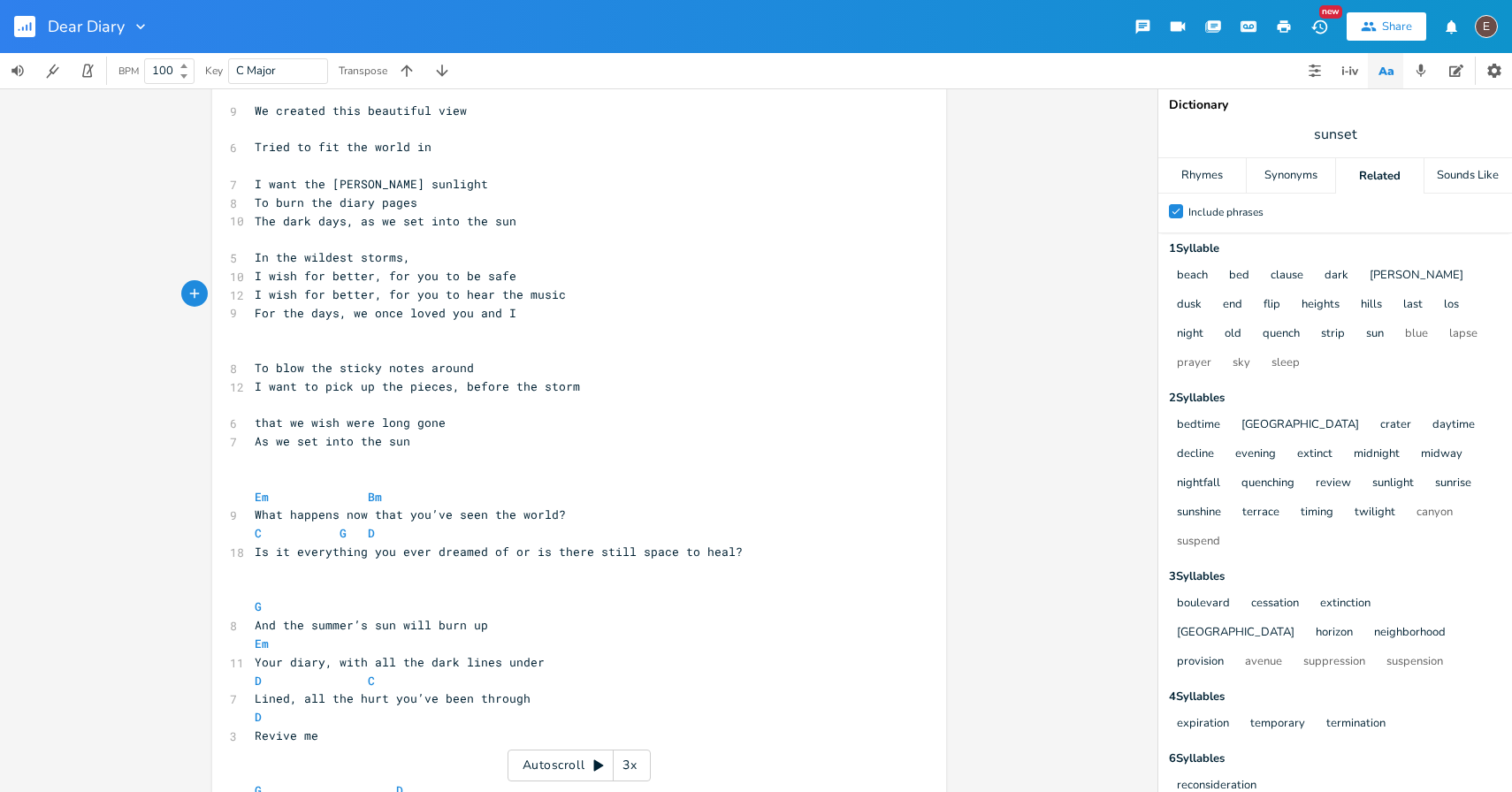
click at [550, 298] on span "I wish for better, for you to hear the music" at bounding box center [409, 295] width 311 height 16
type textarea "sounds"
click at [257, 317] on span "For the days, we once loved you and I" at bounding box center [385, 314] width 262 height 16
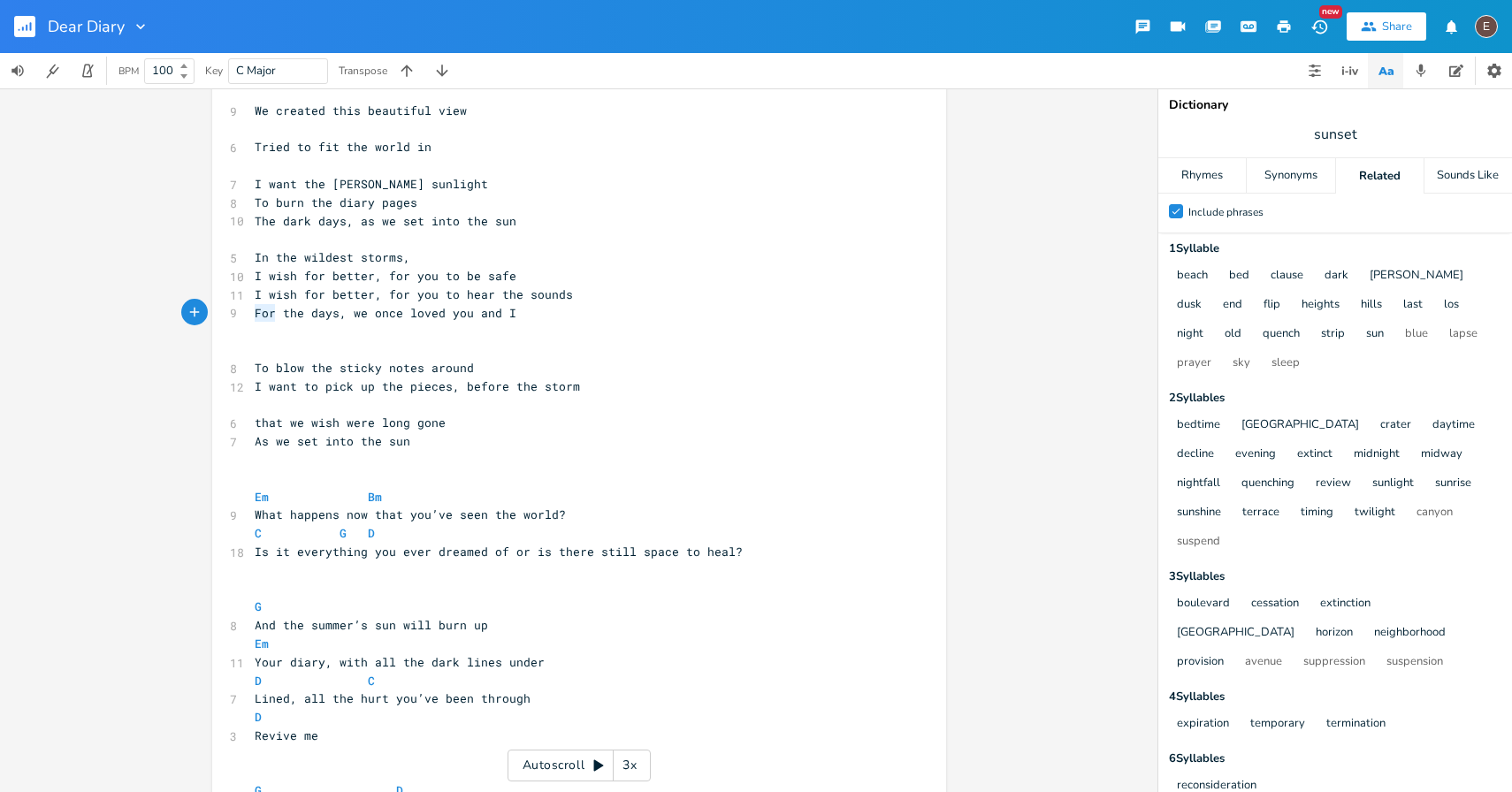
click at [257, 317] on span "For the days, we once loved you and I" at bounding box center [385, 314] width 262 height 16
type textarea "From"
click at [549, 324] on pre "​" at bounding box center [570, 331] width 638 height 18
click at [479, 276] on span "I wish for better, for you to be safe" at bounding box center [385, 276] width 262 height 16
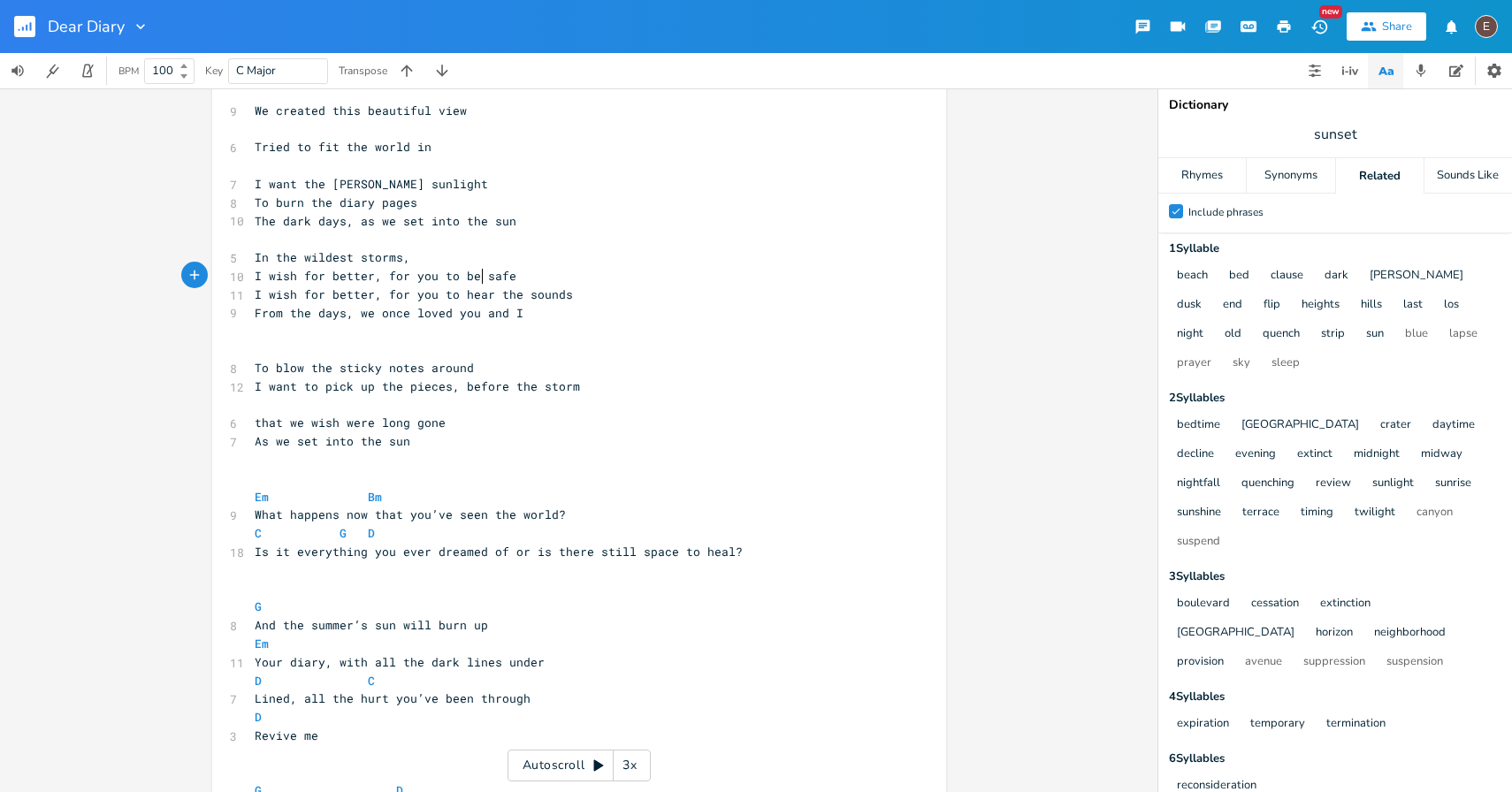
click at [479, 276] on span "I wish for better, for you to be safe" at bounding box center [385, 276] width 262 height 16
type textarea "I wish for better, for you to be safe"
click at [479, 276] on span "I wish for better, for you to be safe" at bounding box center [385, 276] width 262 height 16
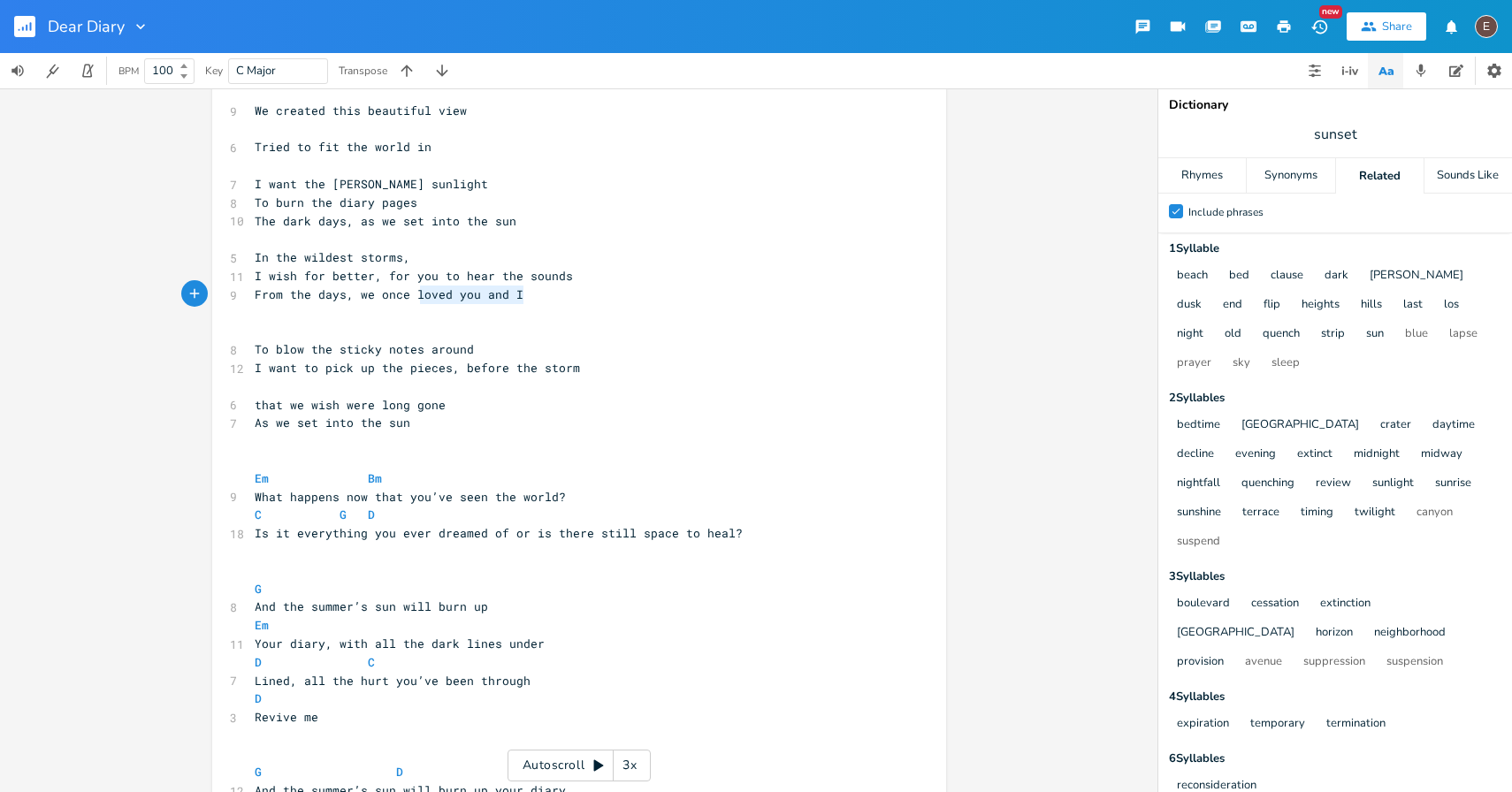
type textarea "loved you and I"
drag, startPoint x: 550, startPoint y: 300, endPoint x: 409, endPoint y: 299, distance: 141.0
click at [409, 299] on pre "From the days, we once loved you and I" at bounding box center [570, 295] width 638 height 18
click at [531, 348] on pre "To blow the sticky notes around" at bounding box center [570, 350] width 638 height 18
type textarea "once loved you and I"
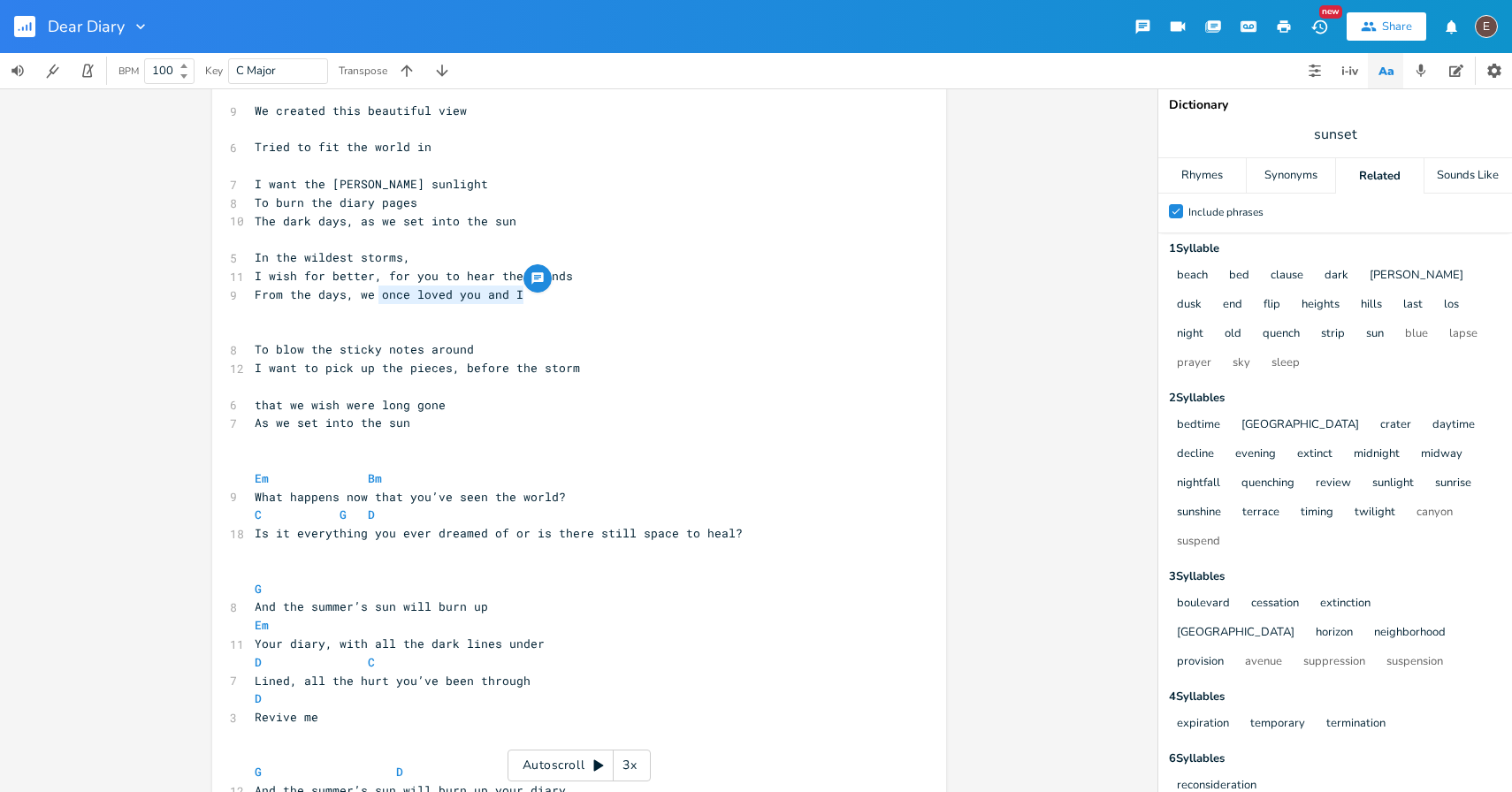
drag, startPoint x: 530, startPoint y: 295, endPoint x: 374, endPoint y: 295, distance: 156.0
click at [374, 295] on pre "From the days, we once loved you and I" at bounding box center [570, 295] width 638 height 18
click at [492, 343] on pre "To blow the sticky notes around" at bounding box center [570, 350] width 638 height 18
click at [466, 270] on span "I wish for better, for you to hear the sounds" at bounding box center [413, 276] width 318 height 16
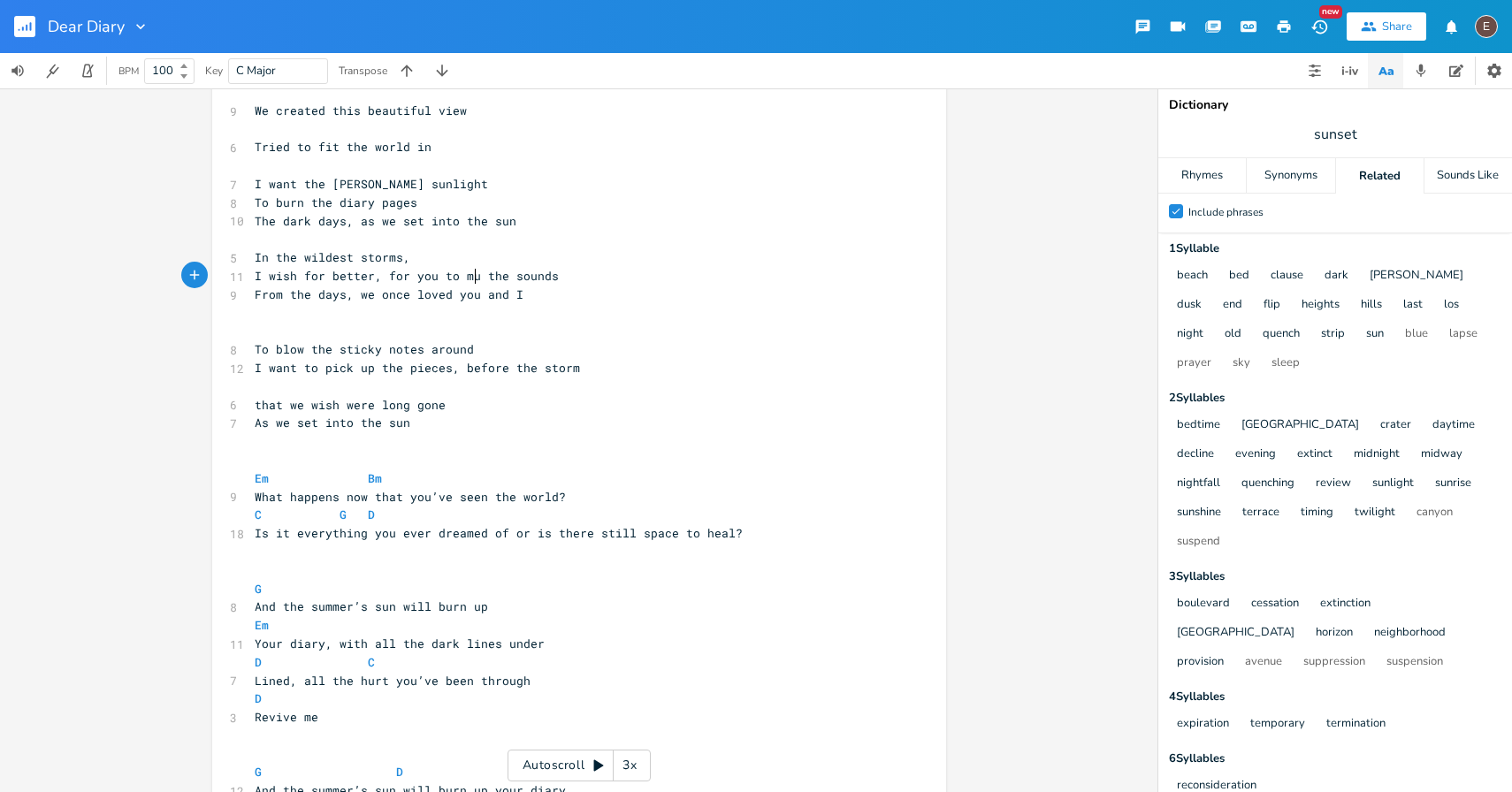
type textarea "mute"
click at [473, 275] on span "I wish for better, for you to mute the sounds" at bounding box center [413, 276] width 318 height 16
type textarea "remember"
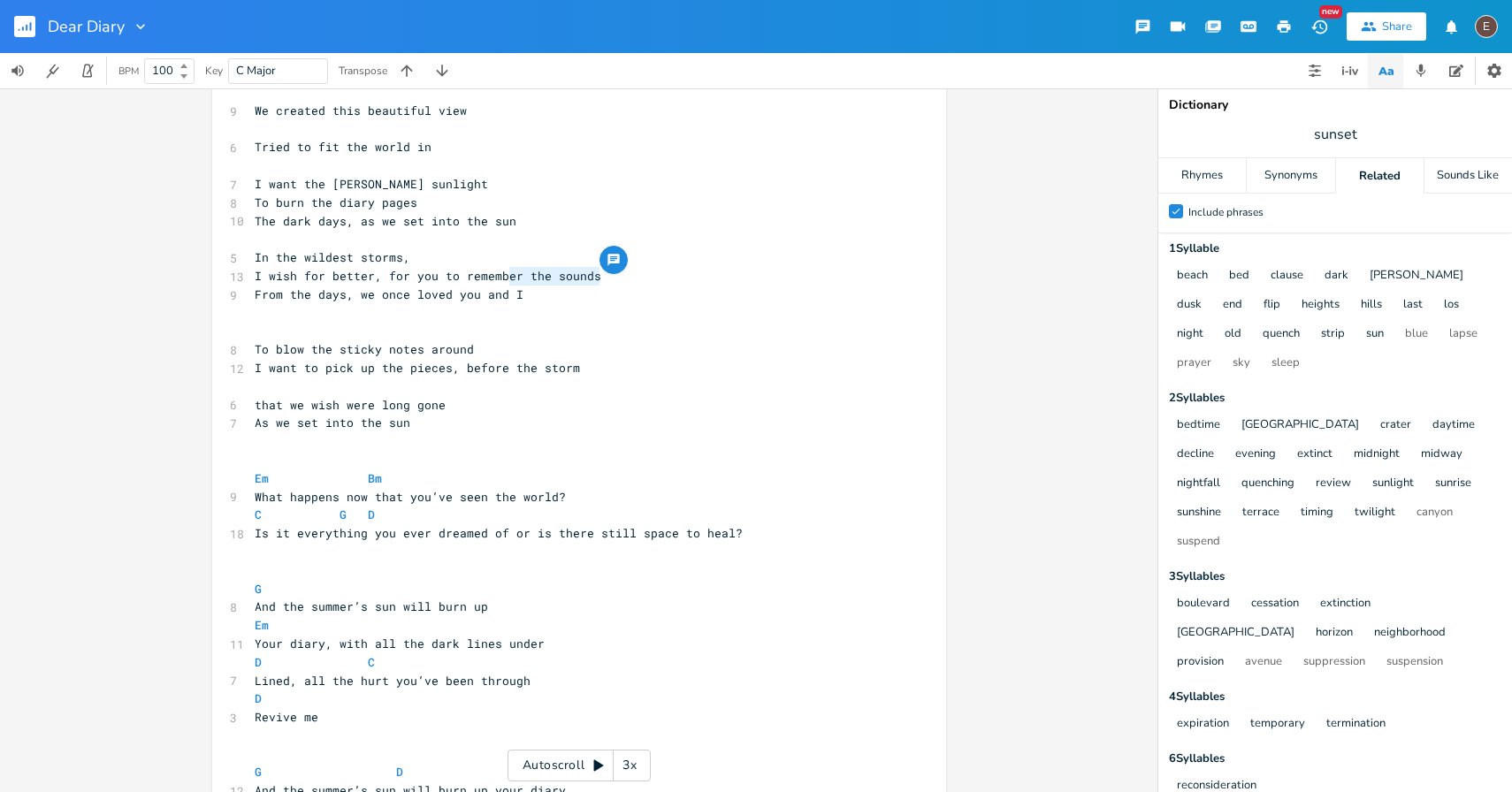
type textarea "the sounds"
drag, startPoint x: 608, startPoint y: 276, endPoint x: 512, endPoint y: 276, distance: 96.0
click at [512, 278] on pre "I wish for better, for you to remember the sounds" at bounding box center [570, 276] width 638 height 18
click at [263, 299] on span "From the days, we once loved you and I" at bounding box center [389, 295] width 269 height 16
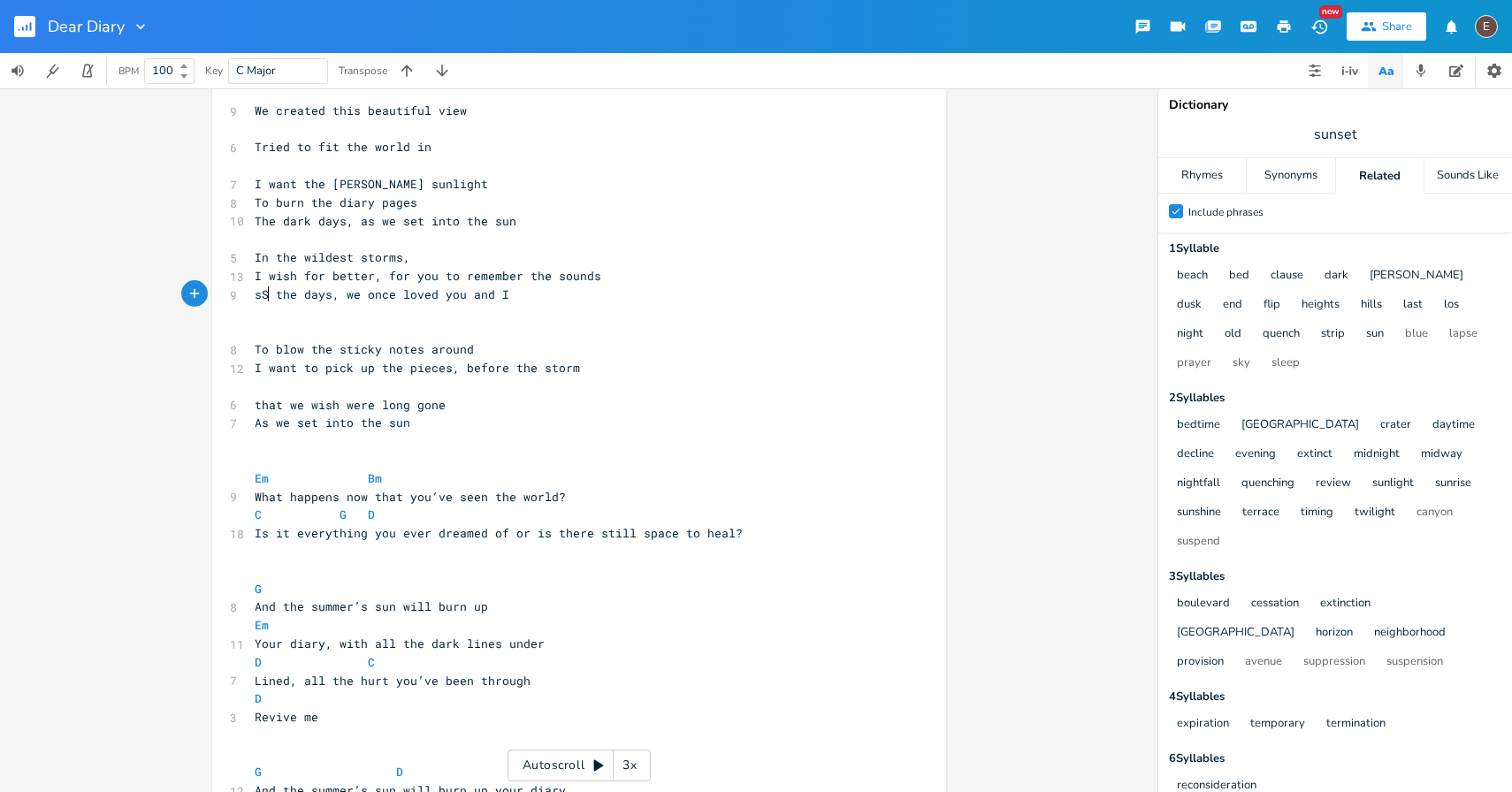
type textarea "sSo"
type textarea "Sounds from"
type textarea "he sounds"
drag, startPoint x: 634, startPoint y: 273, endPoint x: 522, endPoint y: 274, distance: 112.0
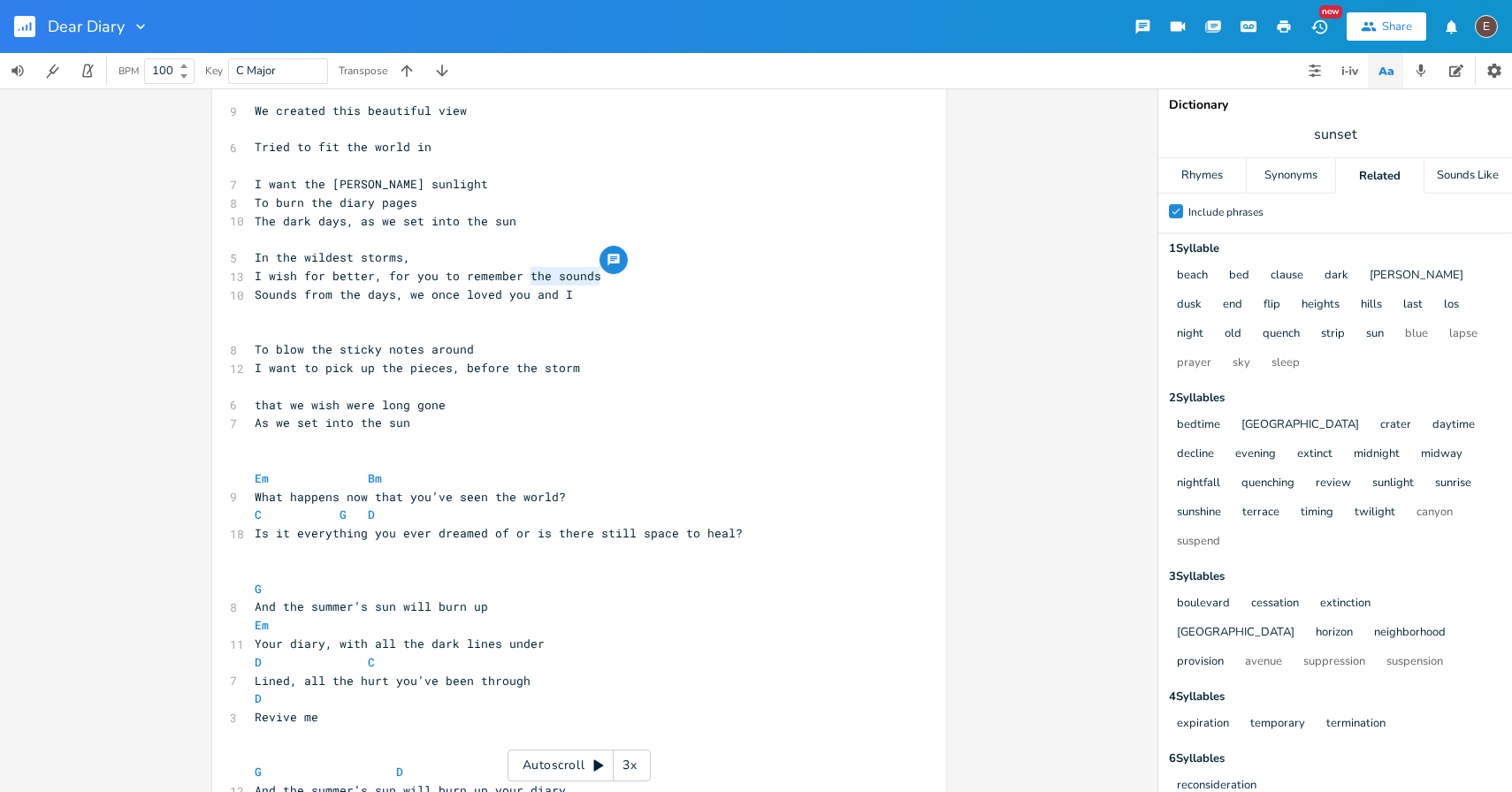
click at [522, 274] on pre "I wish for better, for you to remember the sounds" at bounding box center [570, 276] width 638 height 18
type textarea "for you"
drag, startPoint x: 436, startPoint y: 275, endPoint x: 382, endPoint y: 277, distance: 54.0
click at [382, 277] on span "I wish for better, for you to remember" at bounding box center [389, 276] width 269 height 16
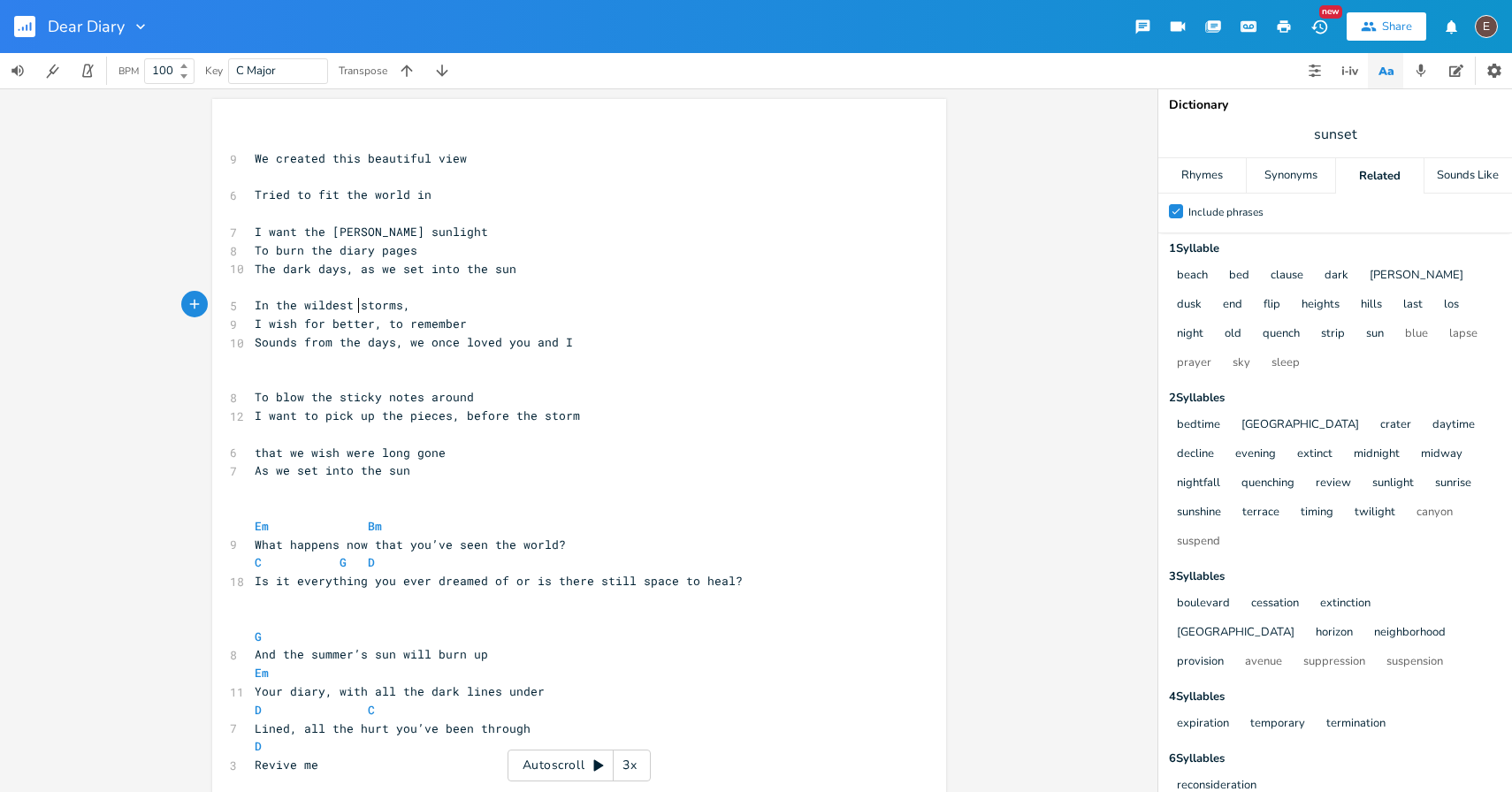
click at [352, 304] on span "In the wildest storms," at bounding box center [332, 305] width 156 height 16
type textarea "autmn"
type textarea "umn"
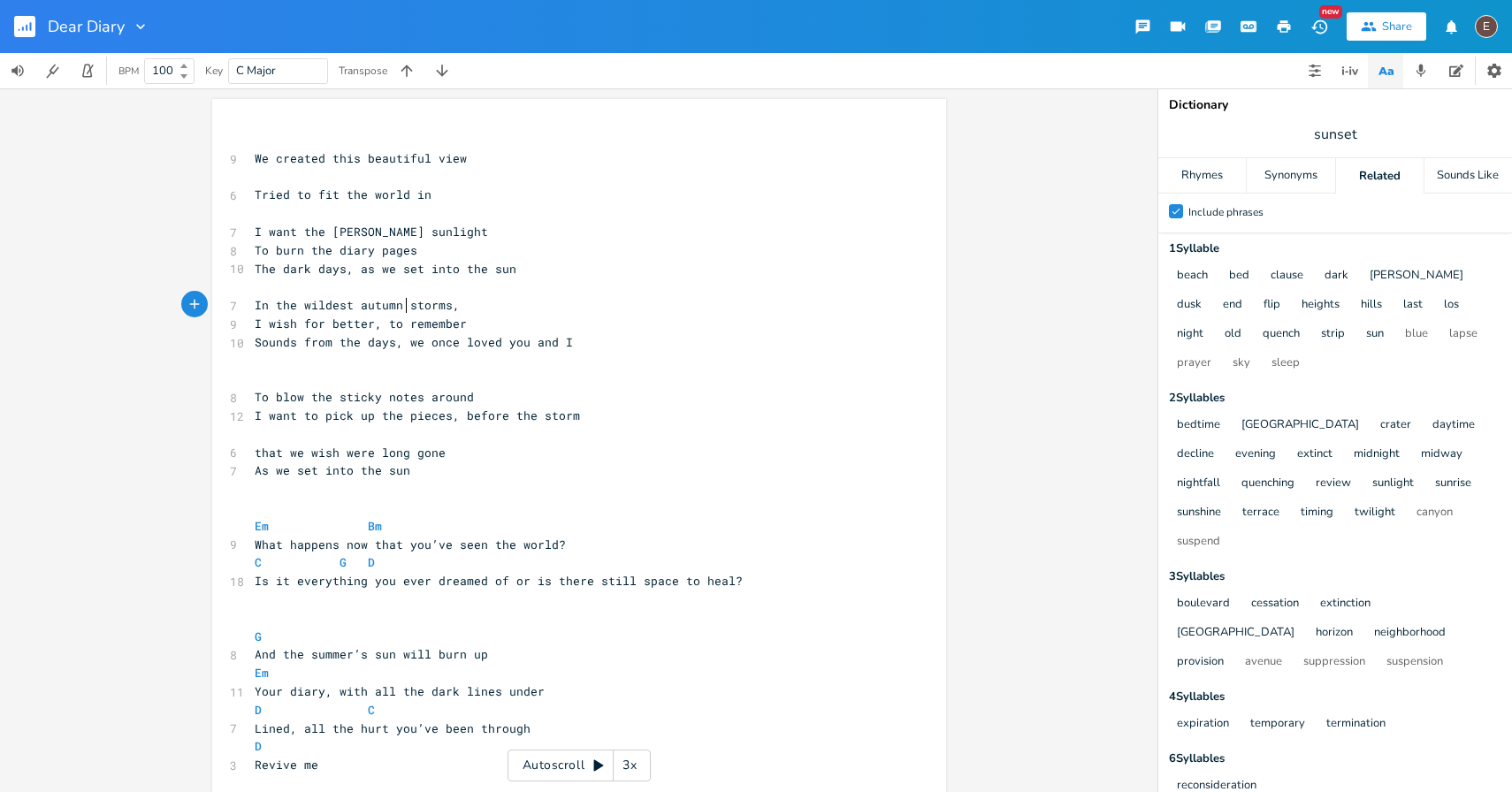
click at [383, 308] on span "In the wildest autumn storms," at bounding box center [357, 305] width 205 height 16
type textarea "winter"
click at [460, 340] on span "Sounds from the days, we once loved you and I" at bounding box center [413, 343] width 318 height 16
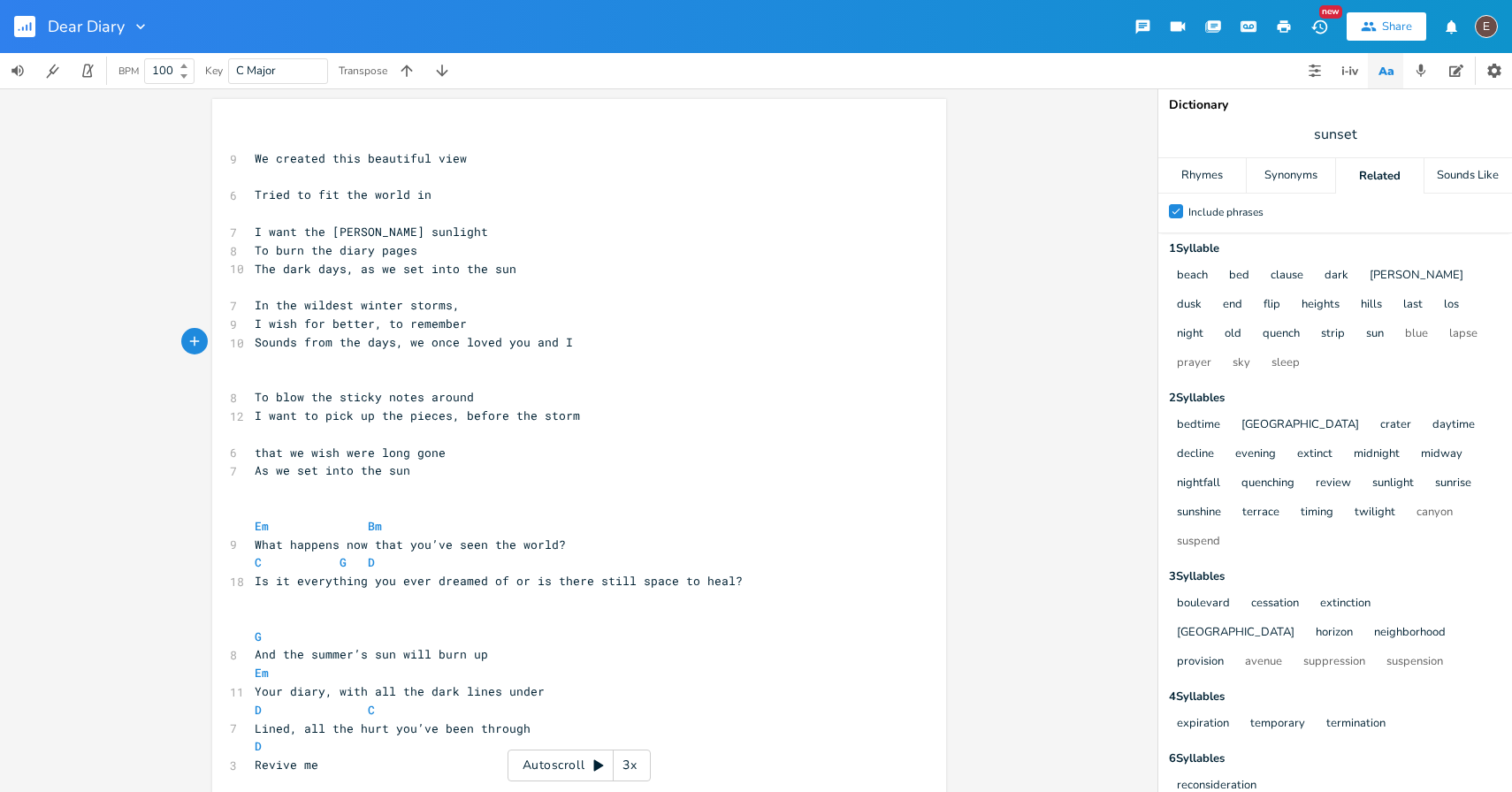
click at [374, 307] on span "In the wildest winter storms," at bounding box center [357, 305] width 205 height 16
type textarea "autumn"
click at [444, 353] on pre "​" at bounding box center [570, 361] width 638 height 18
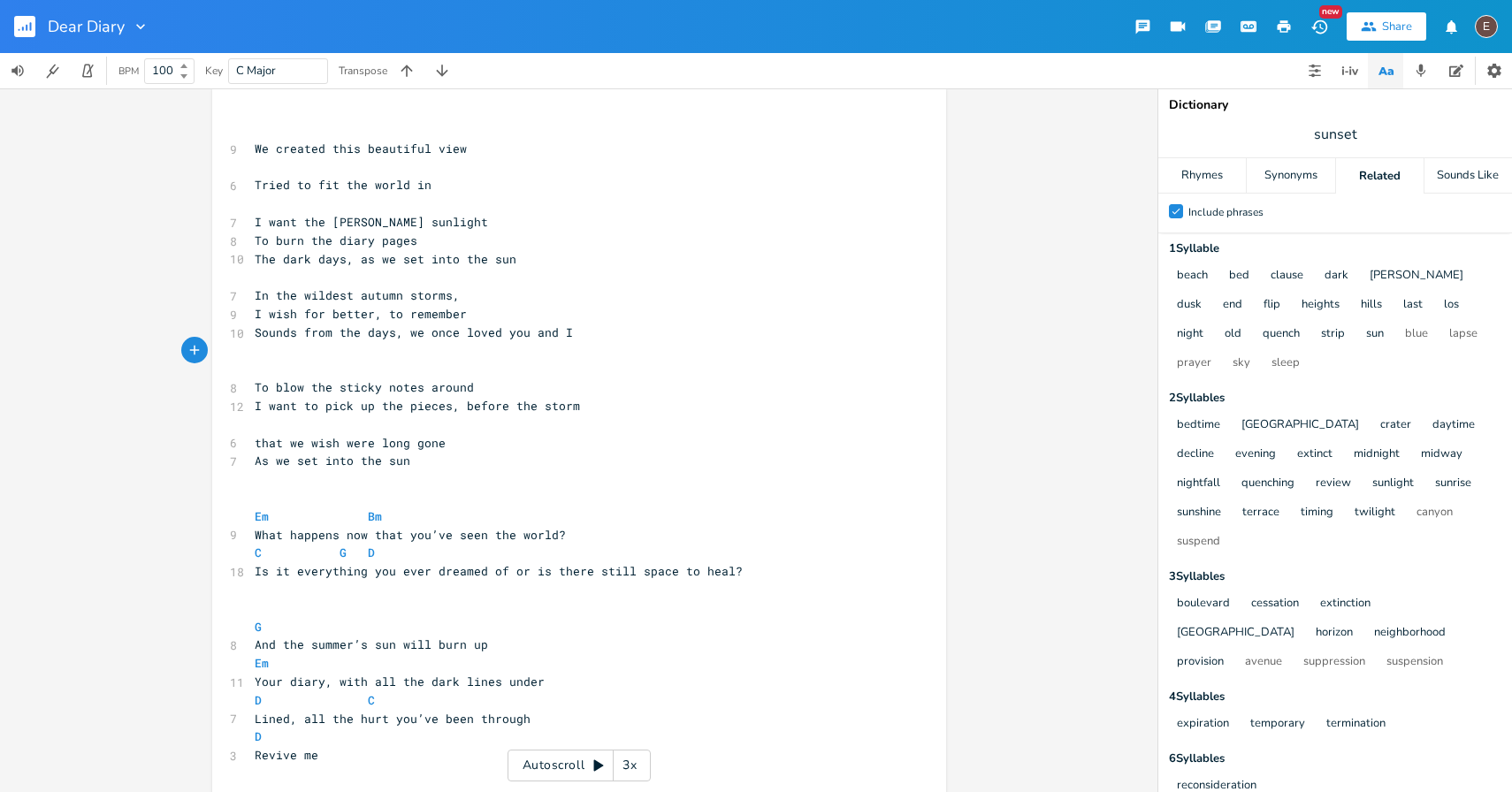
scroll to position [0, 0]
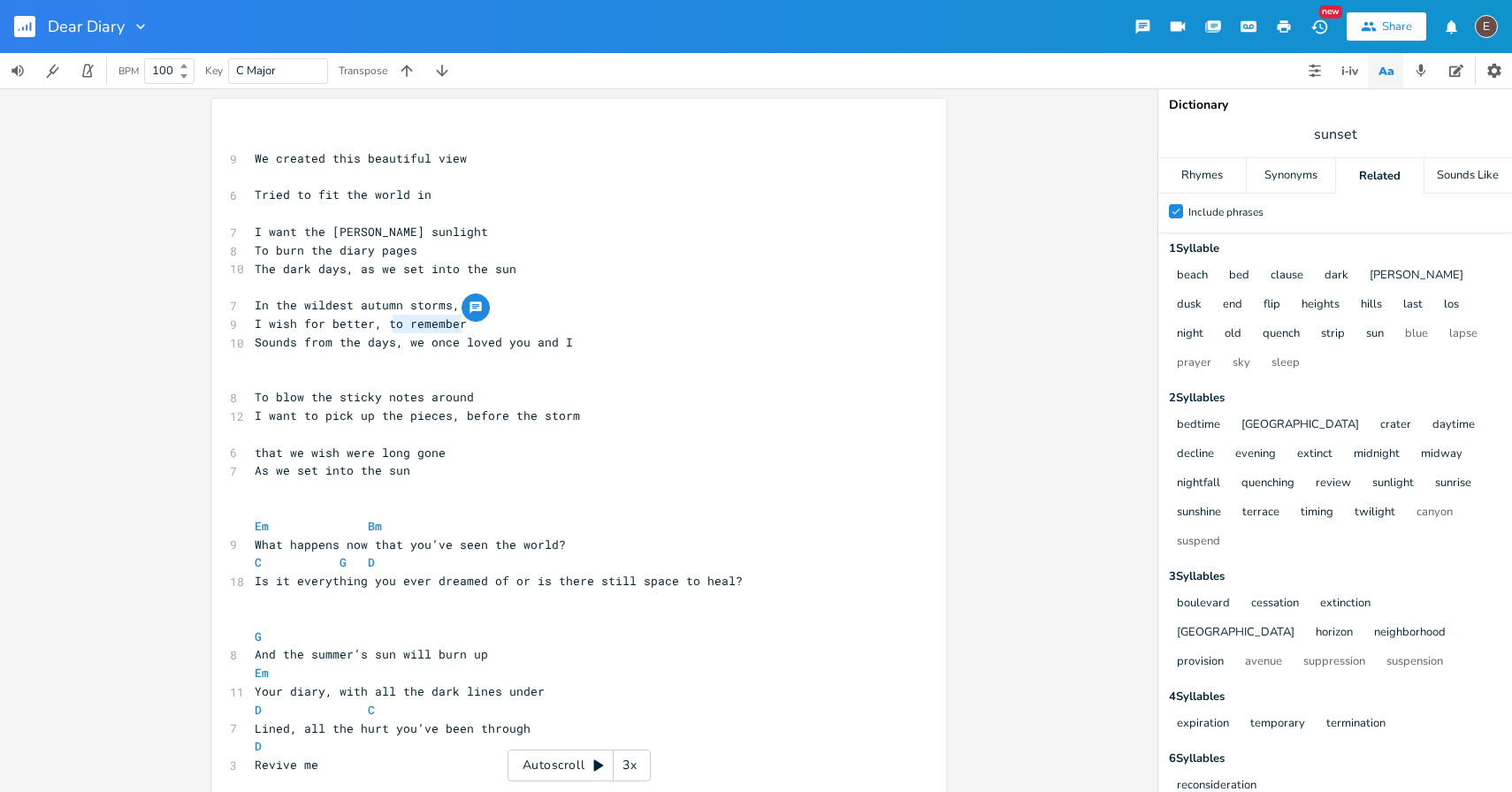
type textarea "to remember"
drag, startPoint x: 464, startPoint y: 324, endPoint x: 382, endPoint y: 327, distance: 82.1
click at [382, 327] on pre "I wish for better, to remember" at bounding box center [570, 324] width 638 height 18
click at [255, 324] on span "I wish for better, to remember" at bounding box center [361, 324] width 212 height 16
type textarea "Blow up your"
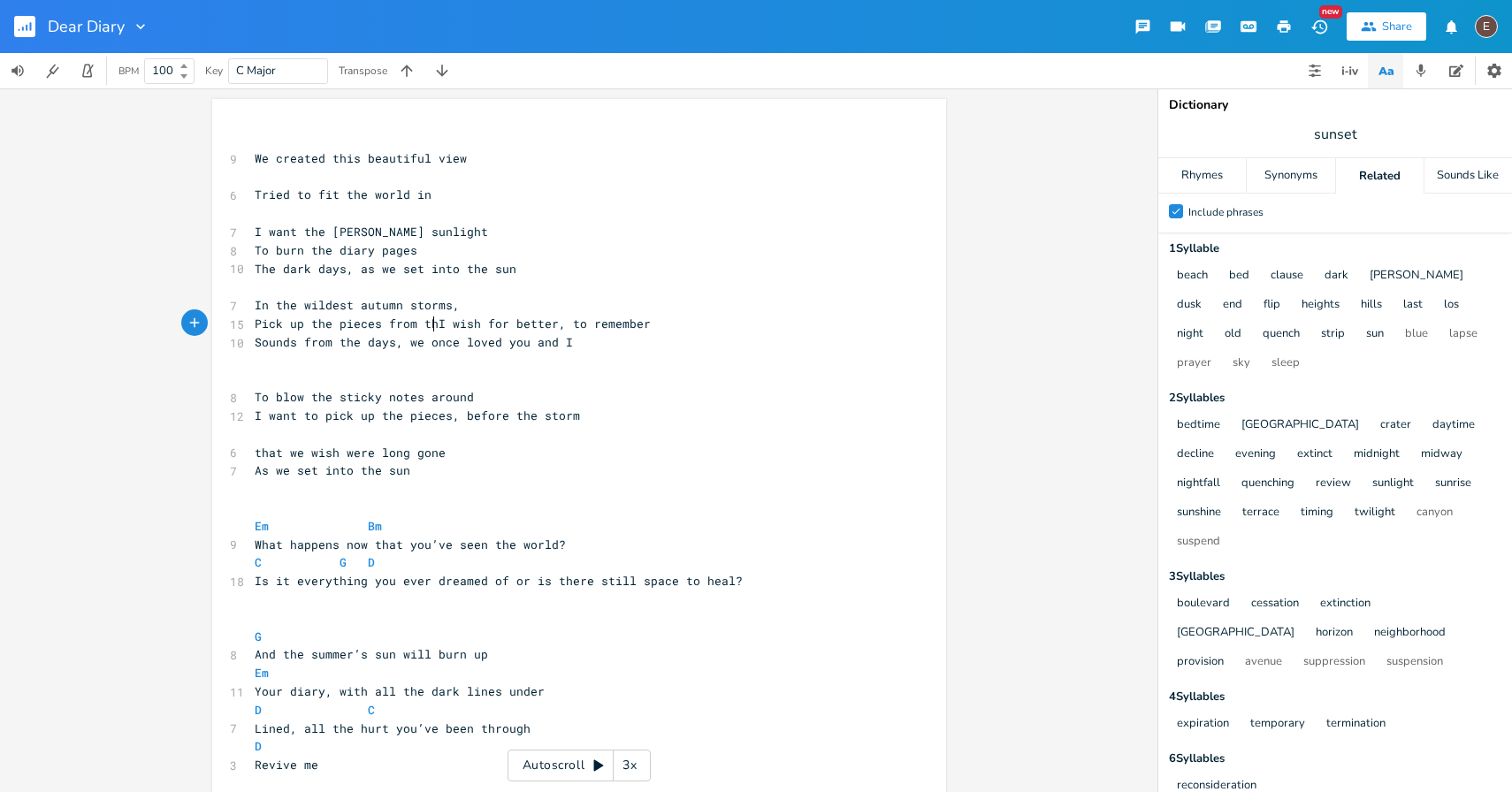
scroll to position [0, 144]
type textarea "Pick up the pieces from the fallen notes"
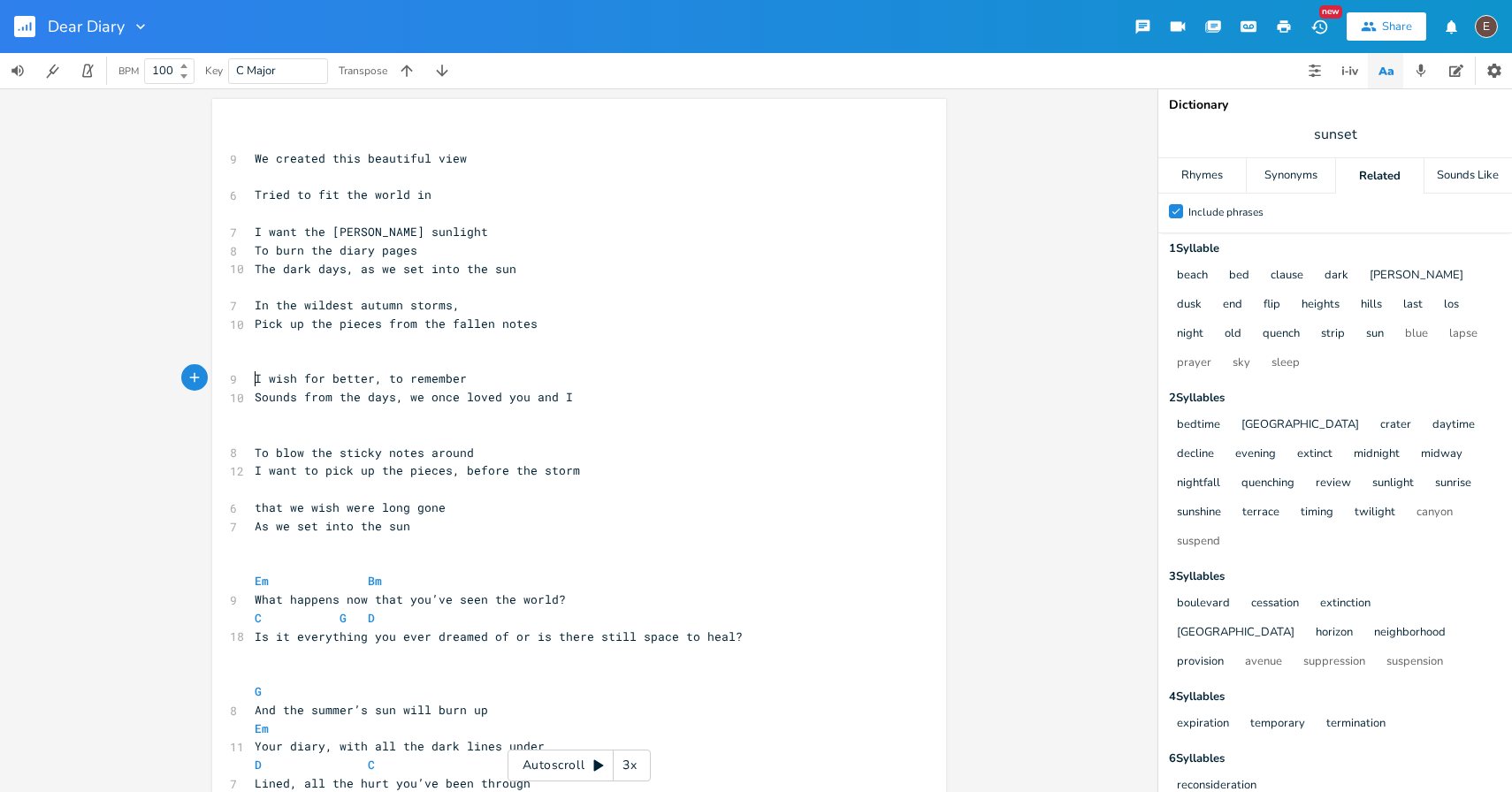
click at [541, 324] on pre "Pick up the pieces from the fallen notes" at bounding box center [570, 324] width 638 height 18
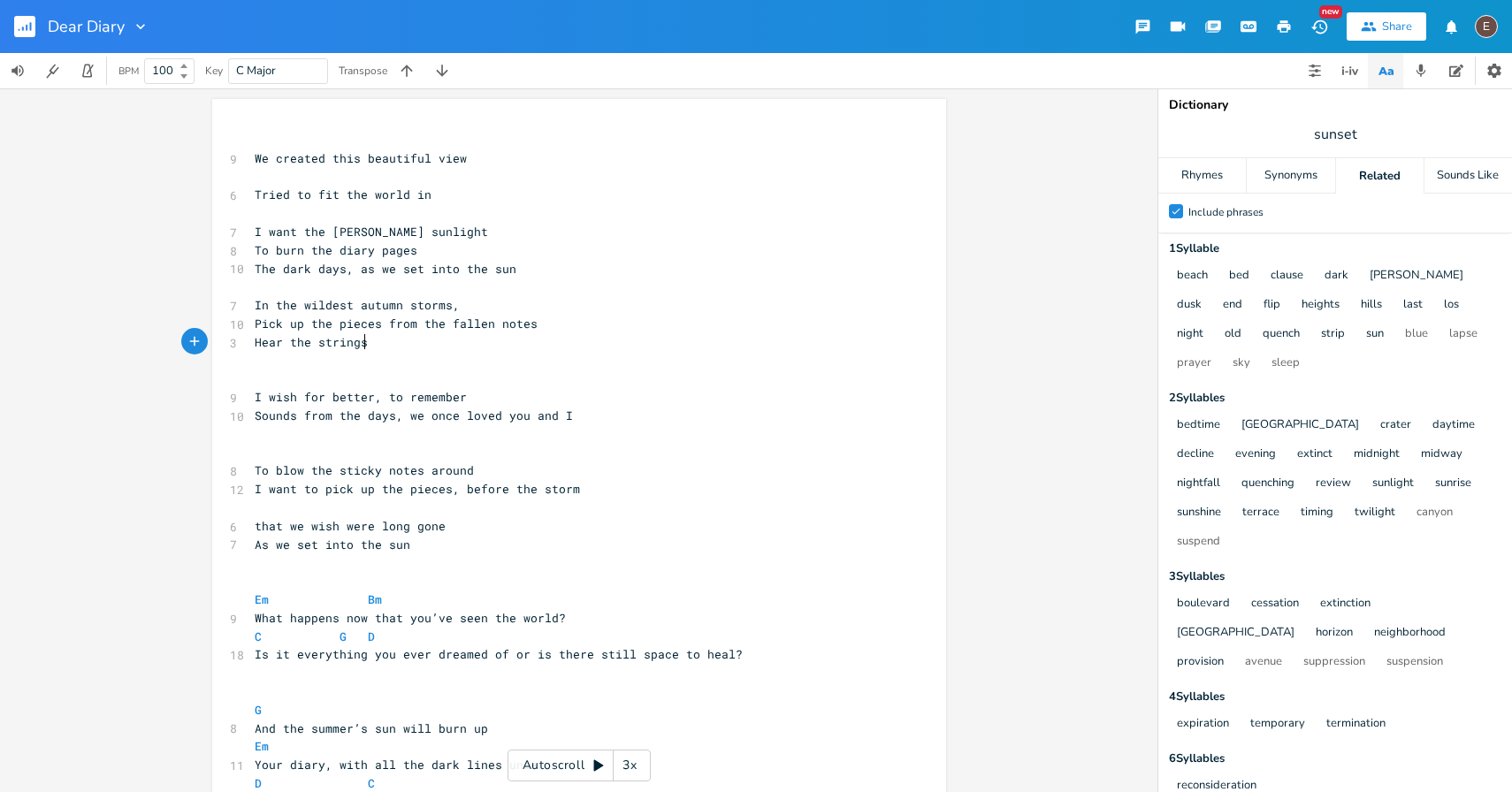
scroll to position [0, 90]
type textarea "Hear the strings, as we"
type textarea "th"
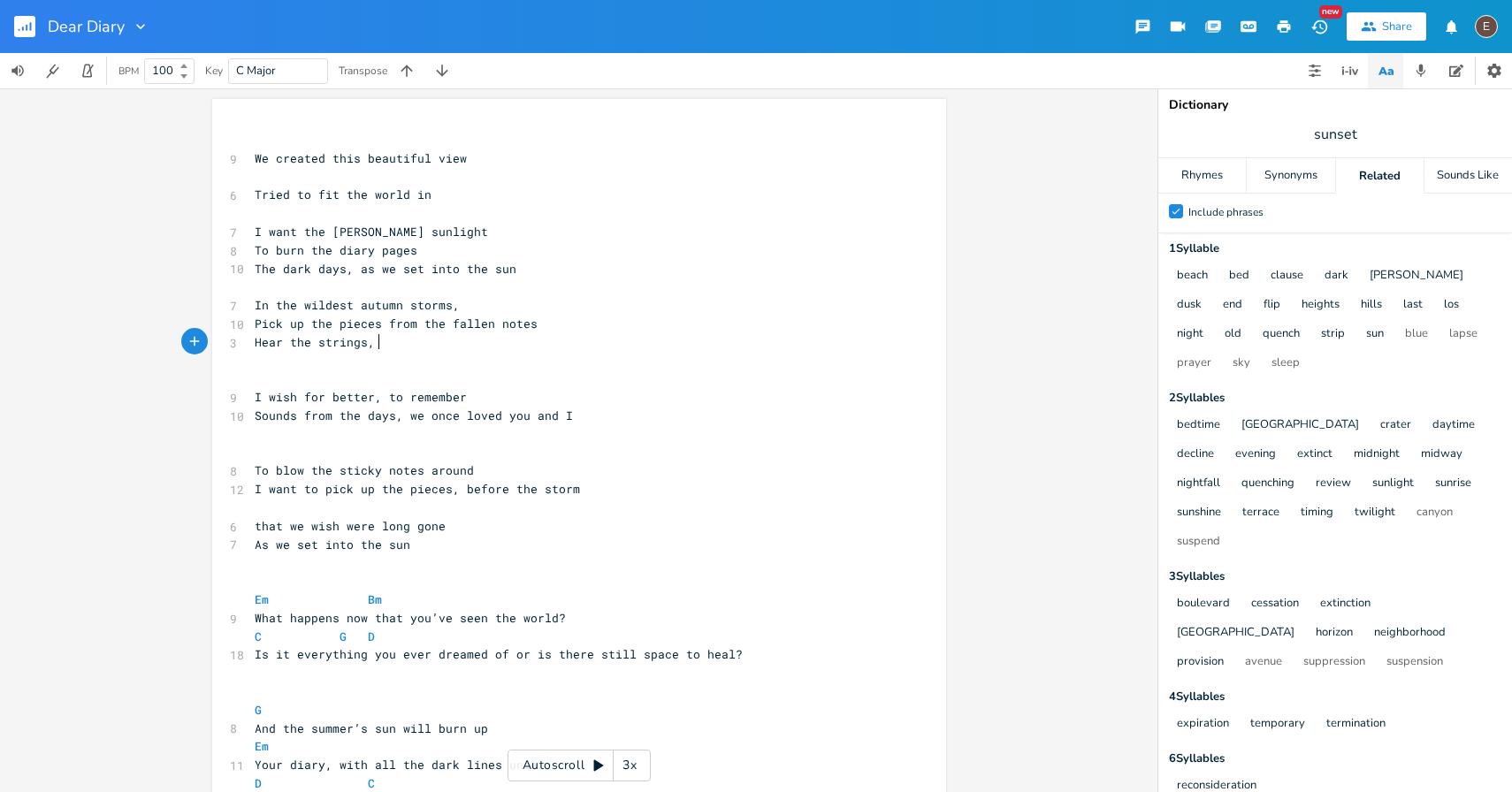
type textarea "f"
type textarea "this life can be beautiful"
type textarea "Pick up"
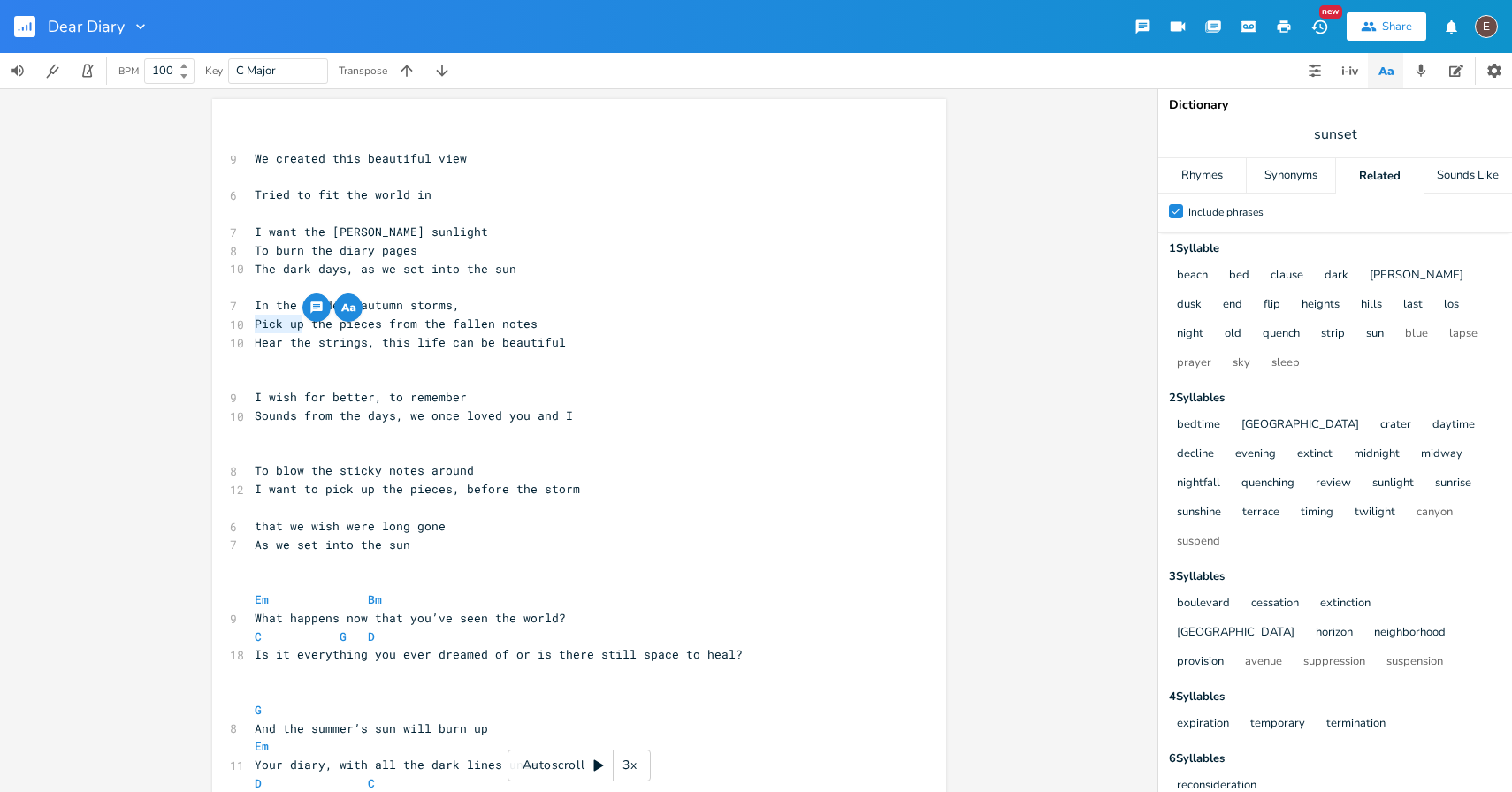
drag, startPoint x: 297, startPoint y: 324, endPoint x: 242, endPoint y: 324, distance: 55.0
click at [242, 324] on div "Pick up x ​ 9 We created this beautiful view ​ 6 Tried to fit the world in ​ 7 …" at bounding box center [579, 706] width 734 height 1215
click at [600, 392] on pre "I wish for better, to remember" at bounding box center [570, 397] width 638 height 18
click at [255, 322] on span "Pick up the pieces from the fallen notes" at bounding box center [396, 324] width 283 height 16
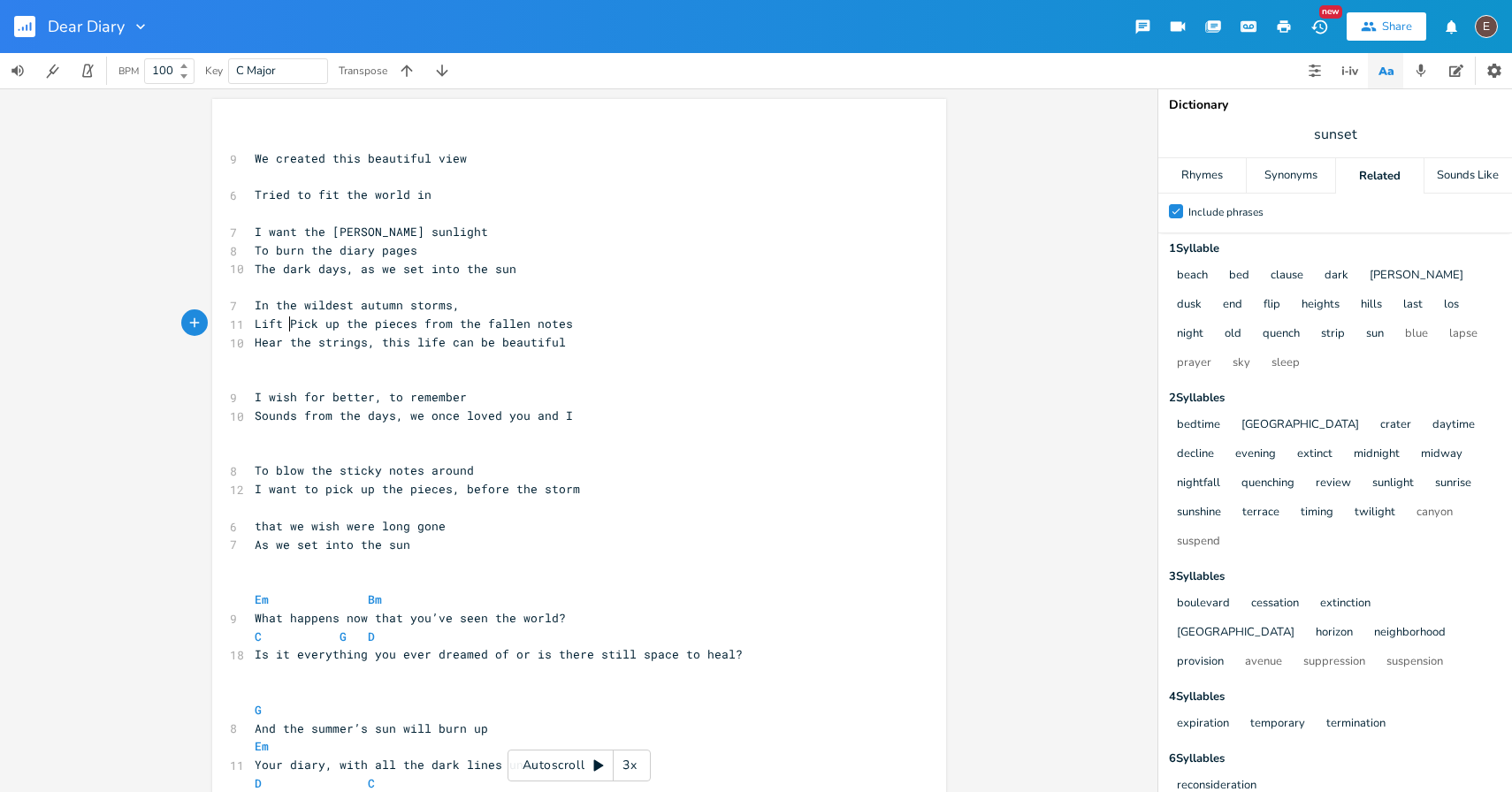
type textarea "Lift t"
type textarea "Leave the fallen notes and rebuilding"
type textarea "ng Pick up the pieces from the fallen notes"
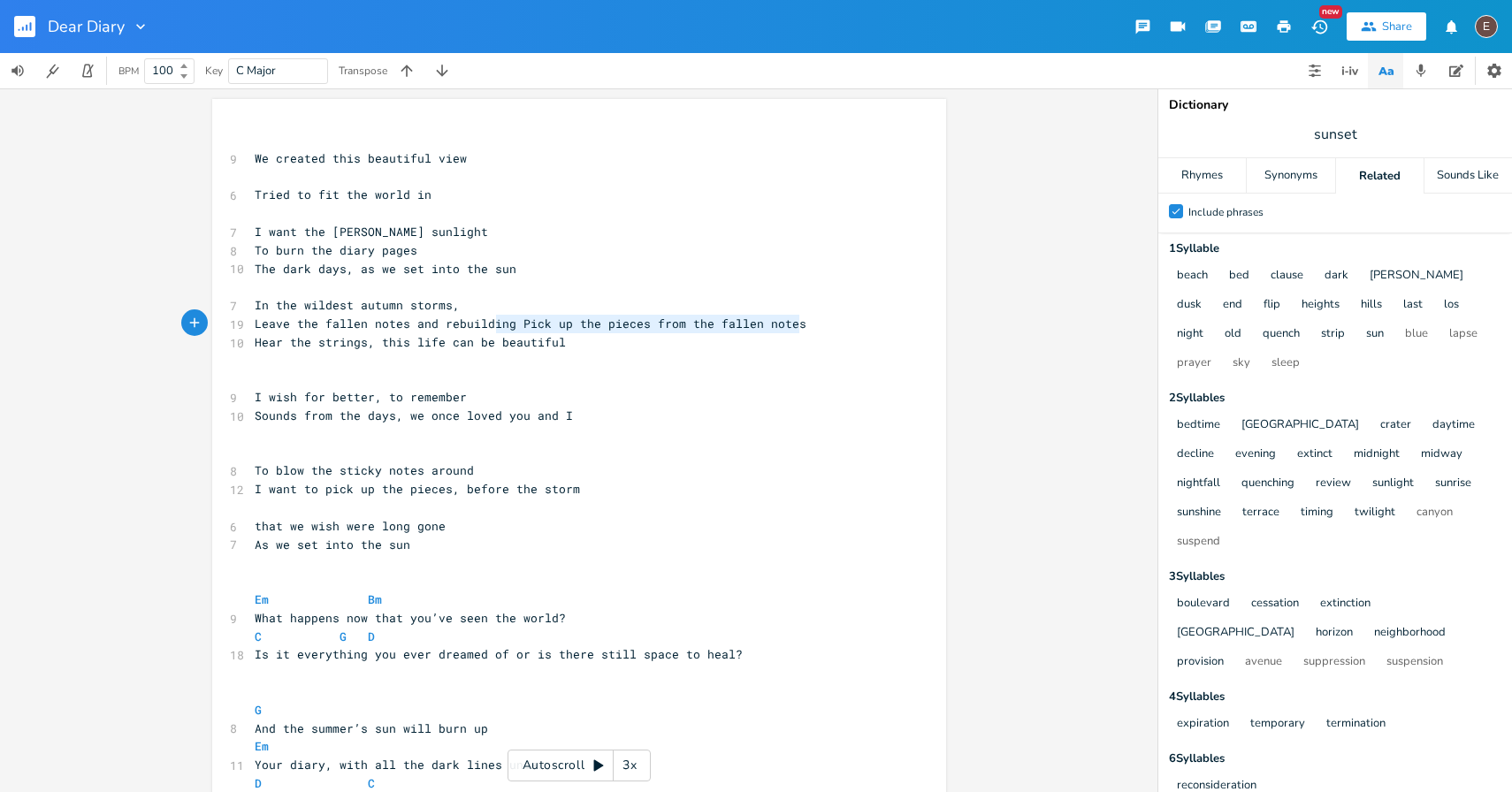
drag, startPoint x: 821, startPoint y: 318, endPoint x: 492, endPoint y: 325, distance: 329.1
click at [492, 325] on pre "Leave the fallen notes and rebuilding Pick up the pieces from the fallen notes" at bounding box center [570, 324] width 638 height 18
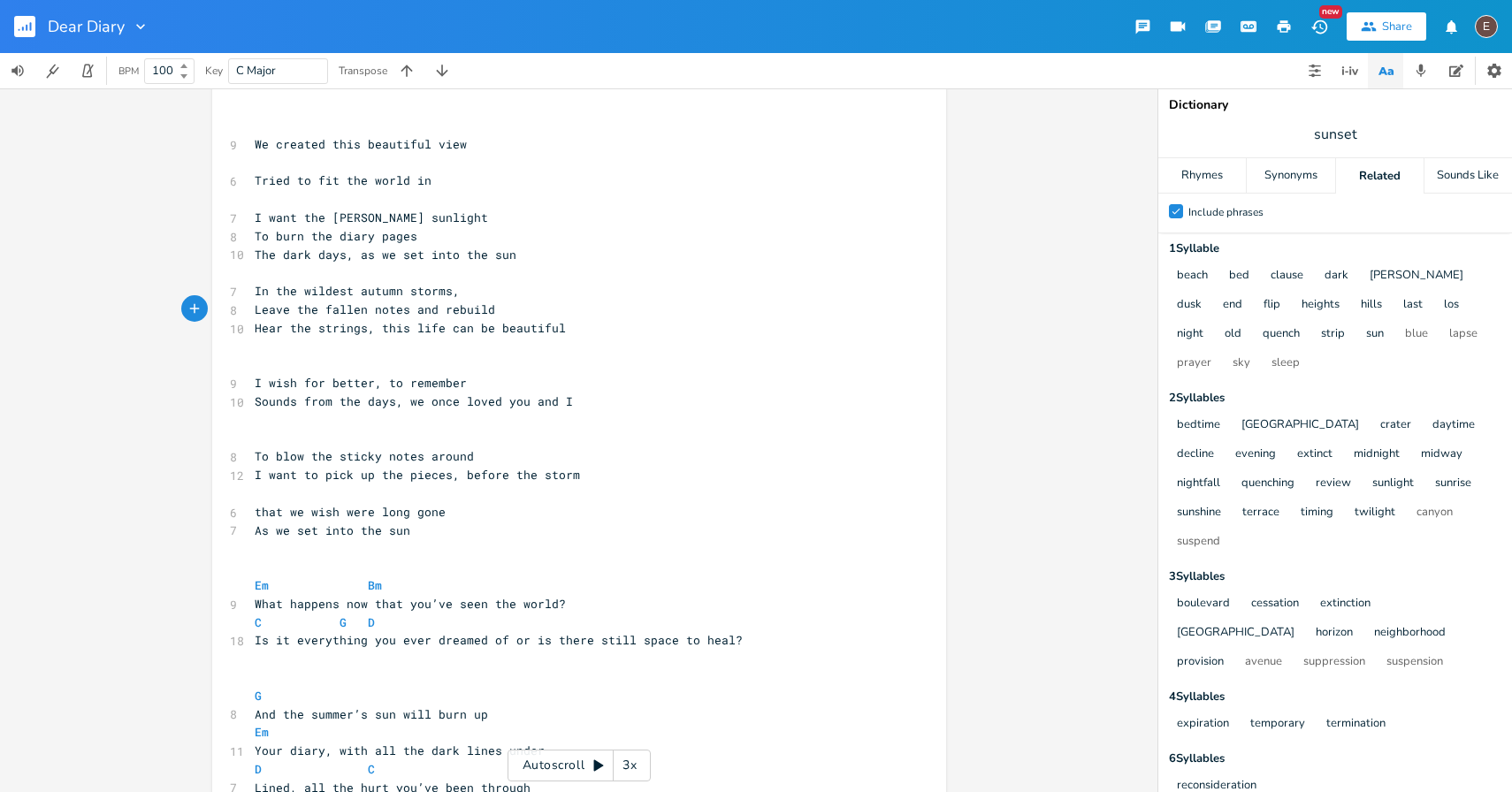
scroll to position [2, 0]
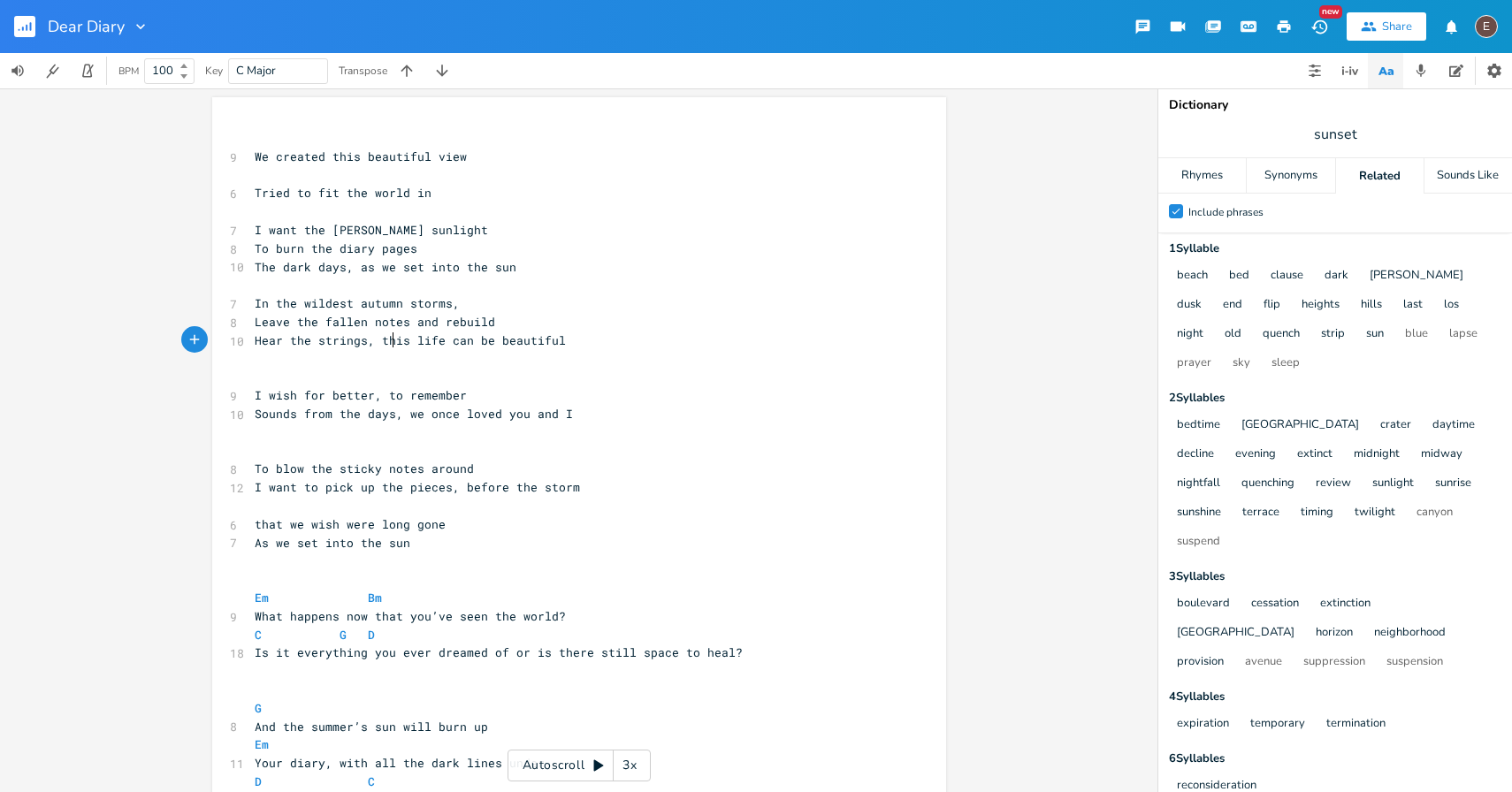
click at [384, 349] on pre "Hear the strings, this life can be beautiful" at bounding box center [570, 341] width 638 height 18
type textarea "for"
click at [583, 382] on pre "​" at bounding box center [570, 377] width 638 height 18
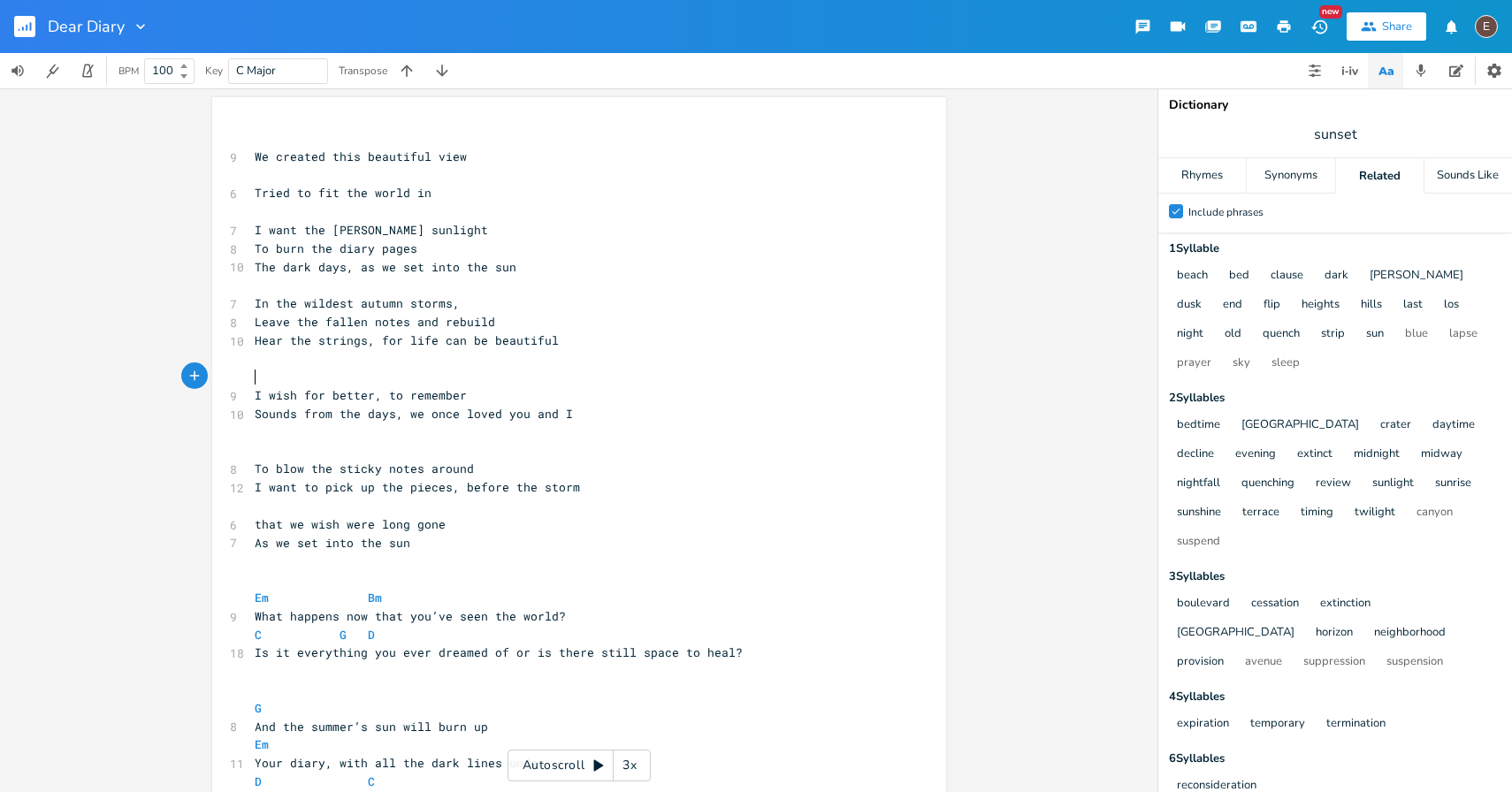
scroll to position [0, 0]
click at [412, 344] on span "Hear the strings, for life can be beautiful" at bounding box center [407, 343] width 304 height 16
type textarea "r"
type textarea "te"
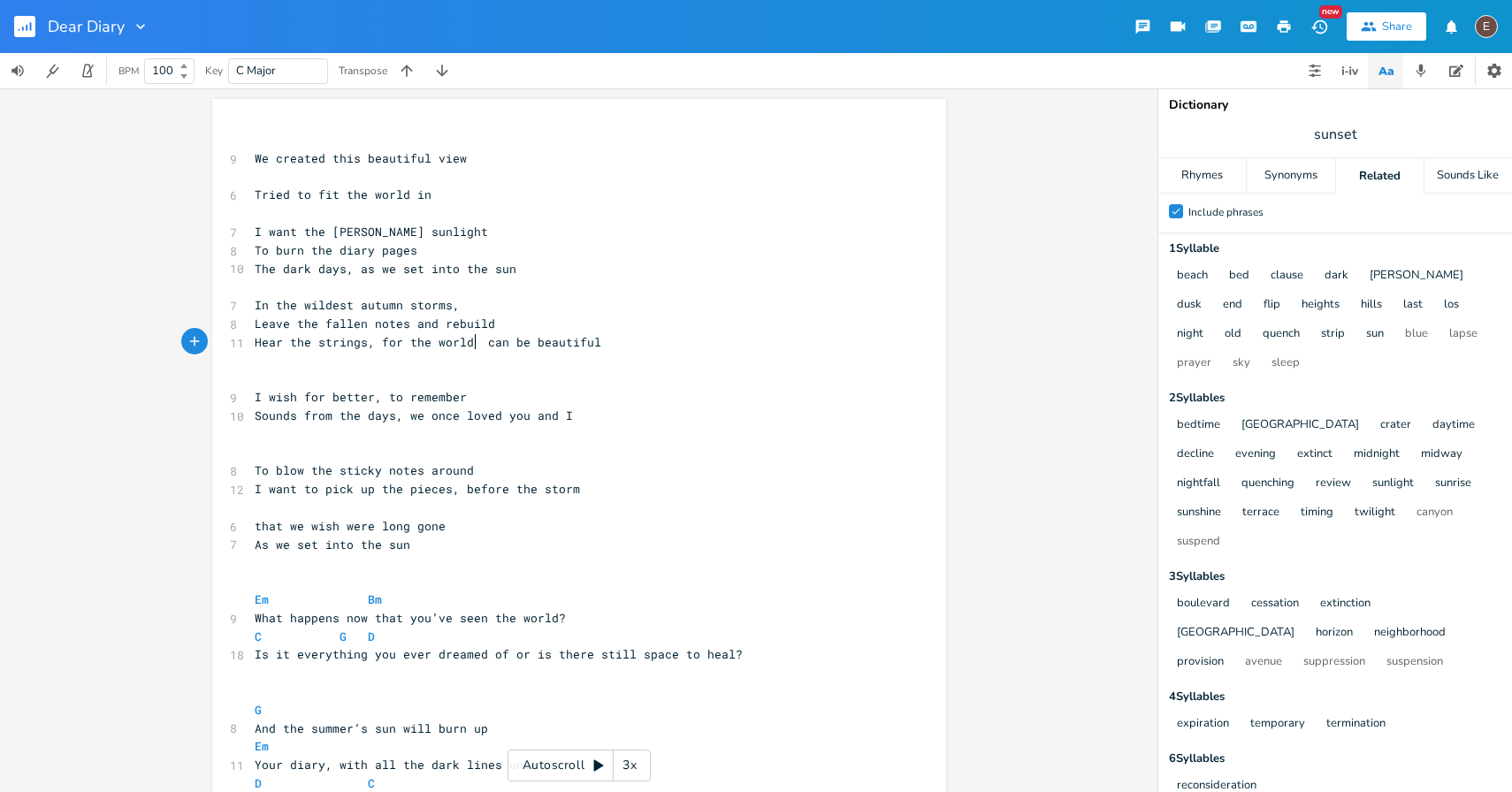
type textarea "he world is"
type textarea "can be"
drag, startPoint x: 534, startPoint y: 346, endPoint x: 486, endPoint y: 346, distance: 48.0
click at [486, 346] on span "Hear the strings, for the world is can be beautiful" at bounding box center [435, 343] width 361 height 16
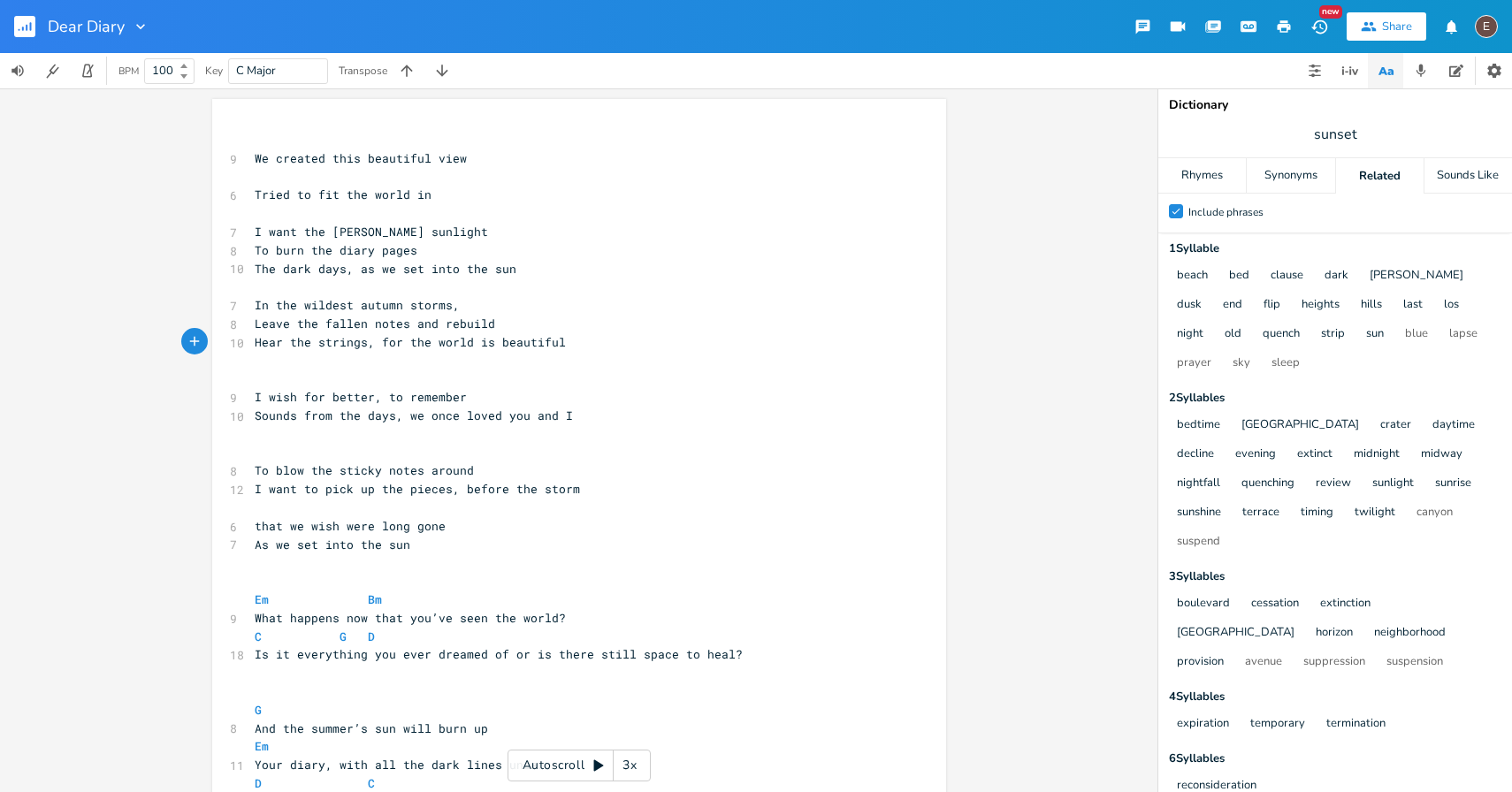
scroll to position [6, 0]
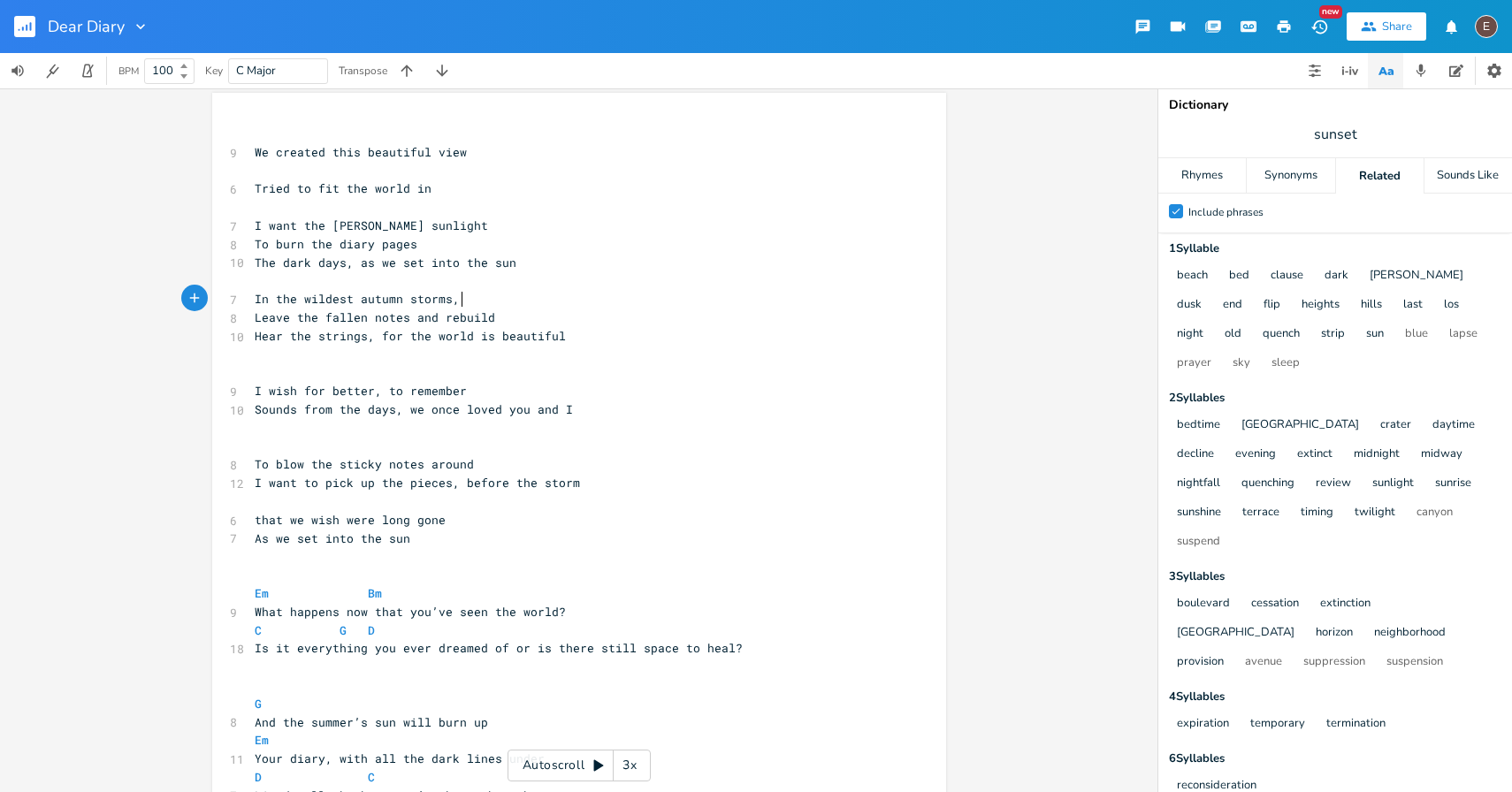
click at [576, 293] on pre "In the wildest autumn storms," at bounding box center [570, 299] width 638 height 18
click at [496, 278] on pre "​" at bounding box center [570, 281] width 638 height 18
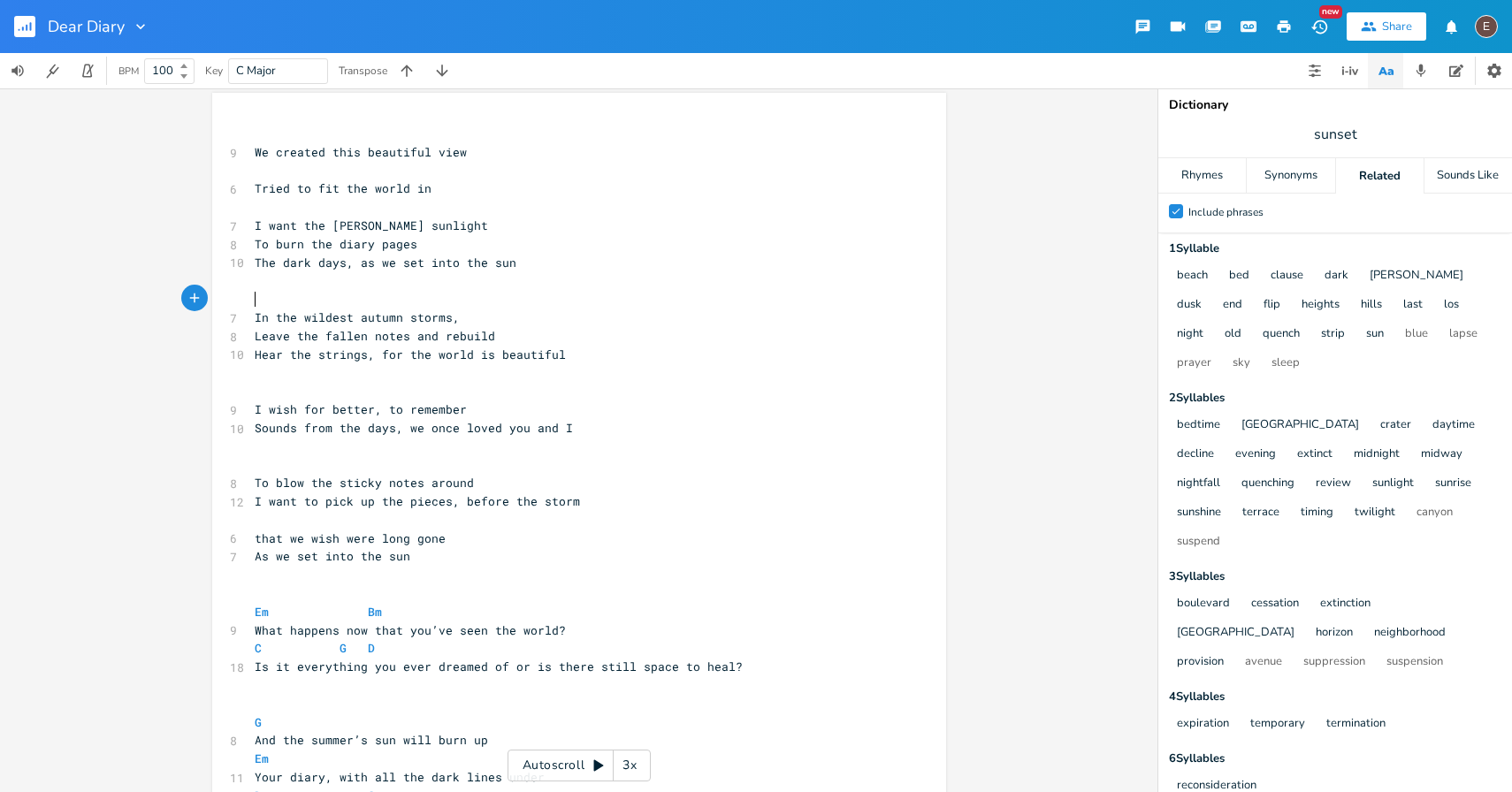
type textarea "G"
click at [531, 335] on pre "Leave the fallen notes and rebuild" at bounding box center [570, 336] width 638 height 18
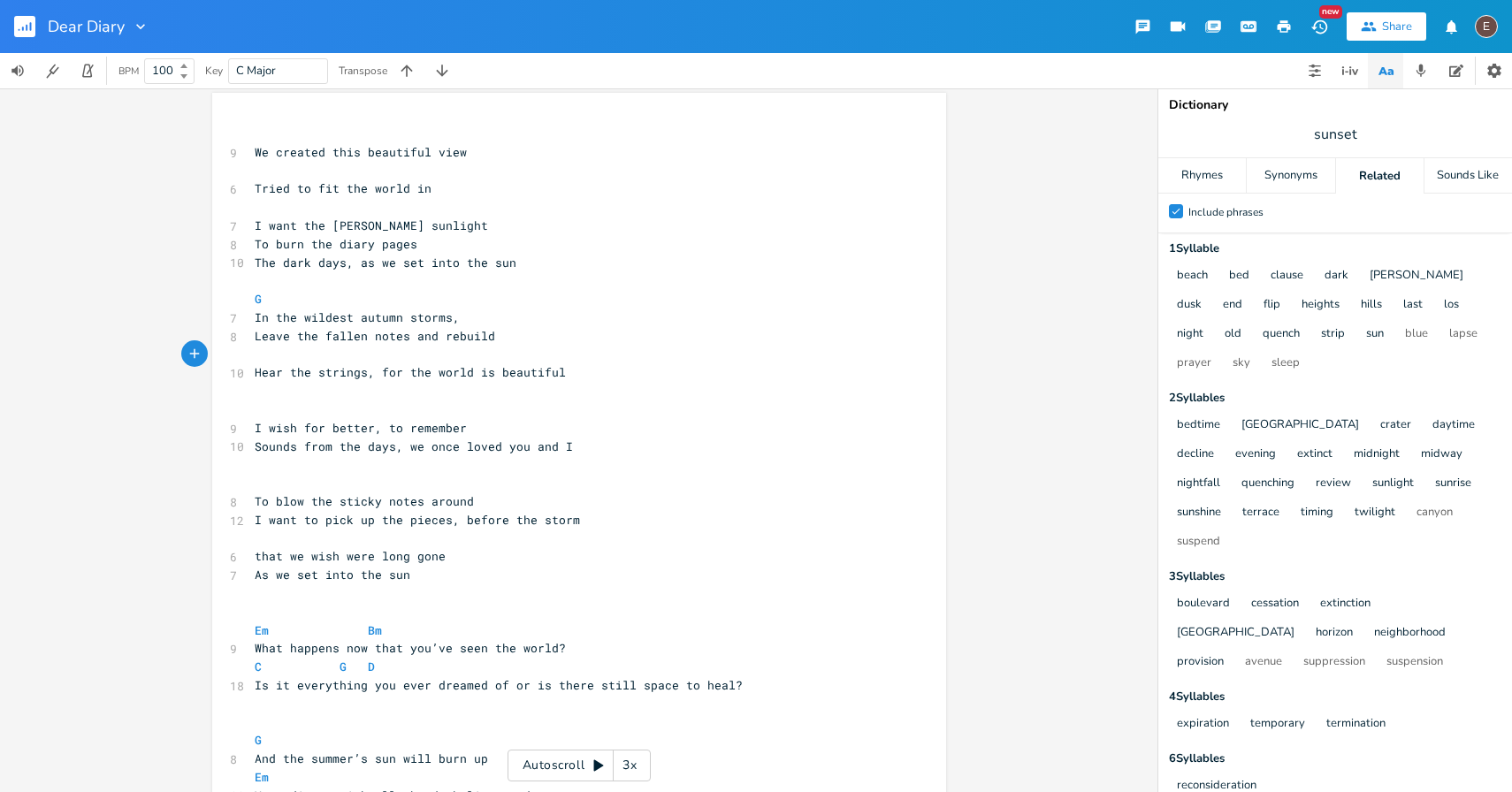
type textarea "C"
type textarea "C?"
type textarea "/B#"
type textarea "Am"
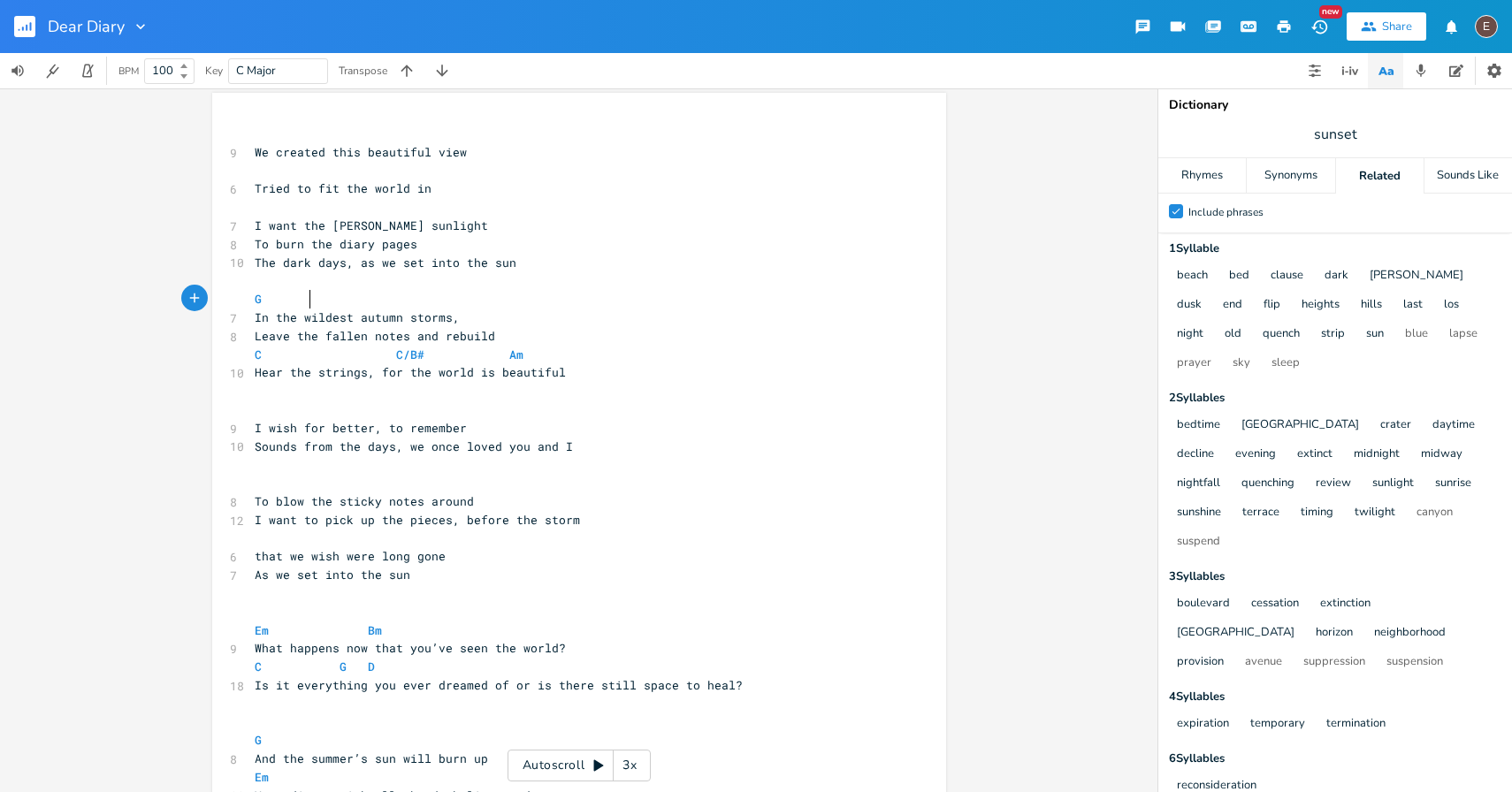
click at [565, 304] on pre "G" at bounding box center [570, 299] width 638 height 18
click at [565, 317] on pre "In the wildest autumn storms," at bounding box center [570, 318] width 638 height 18
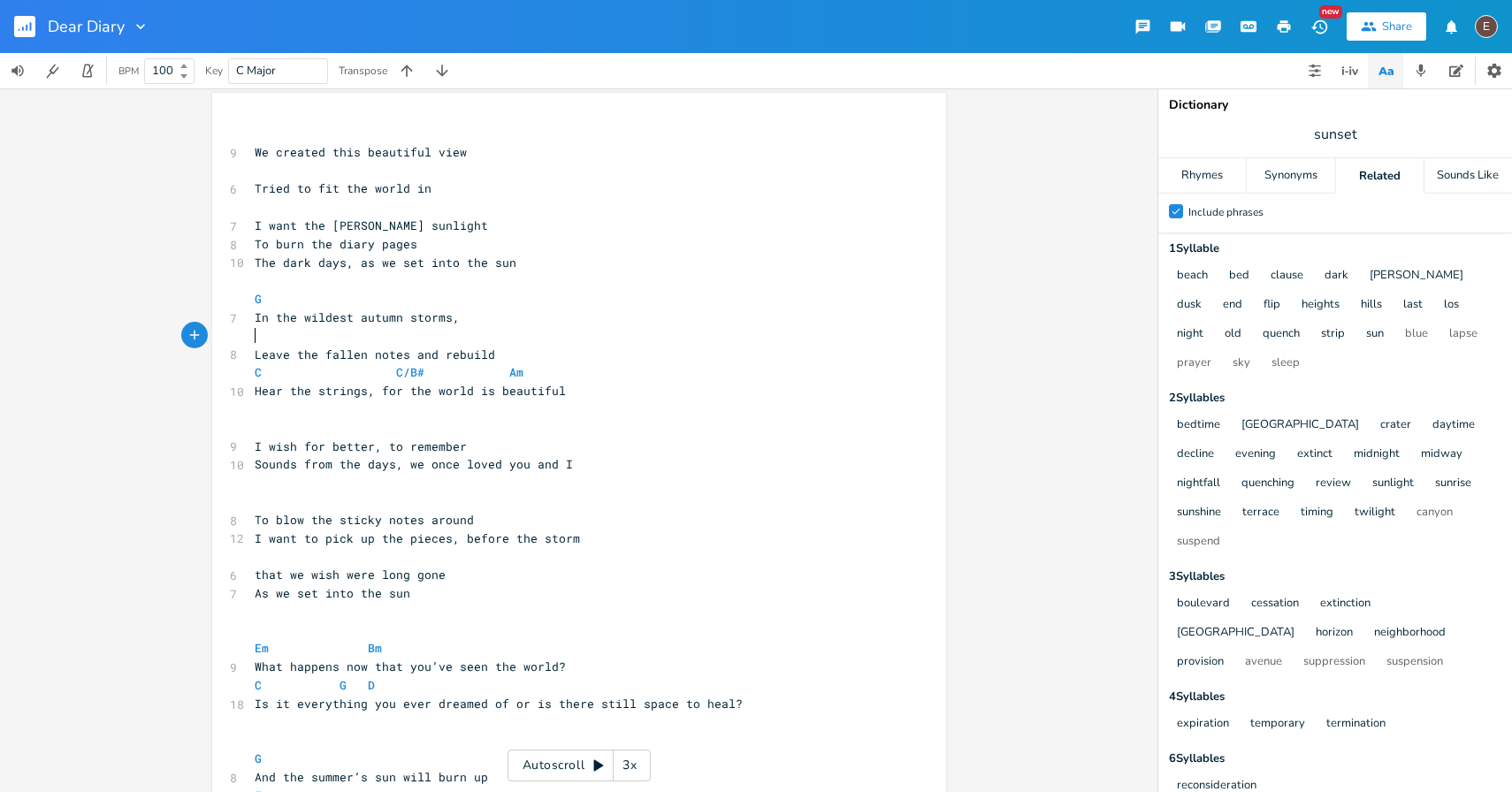
type textarea "F"
click at [592, 362] on pre "Leave the fallen notes and rebuild" at bounding box center [570, 355] width 638 height 18
click at [272, 301] on span at bounding box center [272, 299] width 21 height 18
type textarea "E"
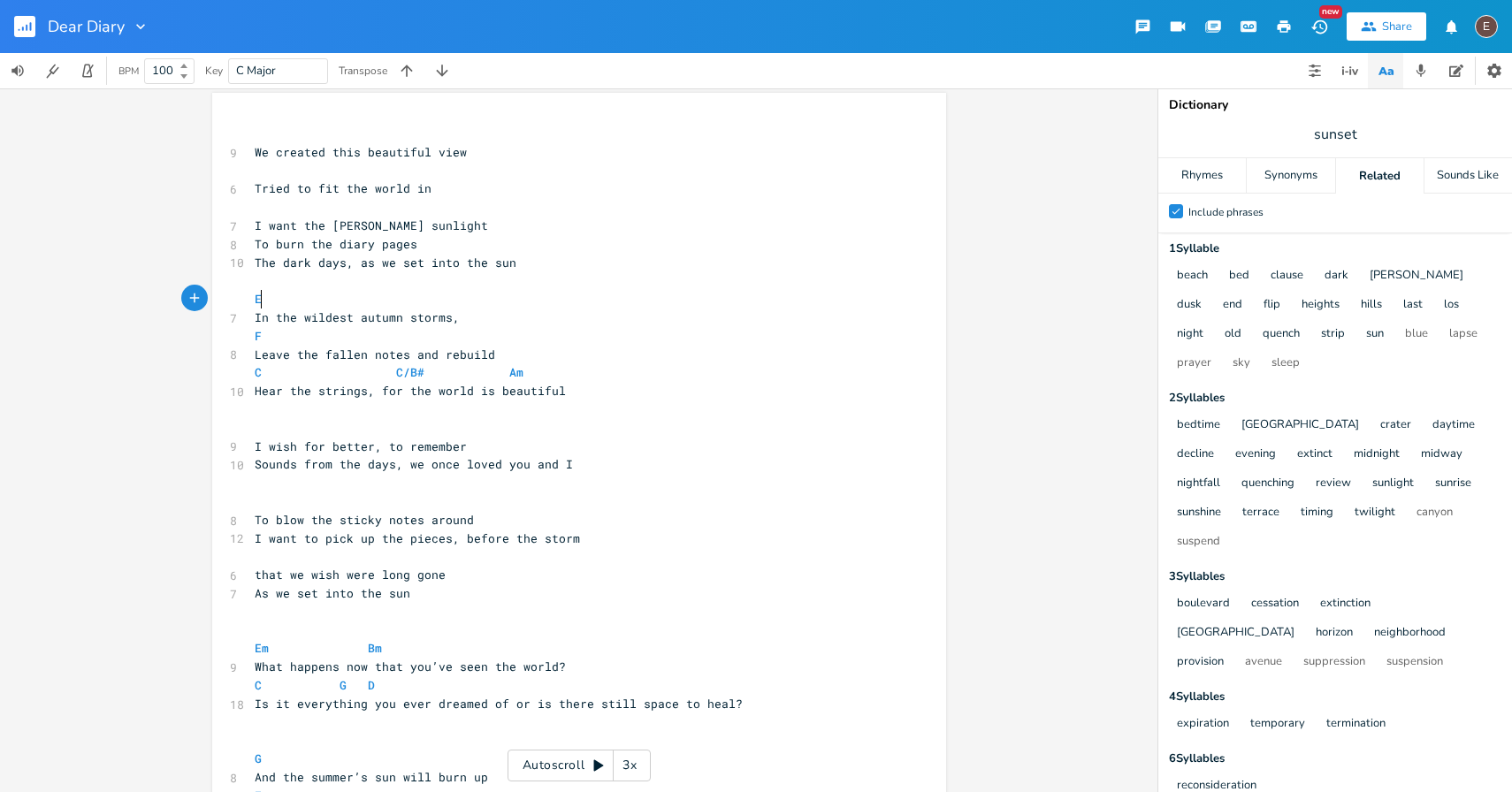
scroll to position [0, 9]
click at [462, 346] on pre "Leave the fallen notes and rebuild" at bounding box center [570, 355] width 638 height 18
click at [456, 308] on pre "E" at bounding box center [570, 299] width 638 height 18
type textarea "F"
drag, startPoint x: 281, startPoint y: 335, endPoint x: 247, endPoint y: 335, distance: 34.0
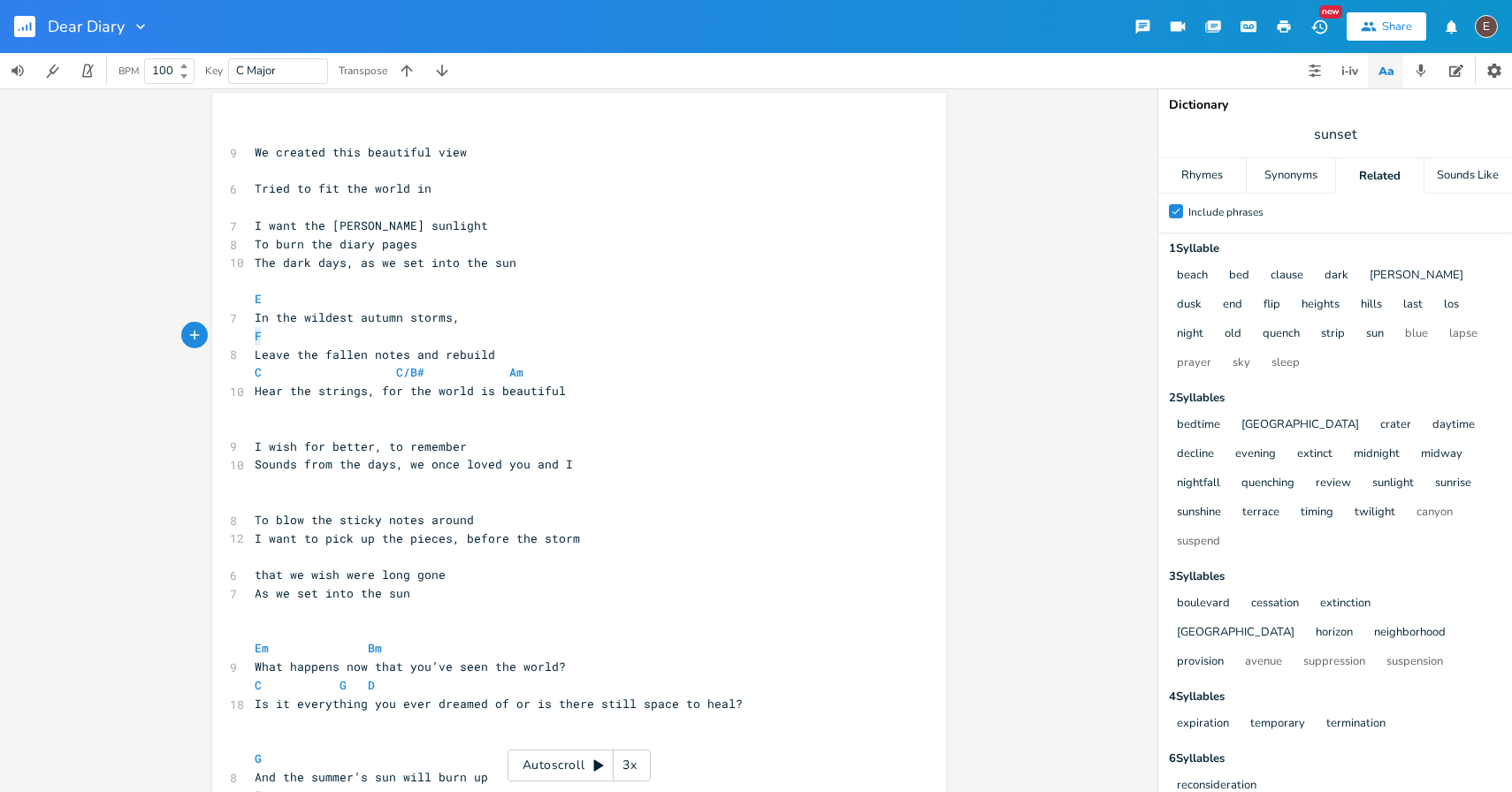
click at [251, 335] on pre "F" at bounding box center [570, 336] width 638 height 18
click at [414, 338] on pre "F" at bounding box center [570, 336] width 638 height 18
drag, startPoint x: 266, startPoint y: 303, endPoint x: 251, endPoint y: 303, distance: 15.0
click at [255, 303] on span "E" at bounding box center [268, 299] width 28 height 16
type textarea "C"
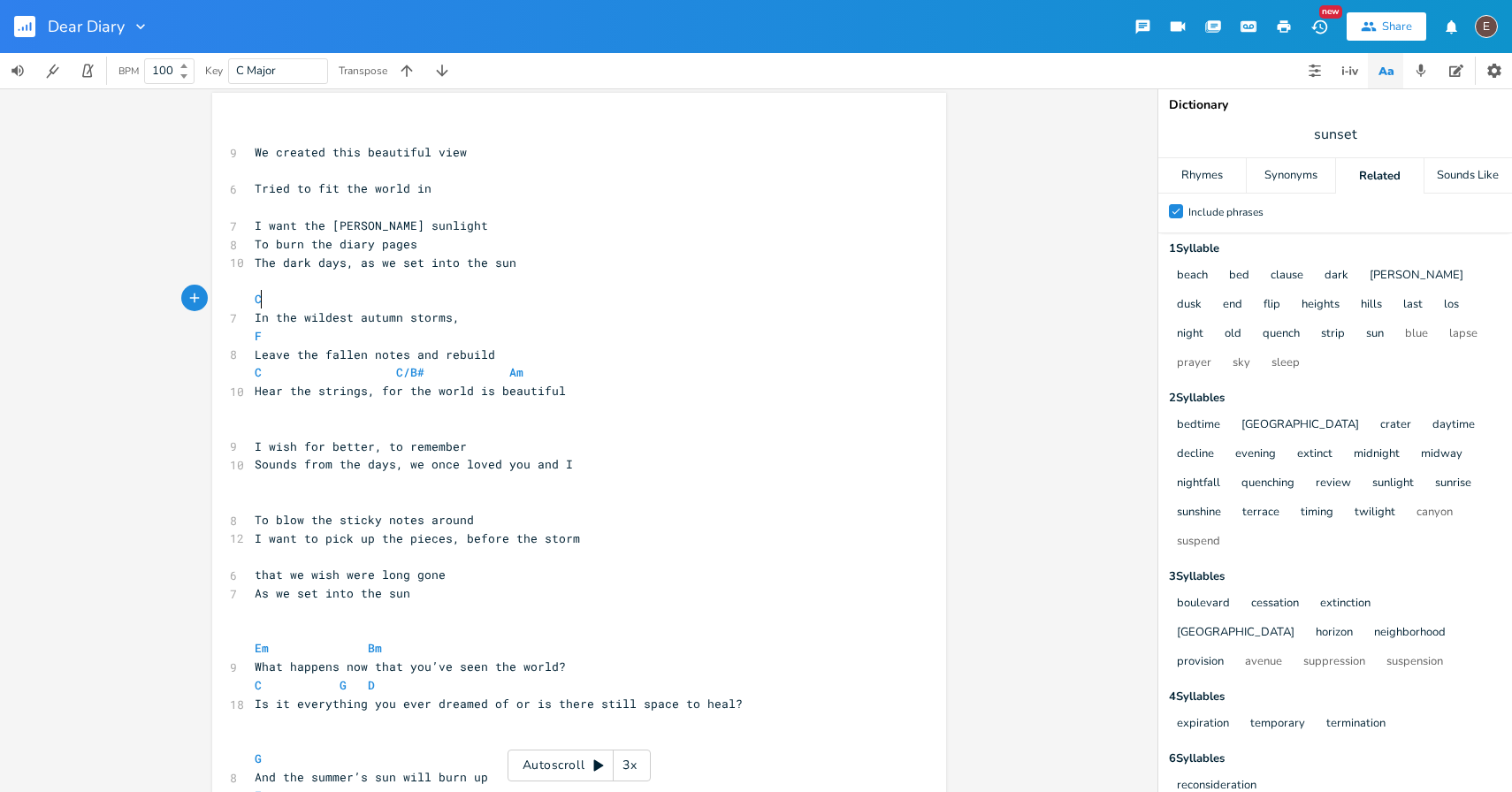
scroll to position [0, 8]
click at [446, 386] on span "Hear the strings, for the world is beautiful" at bounding box center [409, 391] width 311 height 16
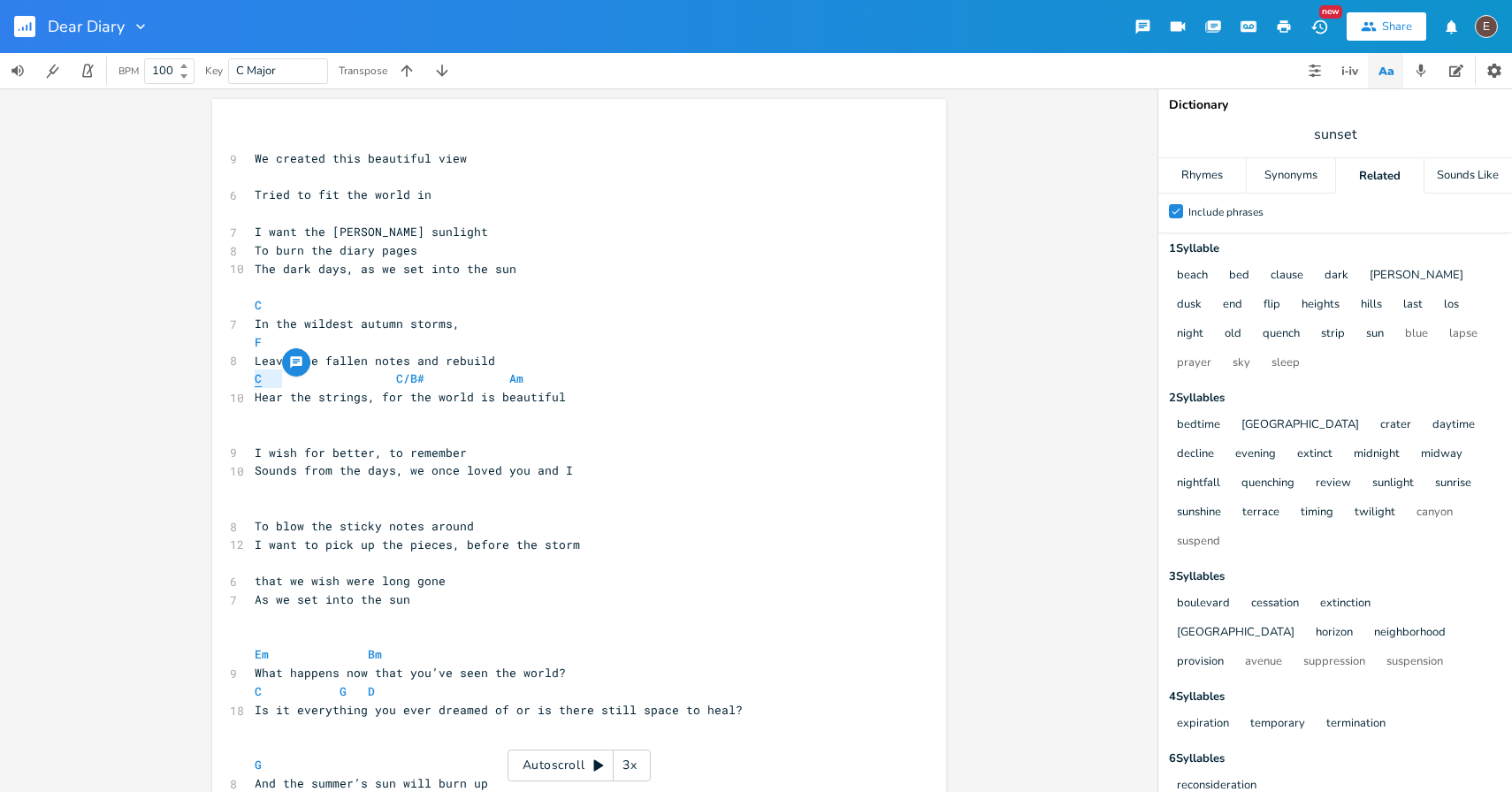
drag, startPoint x: 268, startPoint y: 382, endPoint x: 249, endPoint y: 382, distance: 19.0
click at [255, 382] on span "C C/B# Am" at bounding box center [392, 379] width 275 height 16
type textarea "Am"
click at [515, 427] on pre "​" at bounding box center [570, 434] width 638 height 18
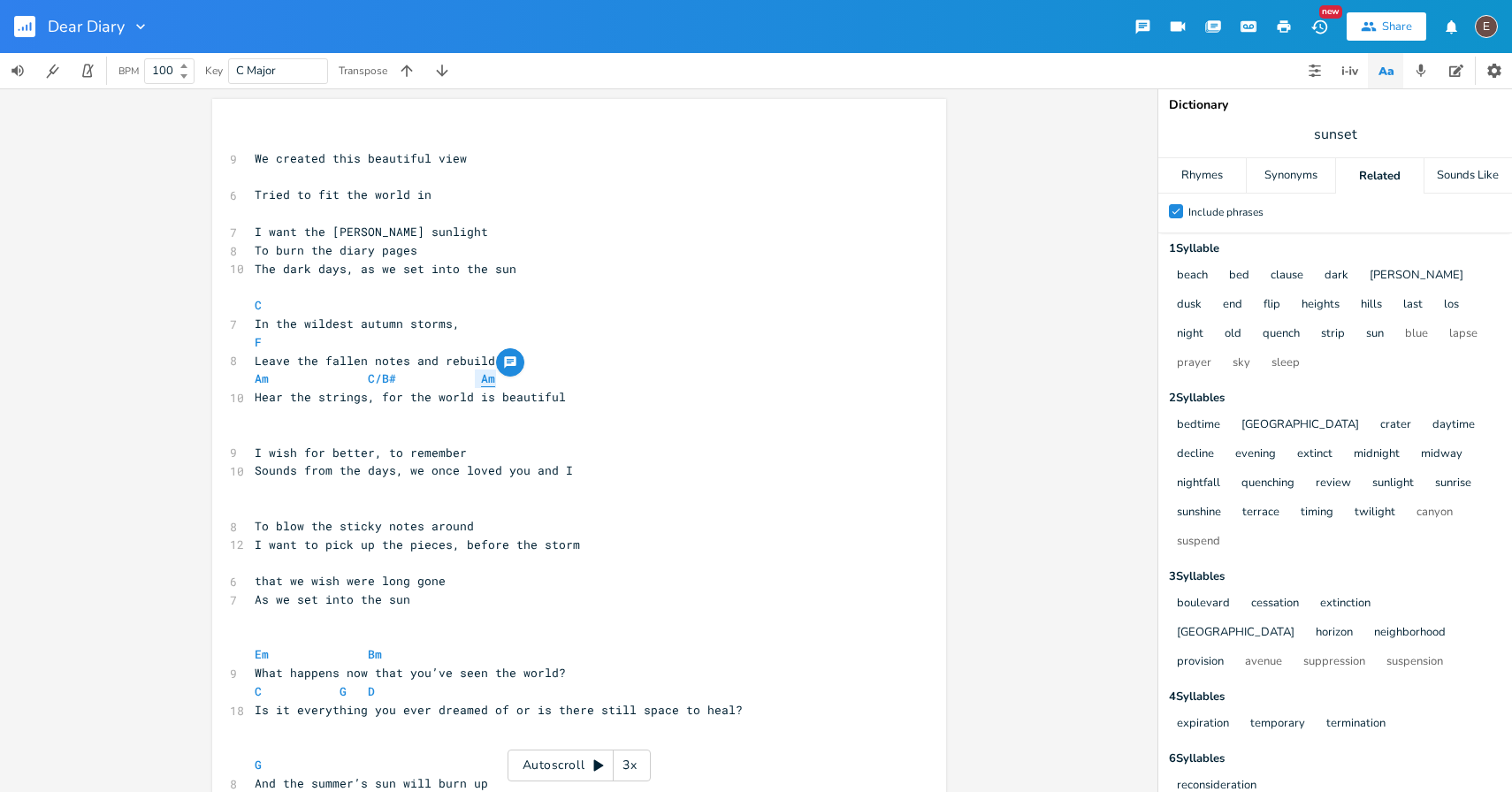
drag, startPoint x: 492, startPoint y: 380, endPoint x: 470, endPoint y: 382, distance: 22.1
click at [470, 382] on pre "Am C/B# Am" at bounding box center [570, 379] width 638 height 18
type textarea "C"
click at [457, 394] on span "Hear the strings, for the world is beautiful" at bounding box center [409, 397] width 311 height 16
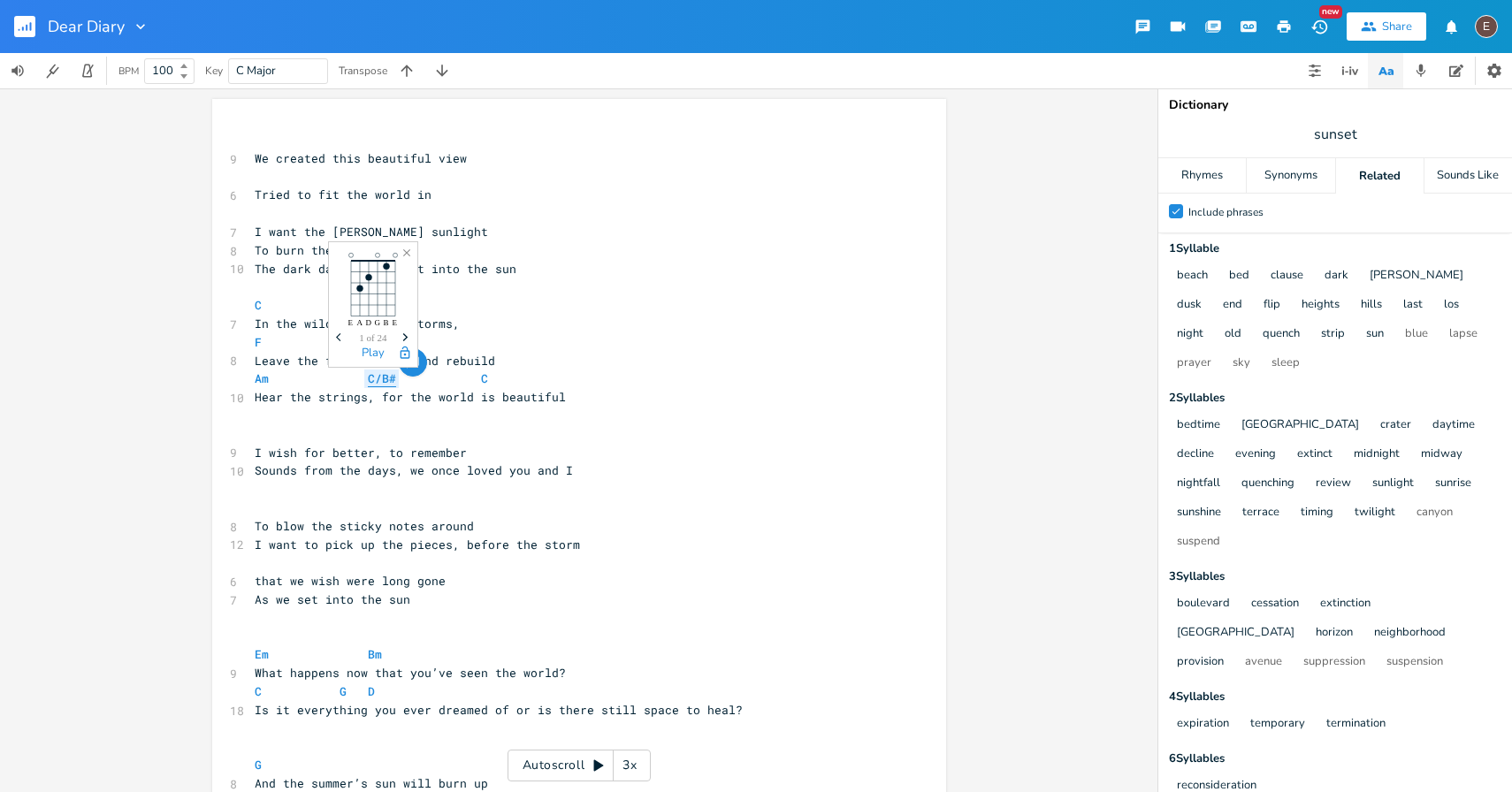
drag, startPoint x: 398, startPoint y: 383, endPoint x: 361, endPoint y: 382, distance: 37.0
click at [361, 382] on span "Am C/B# C" at bounding box center [371, 379] width 234 height 16
type textarea "C/B#"
click at [392, 382] on span "Am C/B# C" at bounding box center [371, 379] width 234 height 16
click at [420, 412] on pre "​" at bounding box center [570, 416] width 638 height 18
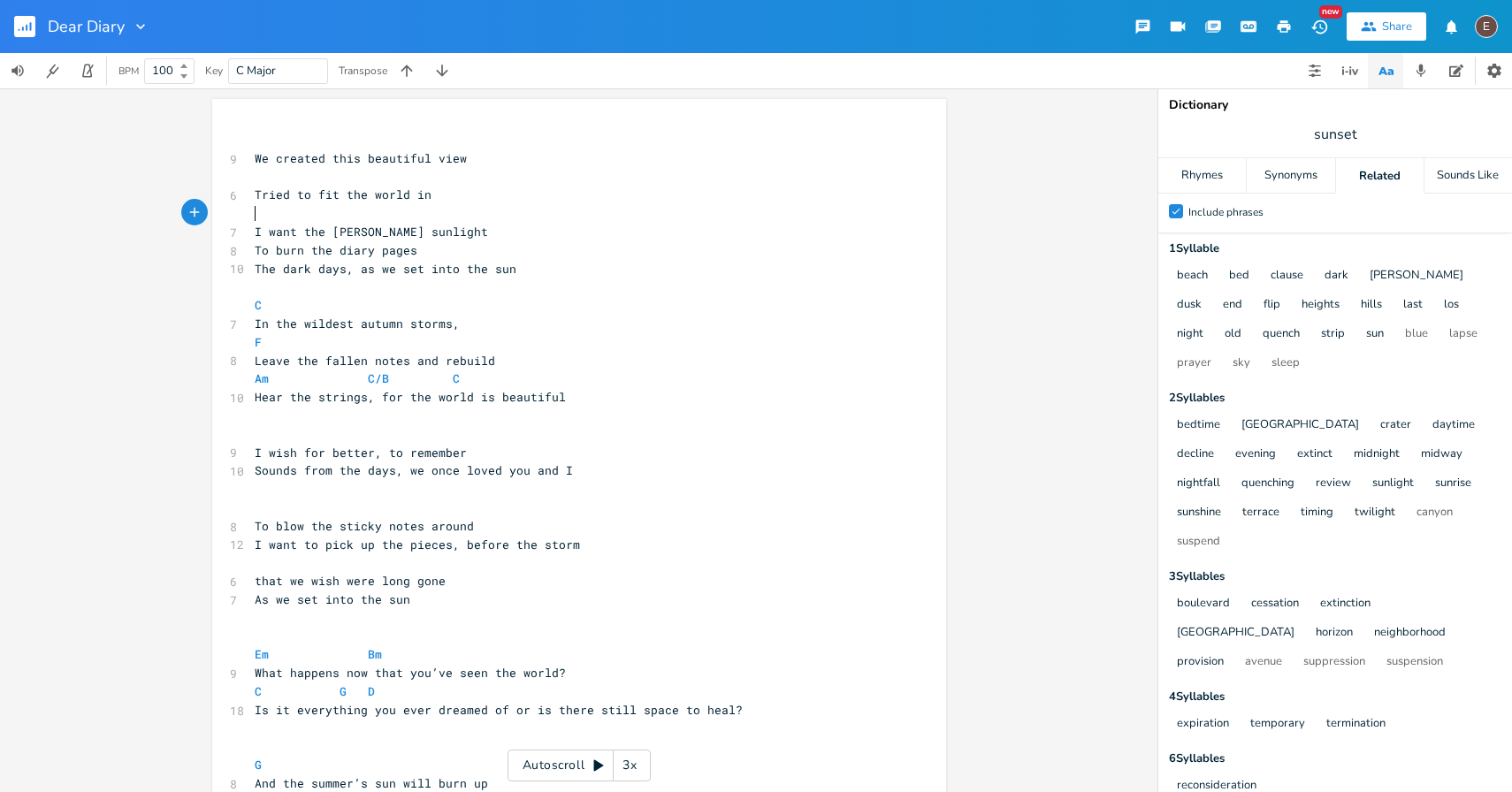
click at [336, 214] on pre "​" at bounding box center [570, 213] width 638 height 18
click at [255, 361] on span "Leave the fallen notes and rebuild" at bounding box center [374, 361] width 240 height 16
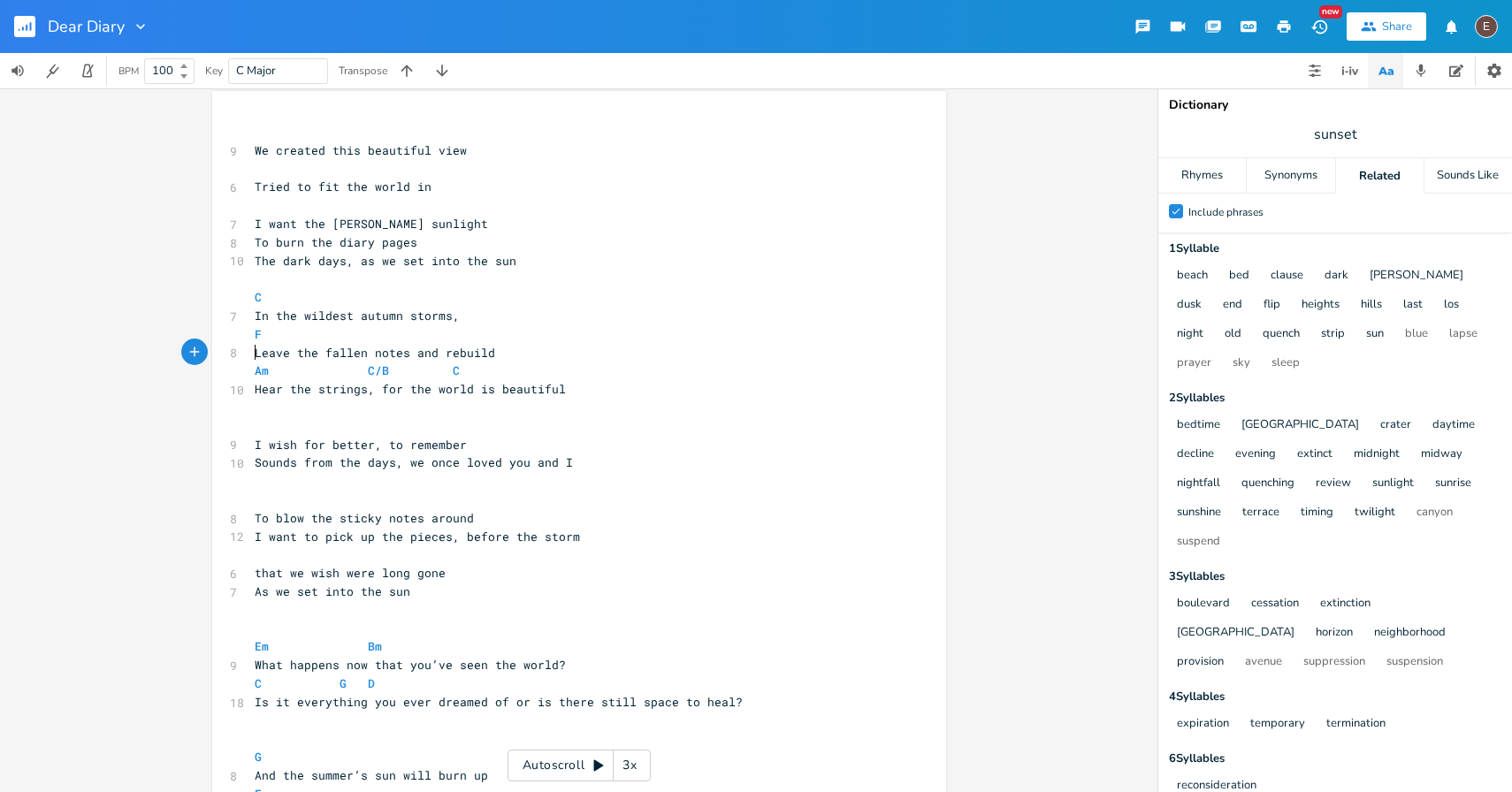
scroll to position [0, 0]
